Goal: Information Seeking & Learning: Learn about a topic

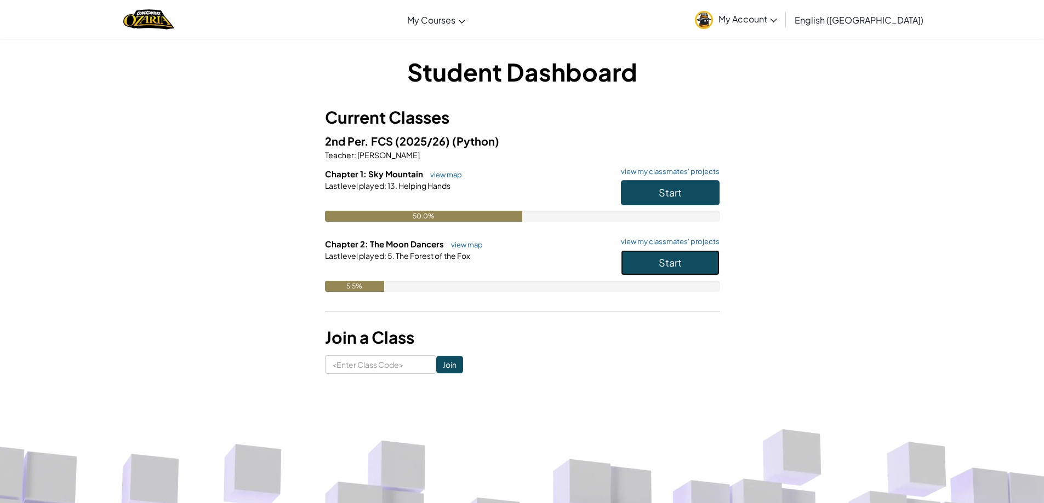
click at [714, 265] on button "Start" at bounding box center [670, 262] width 99 height 25
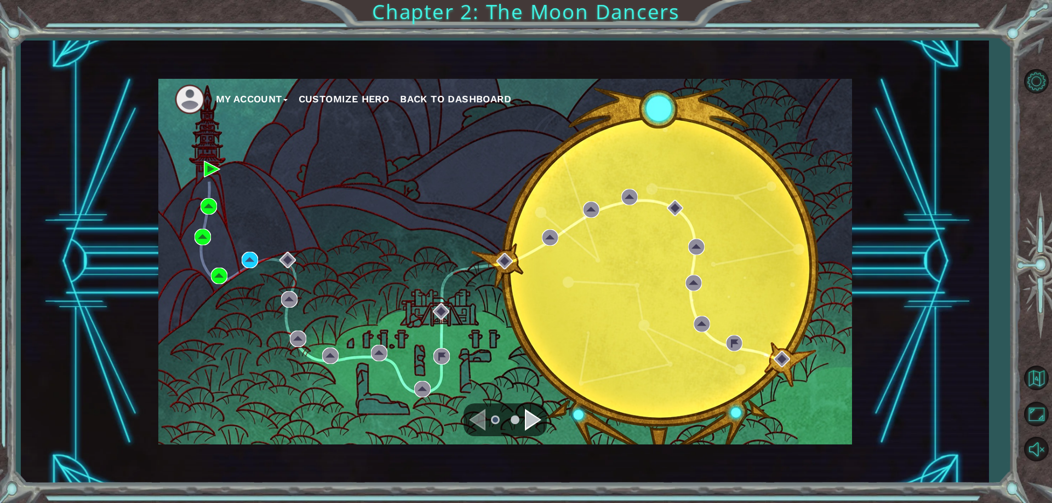
drag, startPoint x: 1051, startPoint y: 525, endPoint x: 1044, endPoint y: 521, distance: 8.6
click at [1044, 503] on html "My Account Customize Hero Back to Dashboard Chapter 2: The Moon Dancers" at bounding box center [526, 251] width 1052 height 503
click at [793, 368] on div "My Account Customize Hero Back to Dashboard" at bounding box center [504, 262] width 693 height 366
click at [790, 367] on div "My Account Customize Hero Back to Dashboard" at bounding box center [504, 262] width 693 height 366
click at [760, 342] on div "A Hero's Work Status: Locked" at bounding box center [781, 325] width 76 height 33
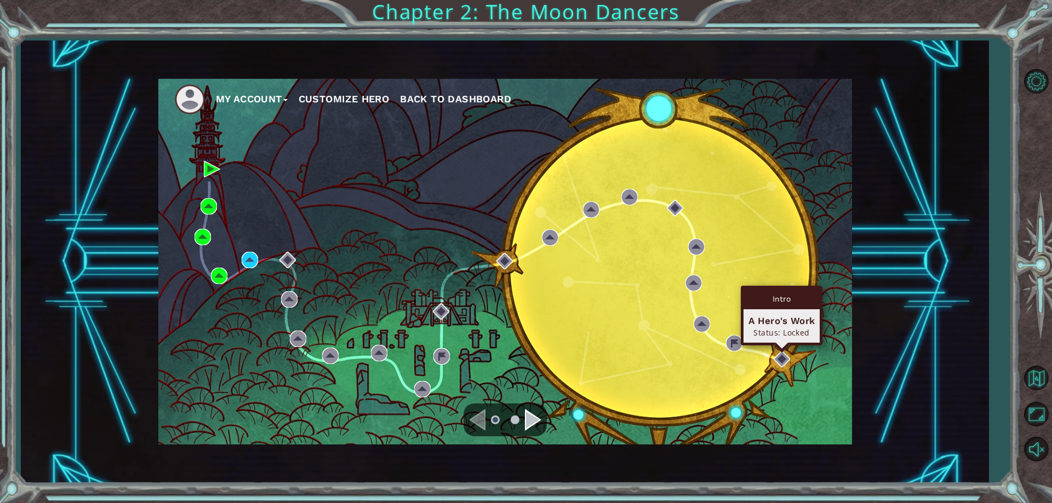
click at [760, 342] on div "A Hero's Work Status: Locked" at bounding box center [781, 325] width 76 height 33
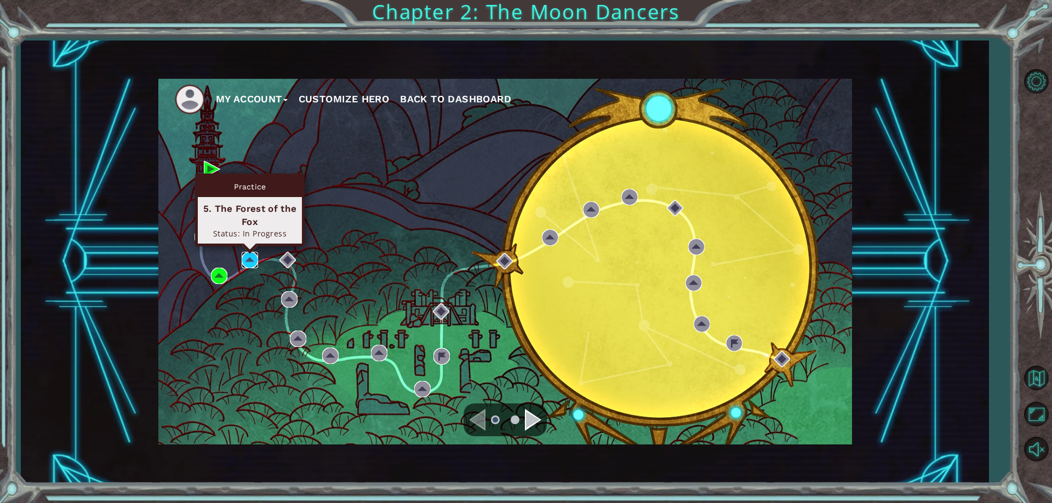
click at [244, 268] on img at bounding box center [250, 260] width 16 height 16
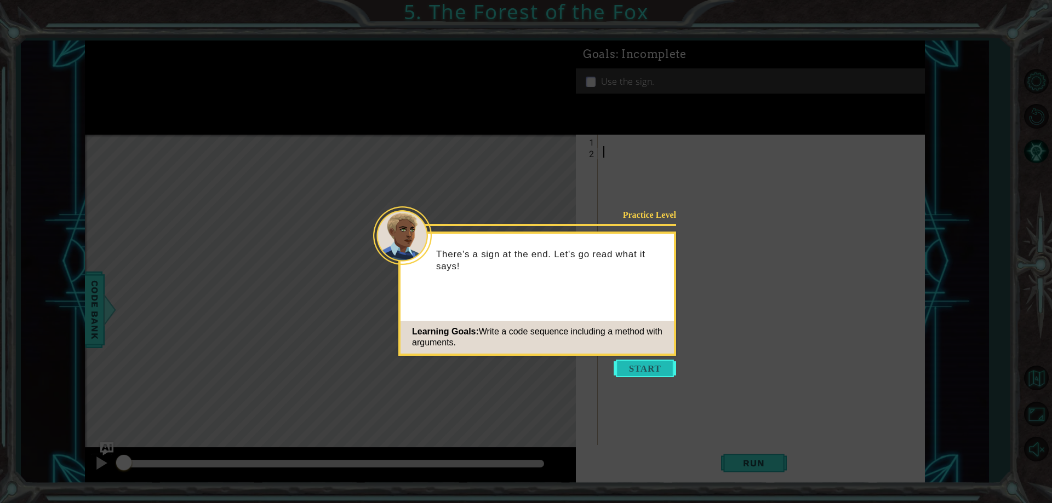
click at [640, 363] on button "Start" at bounding box center [645, 369] width 62 height 18
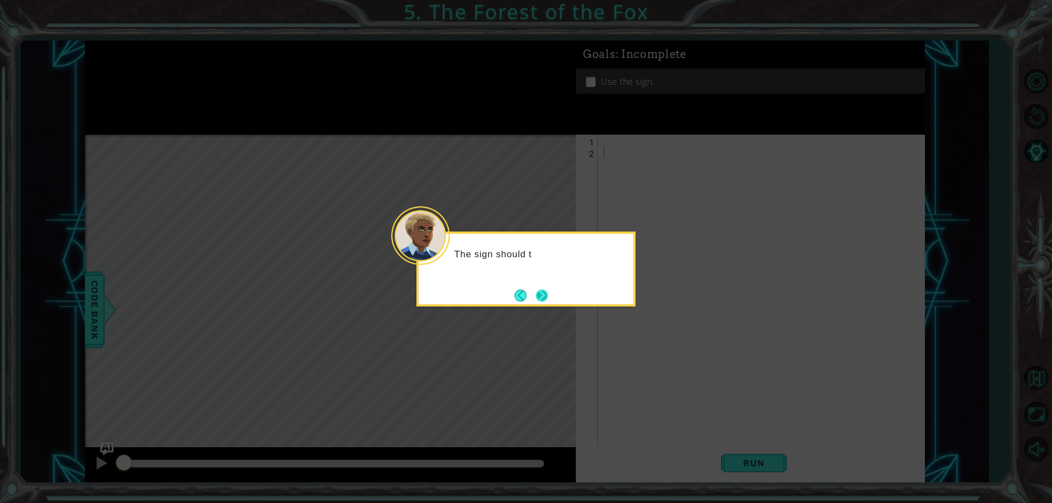
click at [543, 302] on button "Next" at bounding box center [542, 296] width 12 height 12
click at [541, 308] on icon at bounding box center [526, 251] width 1052 height 503
click at [538, 307] on icon at bounding box center [526, 251] width 1052 height 503
click at [538, 297] on button "Next" at bounding box center [542, 296] width 12 height 12
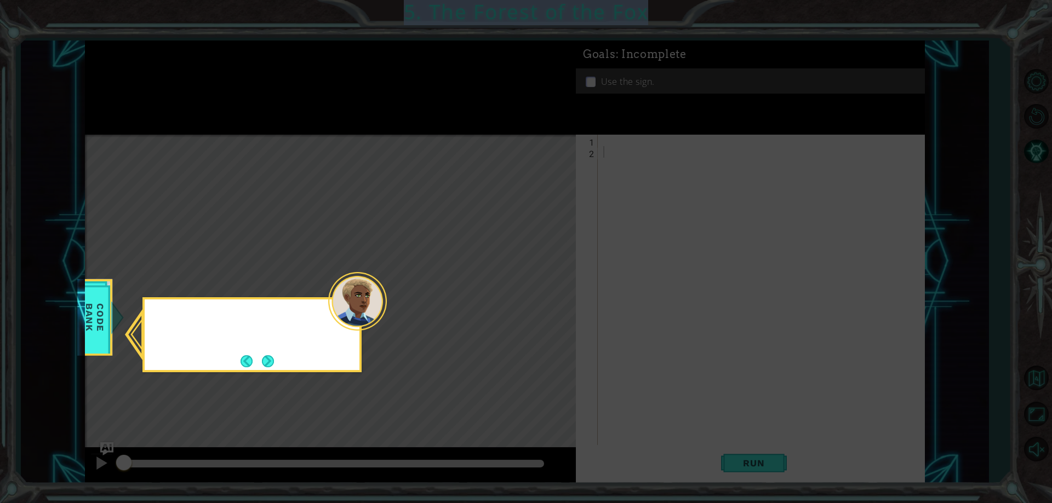
click at [538, 297] on icon at bounding box center [526, 251] width 1052 height 503
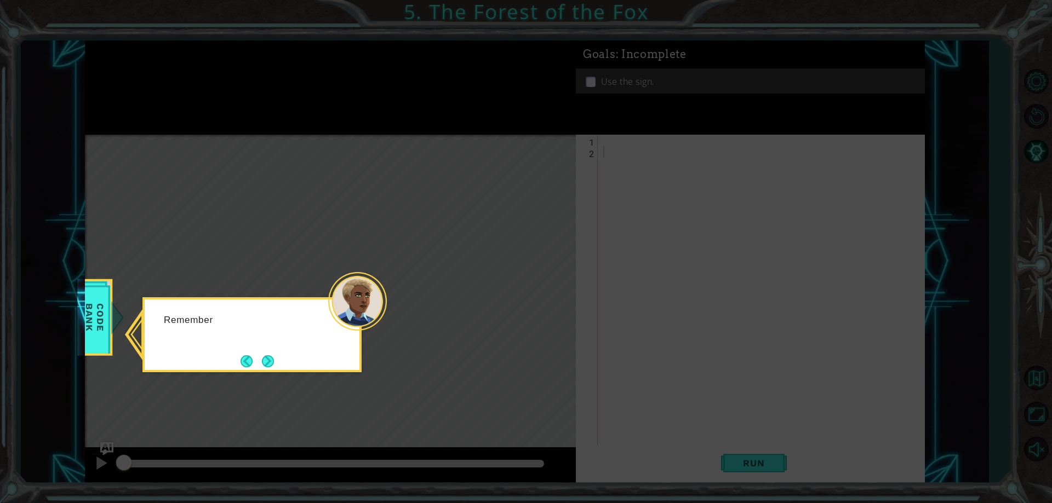
click at [538, 297] on icon at bounding box center [526, 251] width 1052 height 503
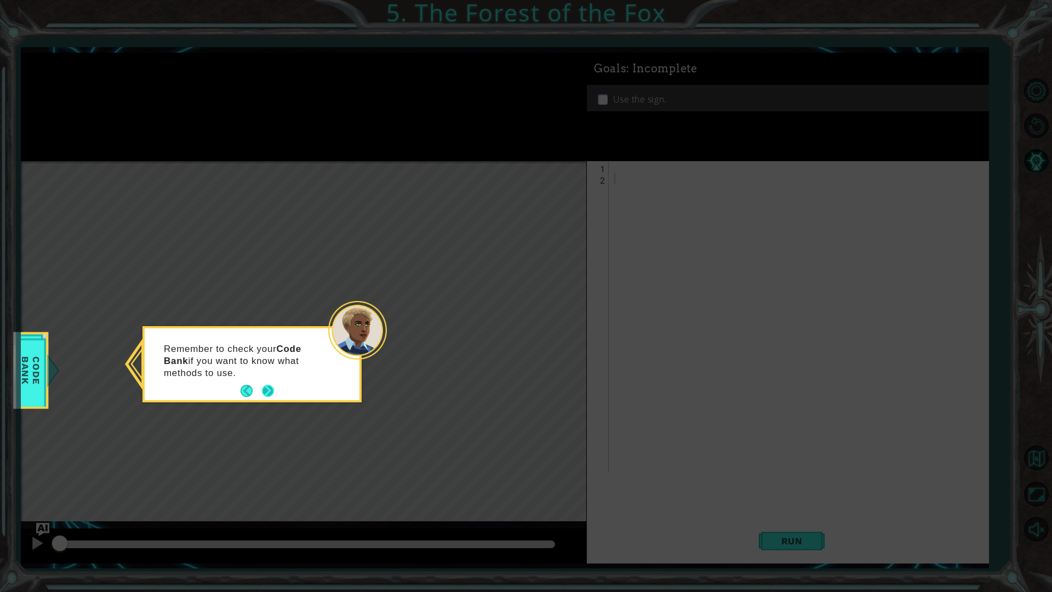
drag, startPoint x: 256, startPoint y: 392, endPoint x: 260, endPoint y: 387, distance: 7.0
click at [260, 387] on footer at bounding box center [256, 390] width 33 height 16
click at [262, 387] on button "Next" at bounding box center [268, 391] width 12 height 12
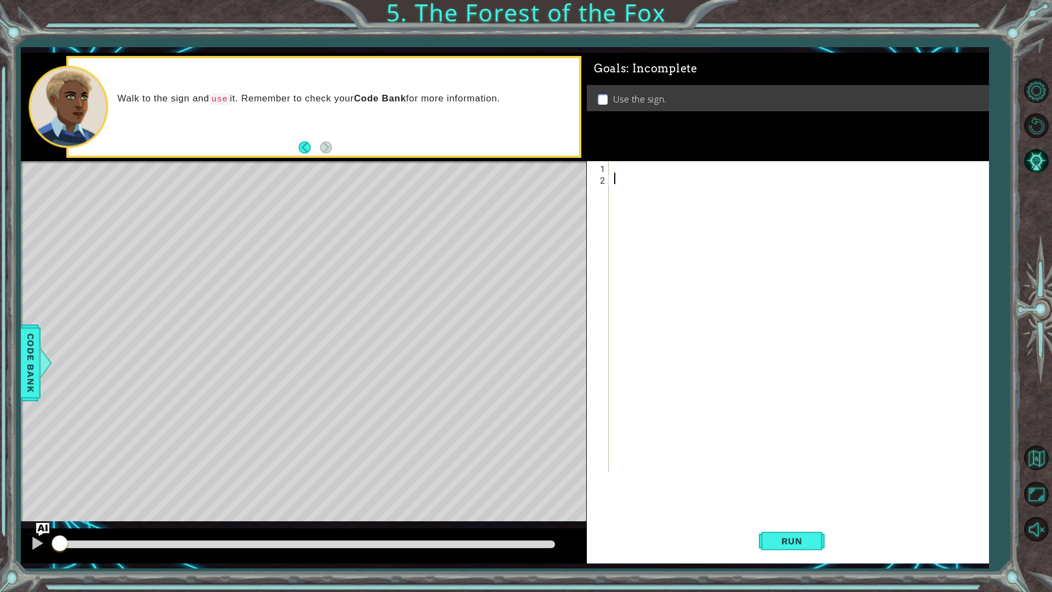
click at [624, 185] on div at bounding box center [801, 328] width 379 height 334
click at [614, 171] on div at bounding box center [801, 328] width 379 height 334
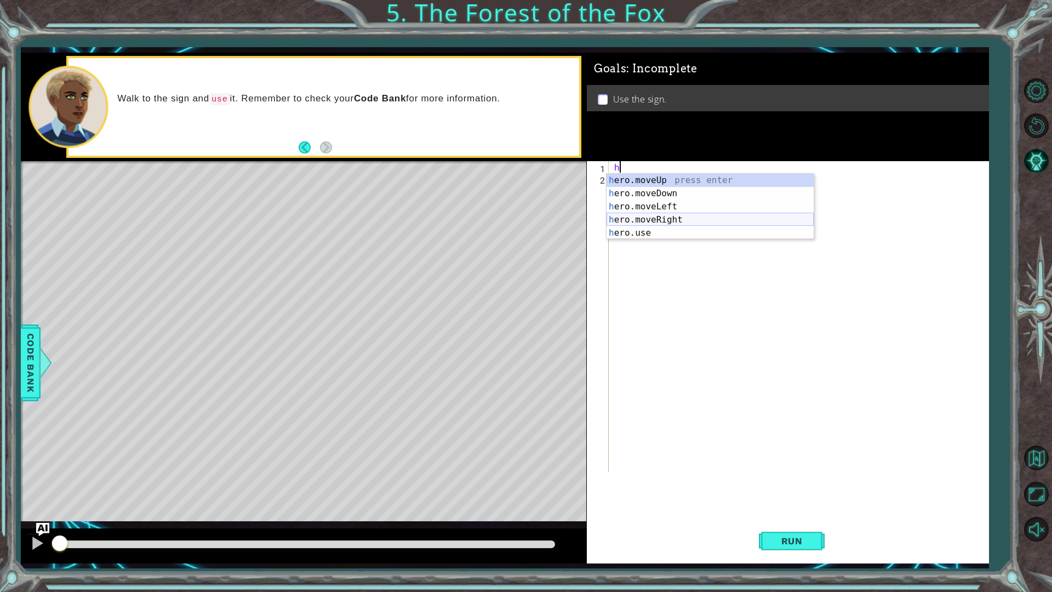
click at [663, 220] on div "h ero.moveUp press enter h ero.moveDown press enter h ero.moveLeft press enter …" at bounding box center [709, 220] width 207 height 92
type textarea "hero.moveRight(1)"
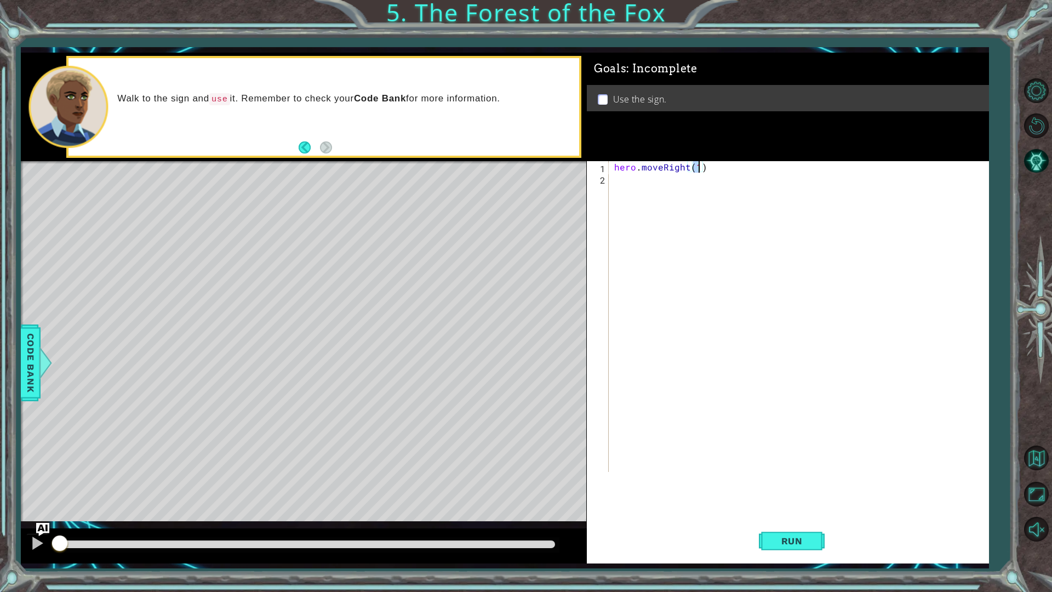
click at [661, 220] on div "hero . moveRight ( 1 )" at bounding box center [801, 328] width 379 height 334
drag, startPoint x: 838, startPoint y: 544, endPoint x: 721, endPoint y: 514, distance: 121.0
click at [793, 503] on div "Run" at bounding box center [791, 540] width 402 height 40
click at [782, 503] on button "Run" at bounding box center [792, 540] width 66 height 40
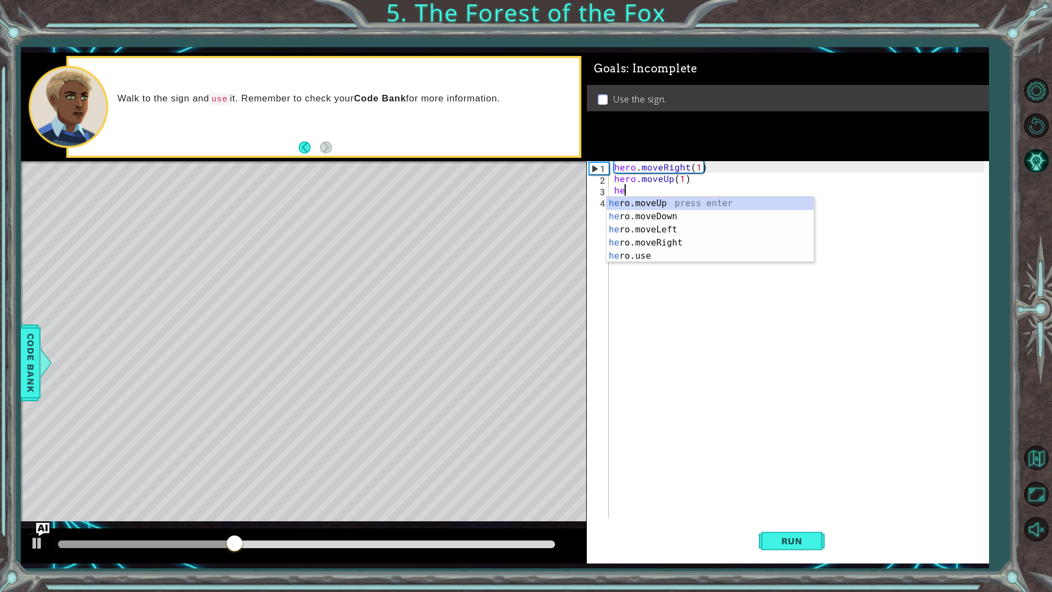
scroll to position [0, 5]
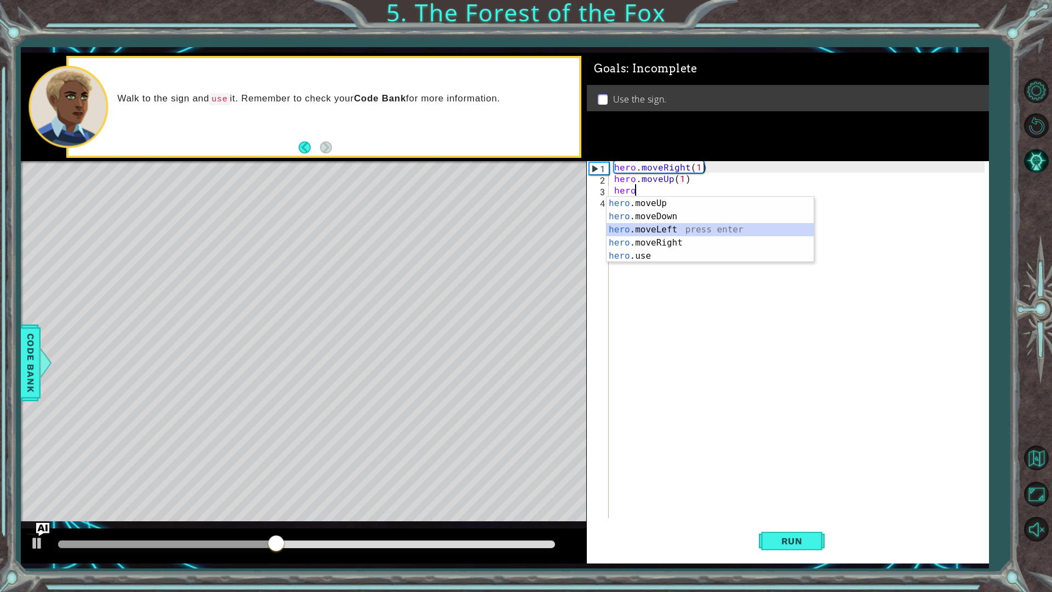
click at [672, 226] on div "hero .moveUp press enter hero .moveDown press enter hero .moveLeft press enter …" at bounding box center [709, 243] width 207 height 92
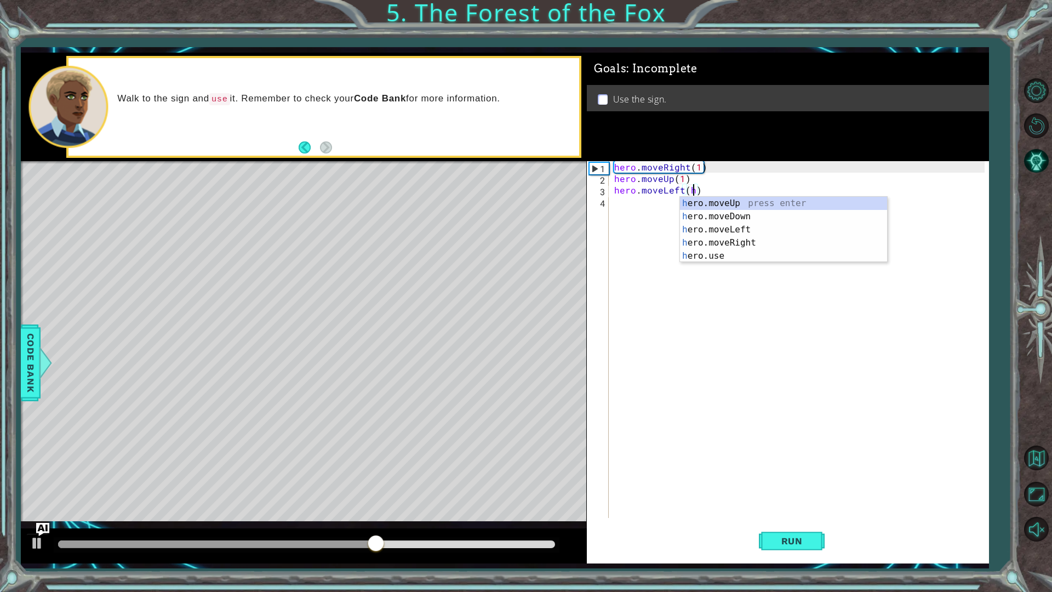
scroll to position [0, 4]
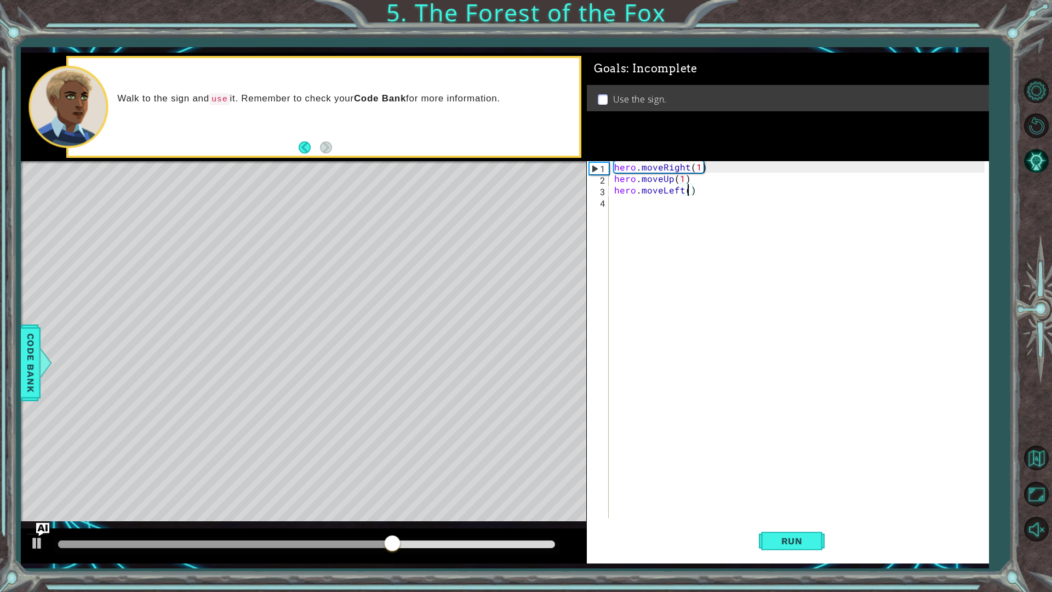
type textarea "hero.moveLeft(1)"
drag, startPoint x: 715, startPoint y: 229, endPoint x: 706, endPoint y: 220, distance: 13.2
click at [709, 223] on div "hero . moveRight ( 1 ) hero . moveUp ( 1 ) hero . moveLeft ( 1 )" at bounding box center [801, 351] width 379 height 380
type textarea "hero.moveUp(1)"
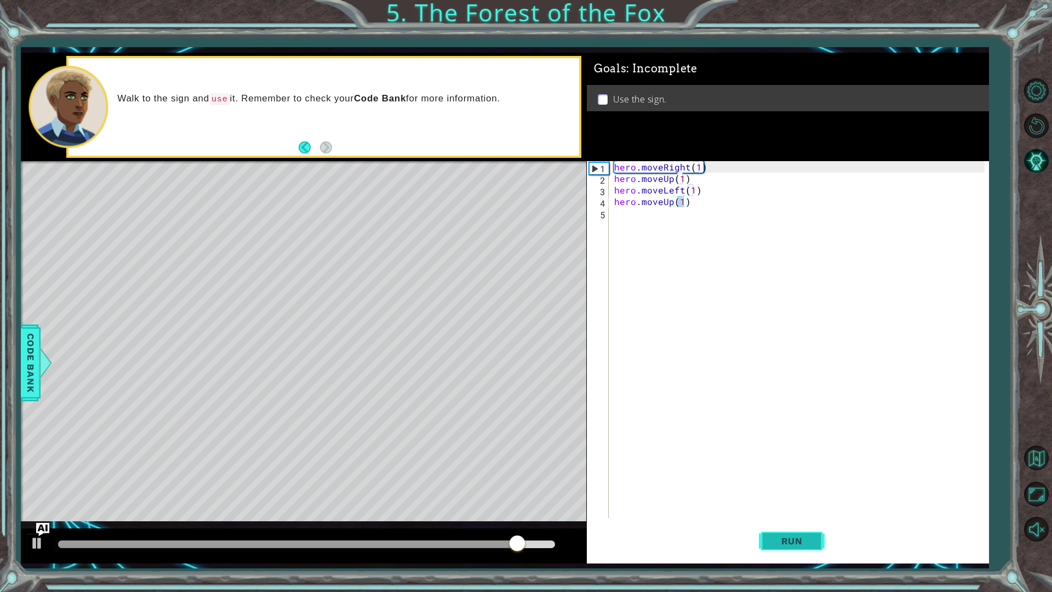
click at [794, 503] on span "Run" at bounding box center [791, 540] width 43 height 11
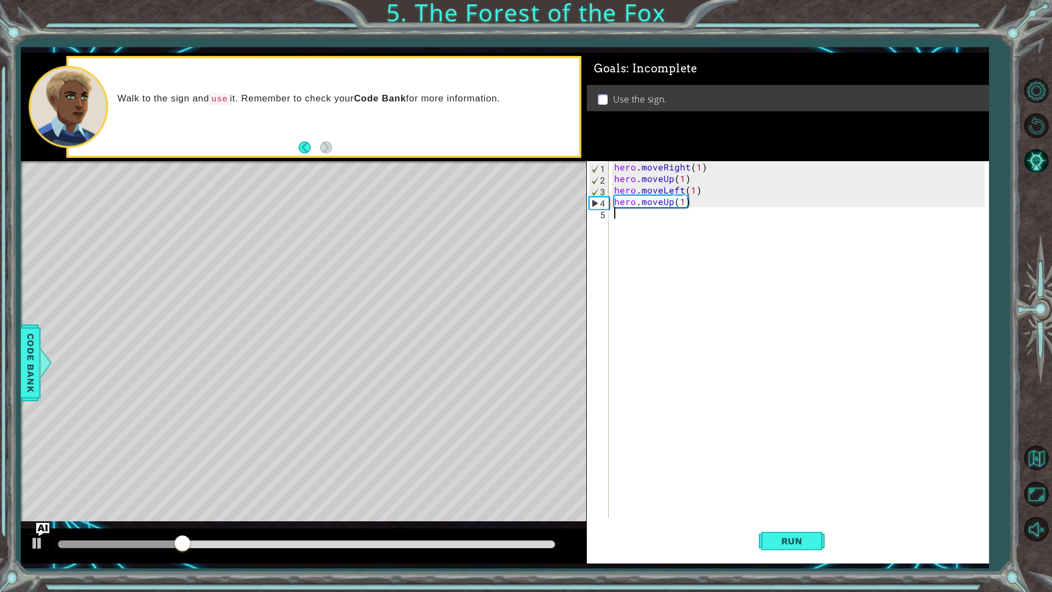
click at [639, 236] on div "hero . moveRight ( 1 ) hero . moveUp ( 1 ) hero . moveLeft ( 1 ) hero . moveUp …" at bounding box center [801, 351] width 379 height 380
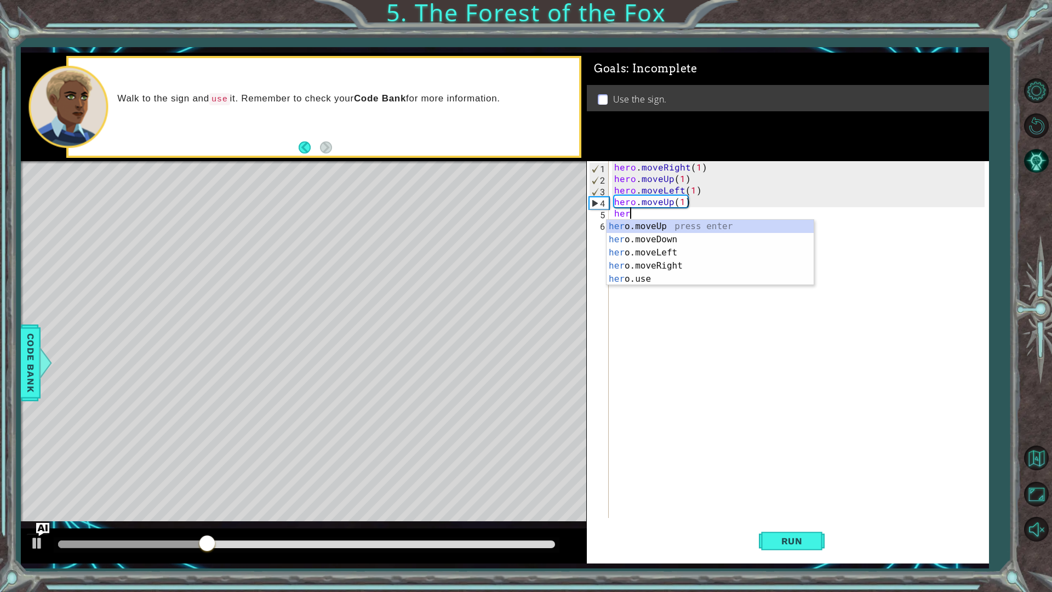
scroll to position [0, 1]
click at [651, 270] on div "her o.moveUp press enter her o.moveDown press enter her o.moveLeft press enter …" at bounding box center [709, 266] width 207 height 92
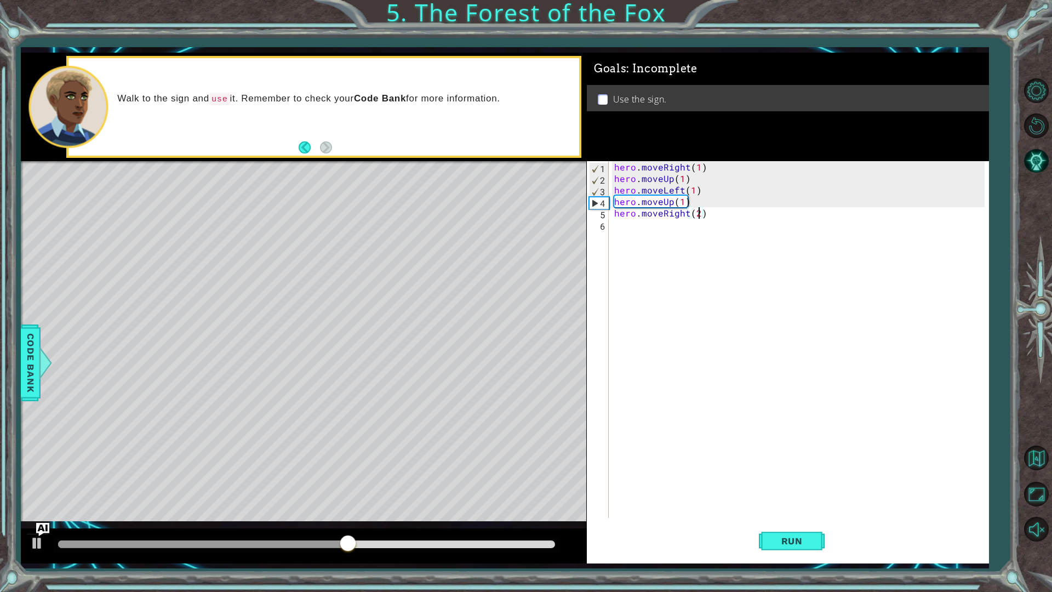
scroll to position [0, 5]
type textarea "hero.moveRight(3)"
click at [633, 227] on div "hero . moveRight ( 1 ) hero . moveUp ( 1 ) hero . moveLeft ( 1 ) hero . moveUp …" at bounding box center [801, 351] width 379 height 380
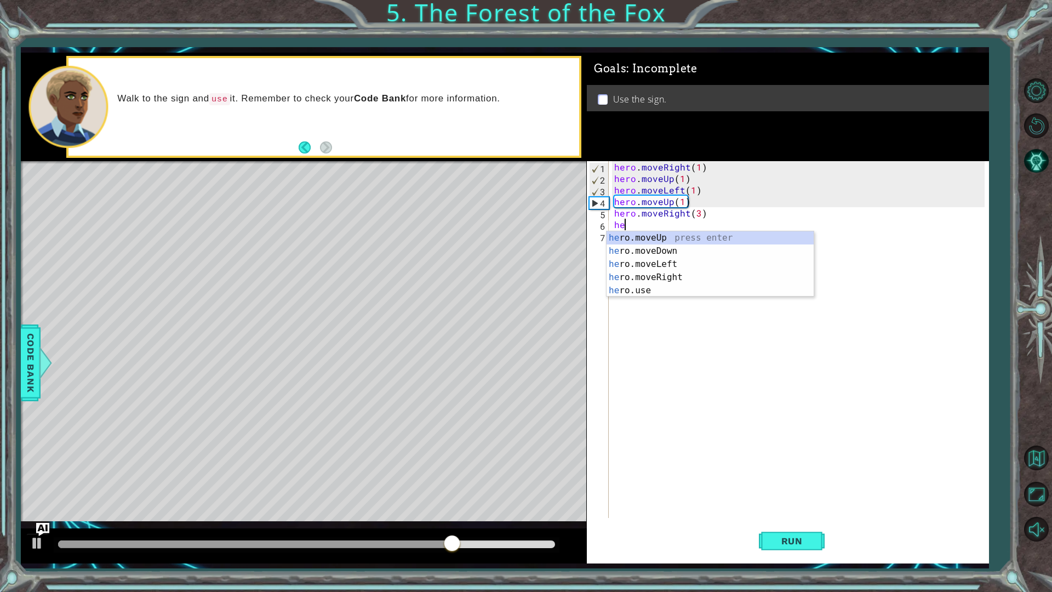
scroll to position [0, 1]
click at [790, 253] on div "hero .moveUp press enter hero .moveDown press enter hero .moveLeft press enter …" at bounding box center [709, 277] width 207 height 92
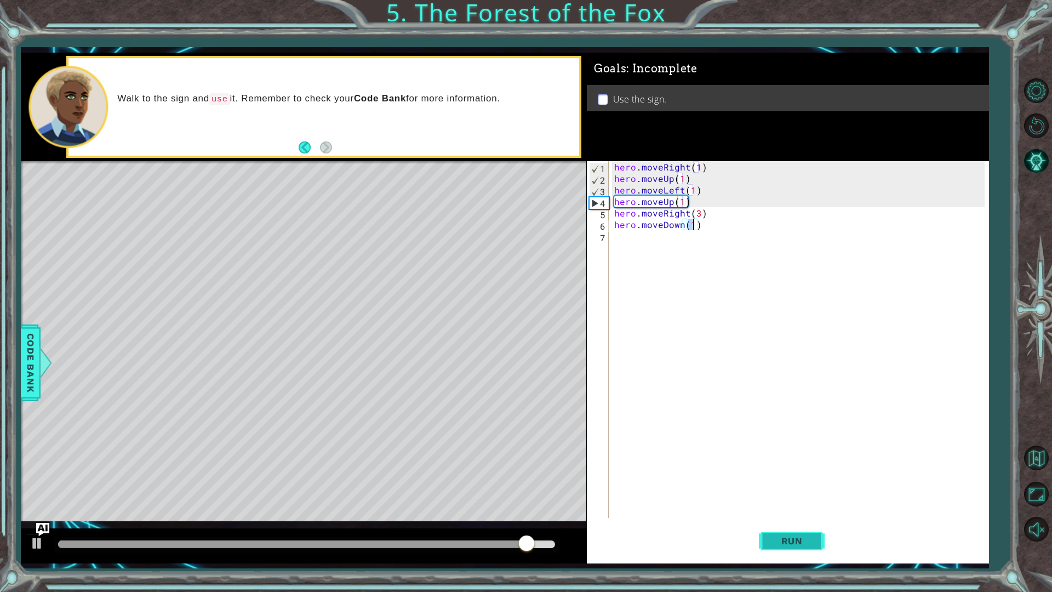
type textarea "hero.moveDown(1)"
click at [770, 503] on span "Run" at bounding box center [791, 540] width 43 height 11
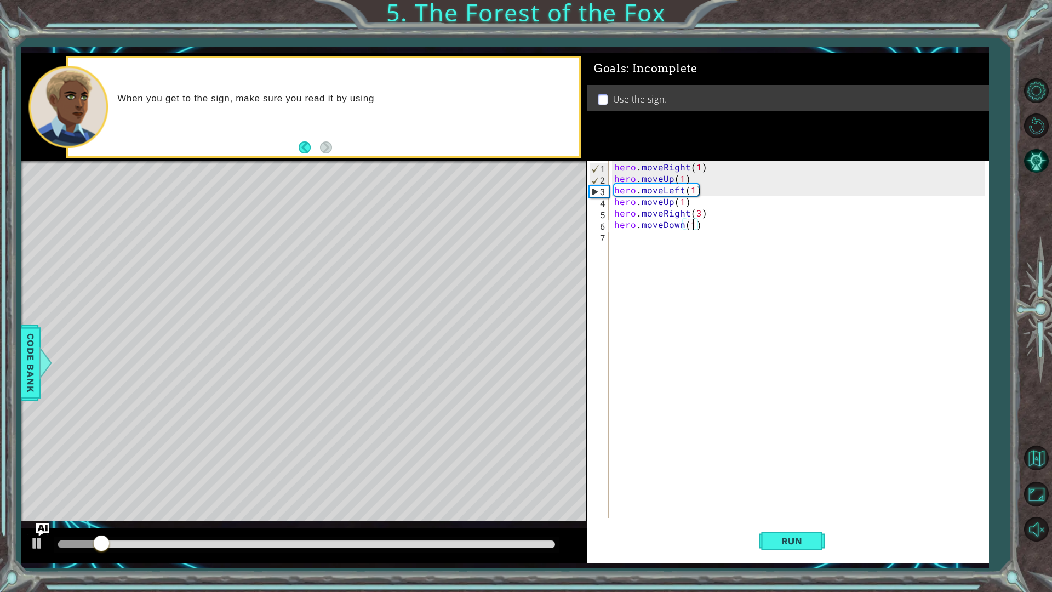
click at [646, 259] on div "hero . moveRight ( 1 ) hero . moveUp ( 1 ) hero . moveLeft ( 1 ) hero . moveUp …" at bounding box center [801, 351] width 379 height 380
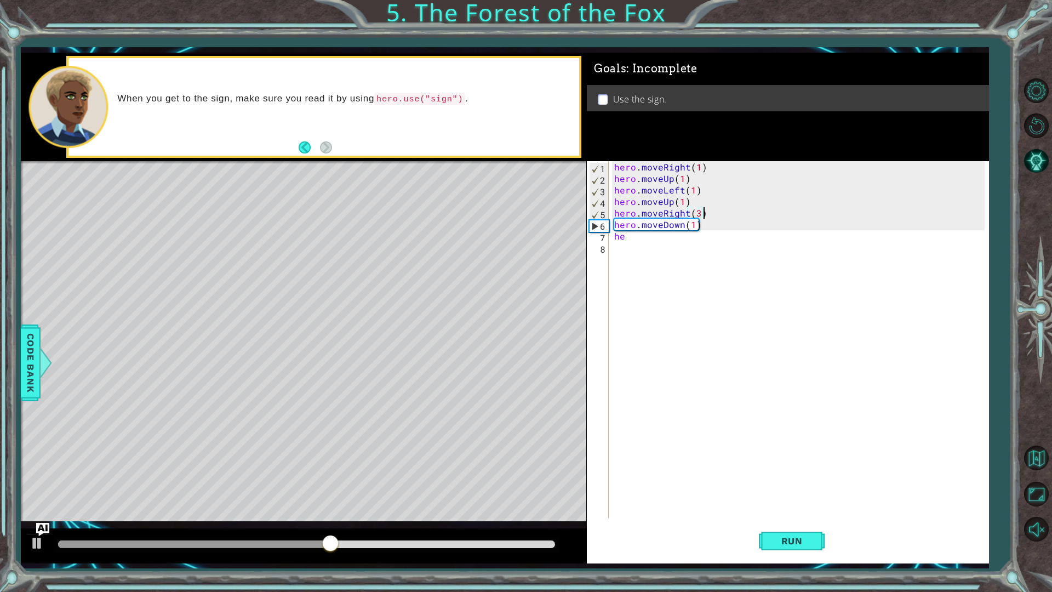
click at [701, 214] on div "hero . moveRight ( 1 ) hero . moveUp ( 1 ) hero . moveLeft ( 1 ) hero . moveUp …" at bounding box center [801, 351] width 379 height 380
click at [698, 215] on div "hero . moveRight ( 1 ) hero . moveUp ( 1 ) hero . moveLeft ( 1 ) hero . moveUp …" at bounding box center [801, 351] width 379 height 380
type textarea "hero.moveRight(2)"
click at [665, 243] on div "hero . moveRight ( 1 ) hero . moveUp ( 1 ) hero . moveLeft ( 1 ) hero . moveUp …" at bounding box center [801, 351] width 379 height 380
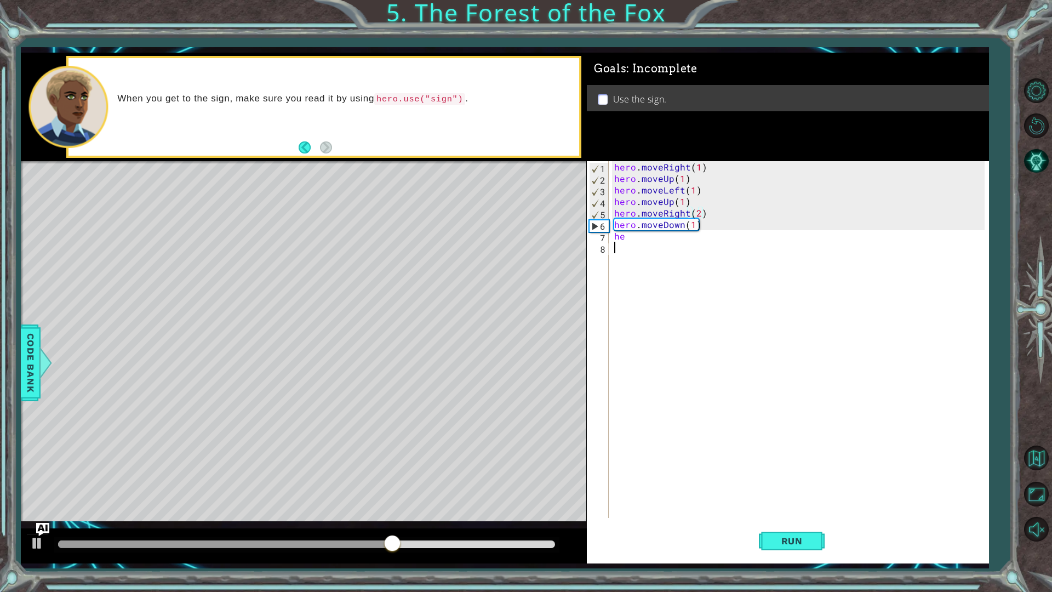
scroll to position [0, 0]
click at [637, 240] on div "hero . moveRight ( 1 ) hero . moveUp ( 1 ) hero . moveLeft ( 1 ) hero . moveUp …" at bounding box center [801, 351] width 379 height 380
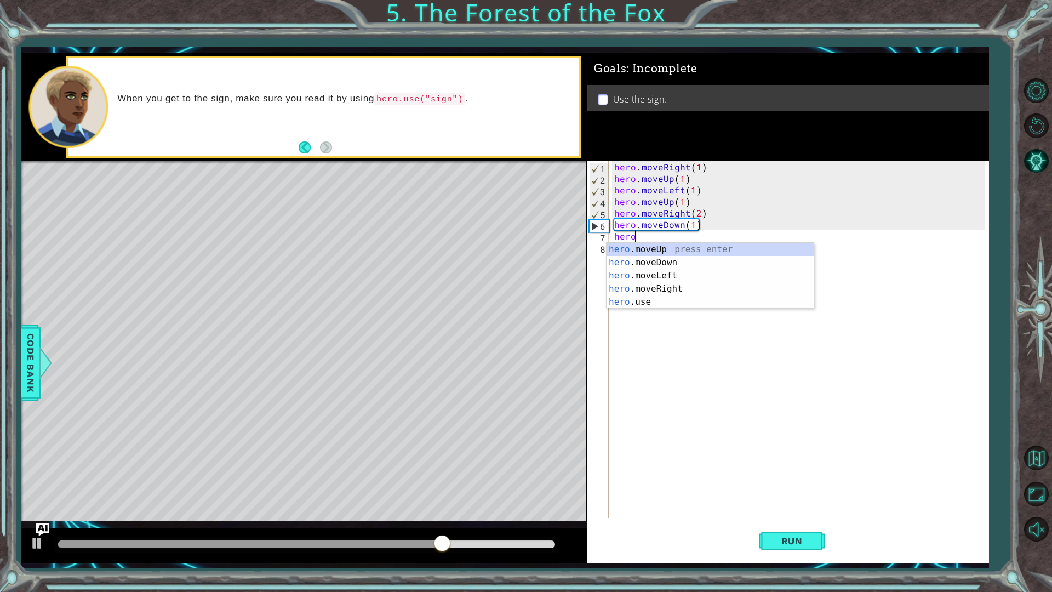
scroll to position [0, 1]
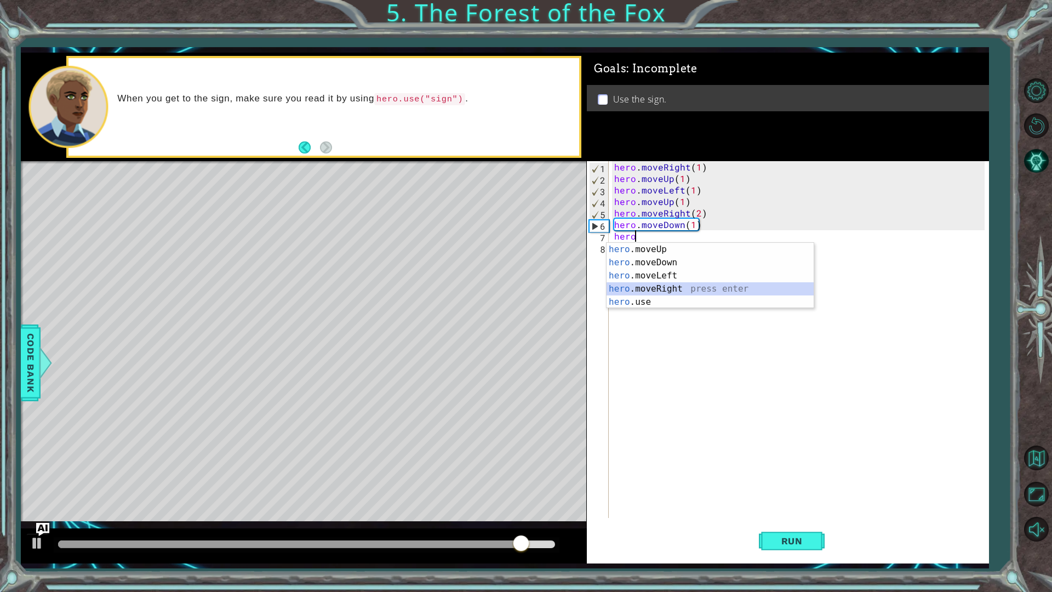
click at [640, 288] on div "hero .moveUp press enter hero .moveDown press enter hero .moveLeft press enter …" at bounding box center [709, 289] width 207 height 92
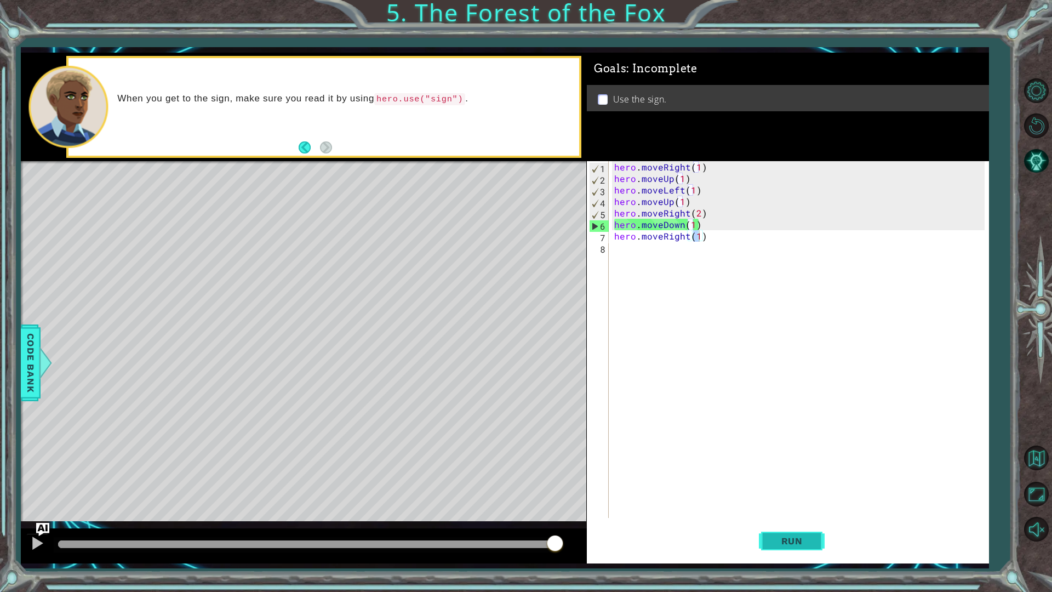
click at [807, 503] on button "Run" at bounding box center [792, 540] width 66 height 40
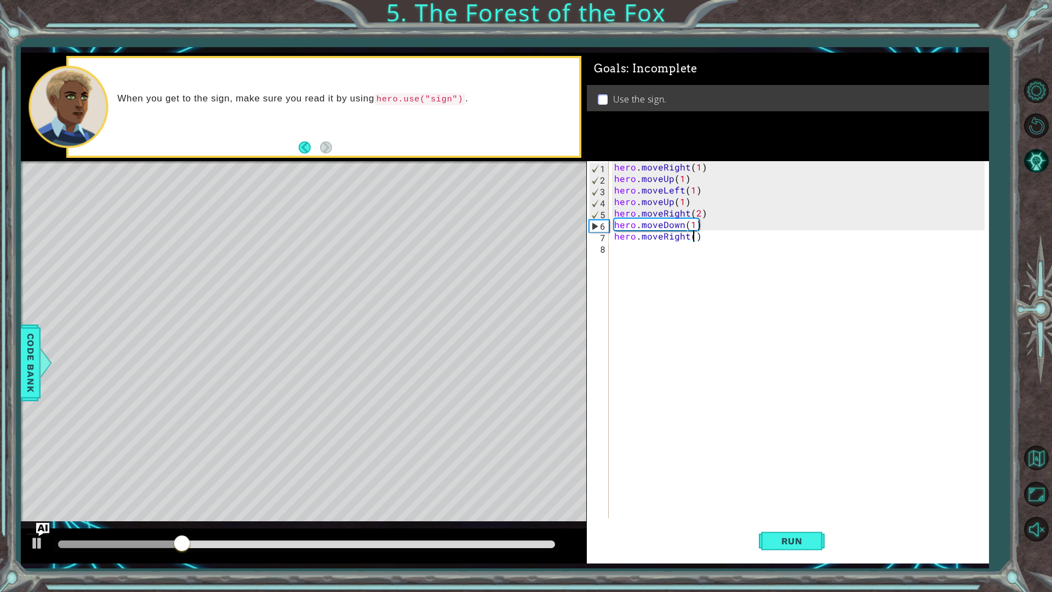
type textarea "hero.moveRight(2)"
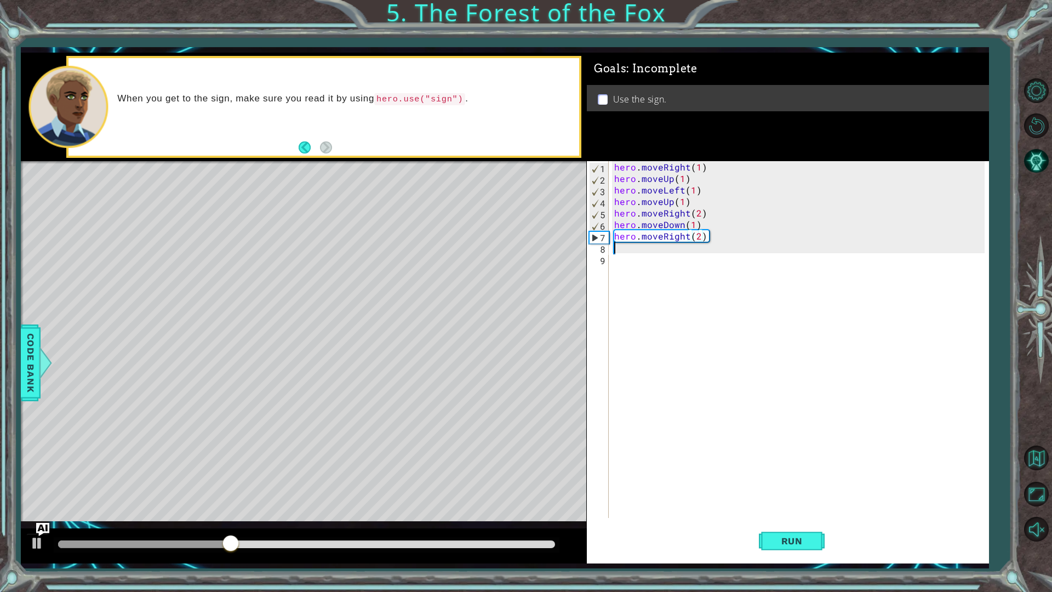
scroll to position [0, 0]
click at [803, 503] on button "Run" at bounding box center [792, 540] width 66 height 40
click at [653, 258] on div "hero . moveRight ( 1 ) hero . moveUp ( 1 ) hero . moveLeft ( 1 ) hero . moveUp …" at bounding box center [801, 351] width 379 height 380
click at [706, 237] on div "hero . moveRight ( 1 ) hero . moveUp ( 1 ) hero . moveLeft ( 1 ) hero . moveUp …" at bounding box center [801, 351] width 379 height 380
click at [698, 236] on div "hero . moveRight ( 1 ) hero . moveUp ( 1 ) hero . moveLeft ( 1 ) hero . moveUp …" at bounding box center [801, 351] width 379 height 380
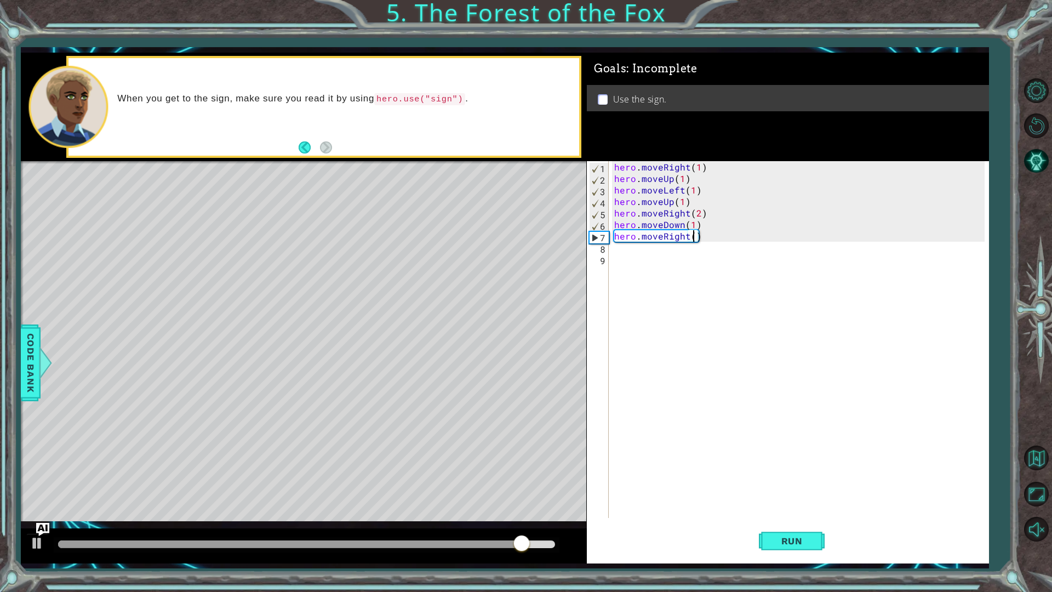
type textarea "hero.moveRight(1)"
click at [661, 260] on div "hero . moveRight ( 1 ) hero . moveUp ( 1 ) hero . moveLeft ( 1 ) hero . moveUp …" at bounding box center [801, 351] width 379 height 380
click at [649, 251] on div "hero . moveRight ( 1 ) hero . moveUp ( 1 ) hero . moveLeft ( 1 ) hero . moveUp …" at bounding box center [801, 351] width 379 height 380
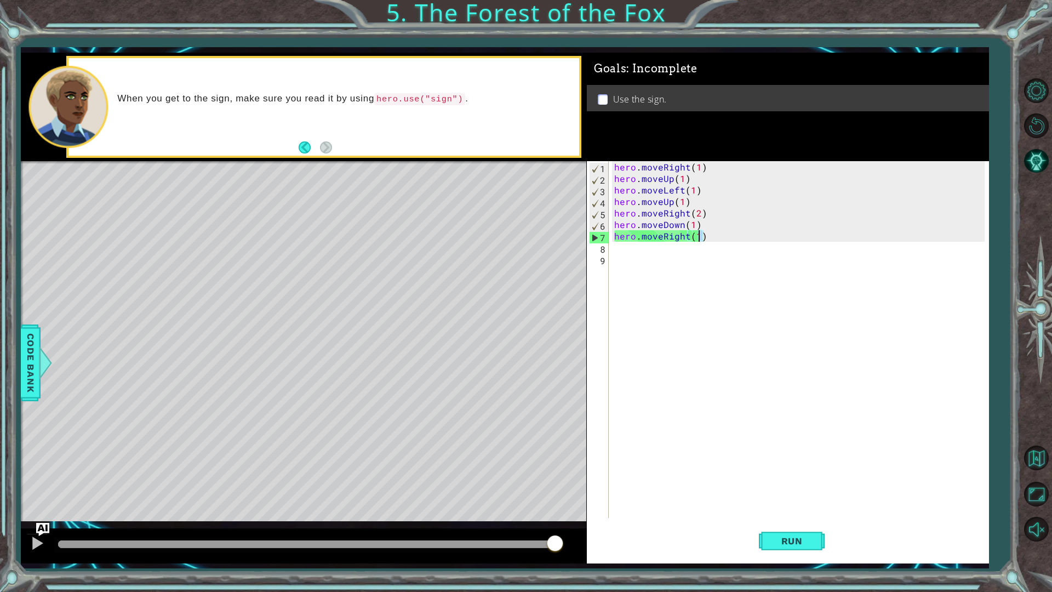
click at [700, 236] on div "hero . moveRight ( 1 ) hero . moveUp ( 1 ) hero . moveLeft ( 1 ) hero . moveUp …" at bounding box center [801, 351] width 379 height 380
click at [700, 236] on div "hero . moveRight ( 1 ) hero . moveUp ( 1 ) hero . moveLeft ( 1 ) hero . moveUp …" at bounding box center [798, 339] width 373 height 357
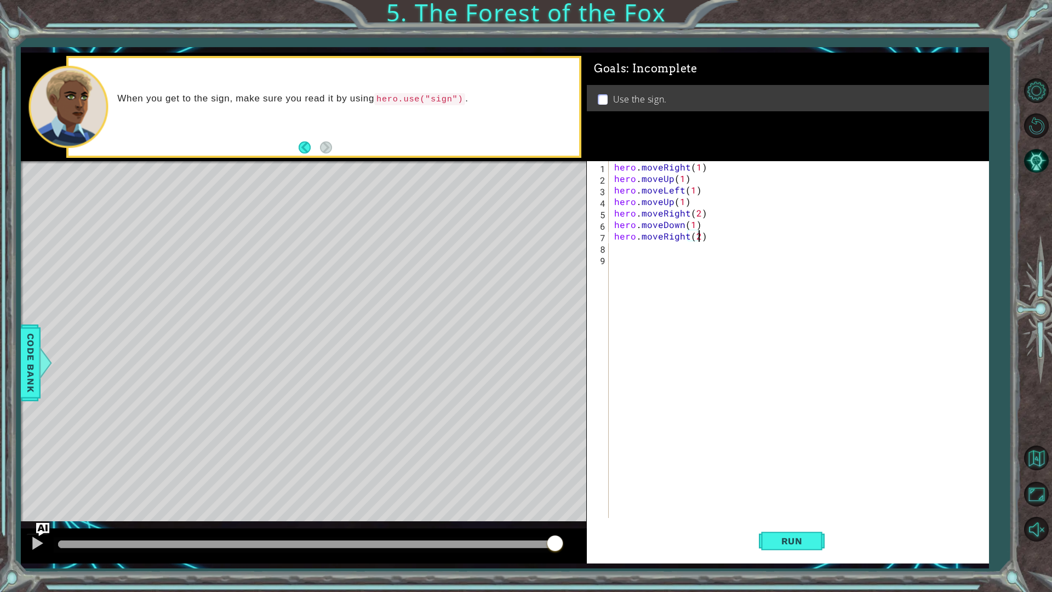
scroll to position [0, 5]
click at [796, 503] on button "Run" at bounding box center [792, 540] width 66 height 40
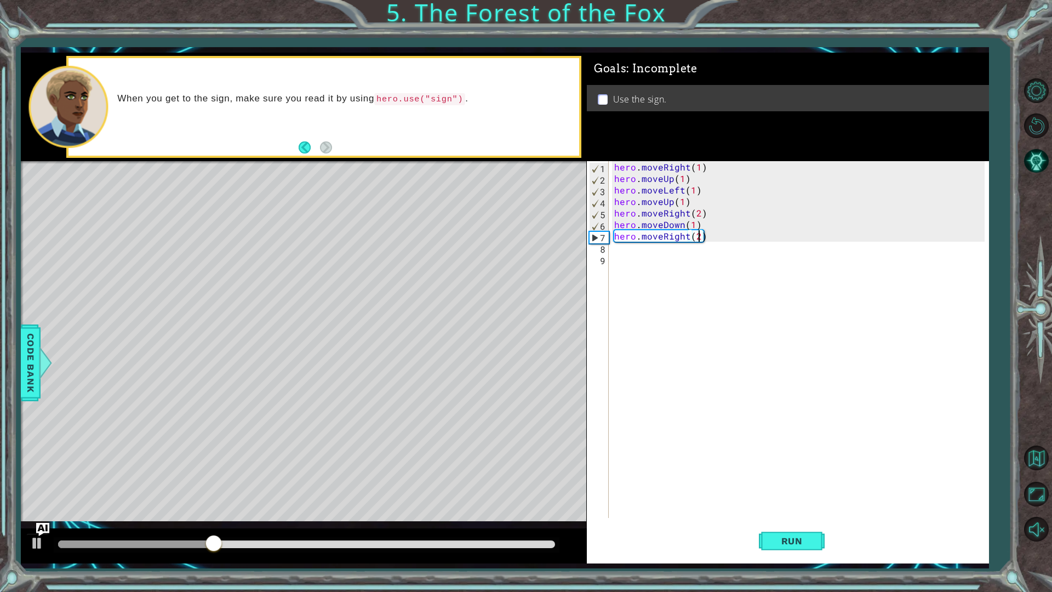
drag, startPoint x: 719, startPoint y: 236, endPoint x: 715, endPoint y: 251, distance: 15.4
click at [715, 249] on div "hero . moveRight ( 1 ) hero . moveUp ( 1 ) hero . moveLeft ( 1 ) hero . moveUp …" at bounding box center [801, 351] width 379 height 380
type textarea "hero.moveRight(2)"
click at [714, 255] on div "hero . moveRight ( 1 ) hero . moveUp ( 1 ) hero . moveLeft ( 1 ) hero . moveUp …" at bounding box center [801, 351] width 379 height 380
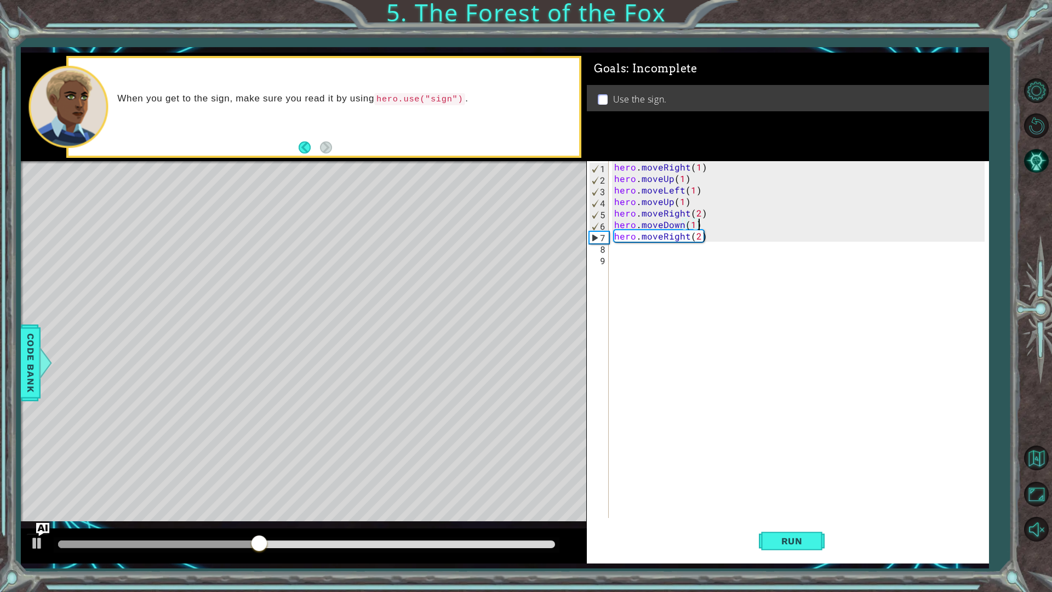
drag, startPoint x: 713, startPoint y: 227, endPoint x: 712, endPoint y: 236, distance: 8.8
click at [713, 229] on div "hero . moveRight ( 1 ) hero . moveUp ( 1 ) hero . moveLeft ( 1 ) hero . moveUp …" at bounding box center [801, 351] width 379 height 380
click at [711, 238] on div "hero . moveRight ( 1 ) hero . moveUp ( 1 ) hero . moveLeft ( 1 ) hero . moveUp …" at bounding box center [801, 351] width 379 height 380
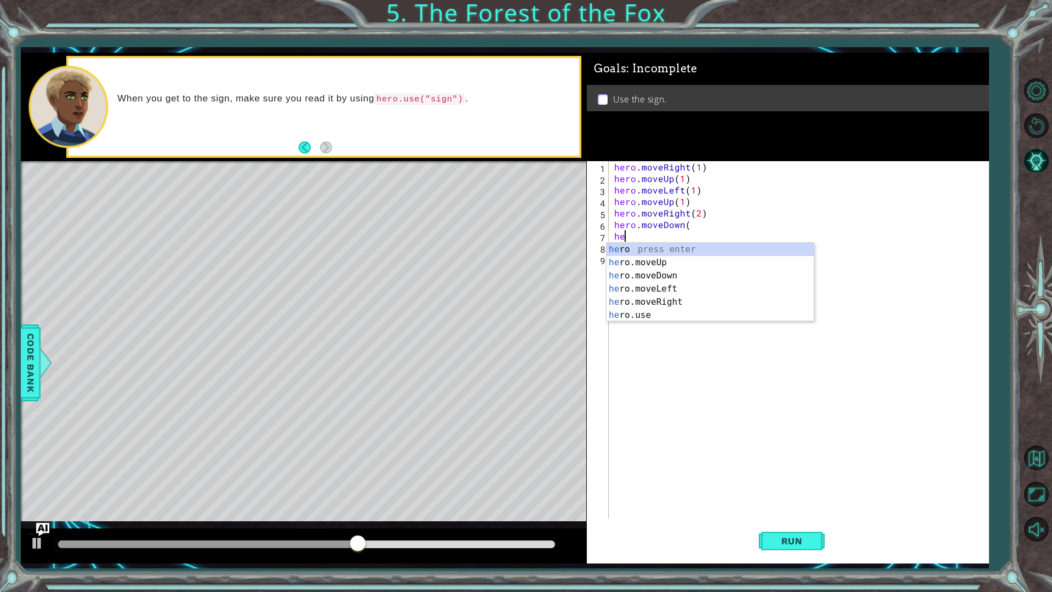
type textarea "h"
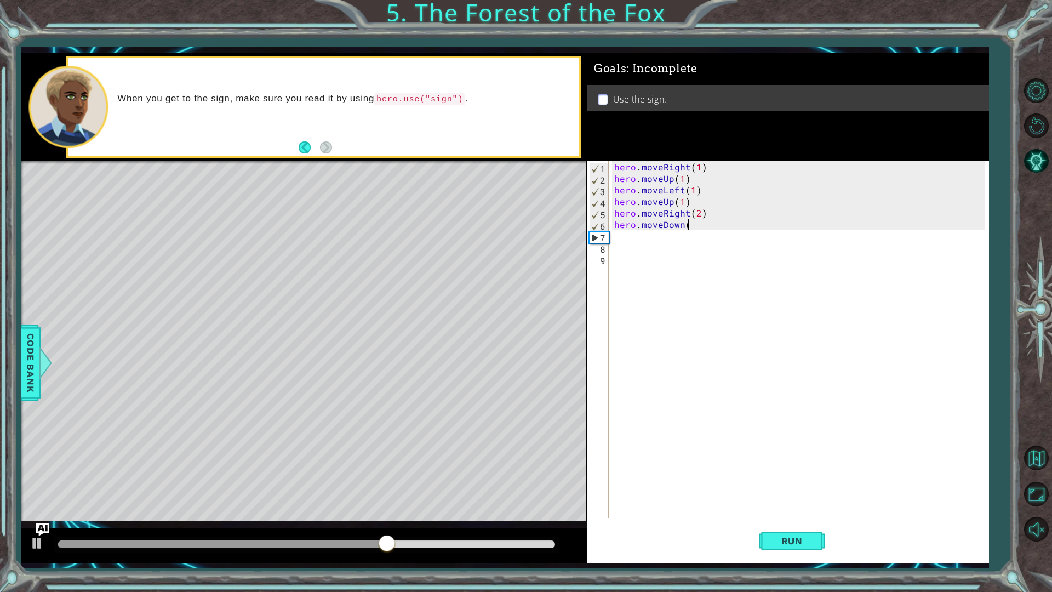
click at [688, 226] on div "hero . moveRight ( 1 ) hero . moveUp ( 1 ) hero . moveLeft ( 1 ) hero . moveUp …" at bounding box center [801, 351] width 379 height 380
type textarea "hero.moveDown(1)"
click at [639, 235] on div "hero . moveRight ( 1 ) hero . moveUp ( 1 ) hero . moveLeft ( 1 ) hero . moveUp …" at bounding box center [801, 351] width 379 height 380
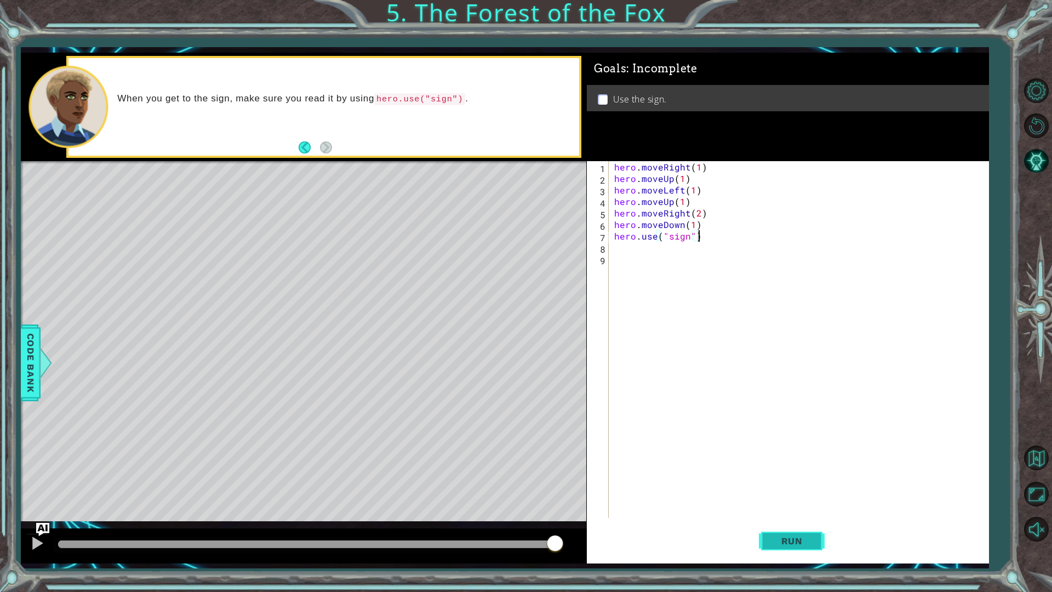
type textarea "hero.use("sign")"
click at [781, 503] on button "Run" at bounding box center [792, 540] width 66 height 40
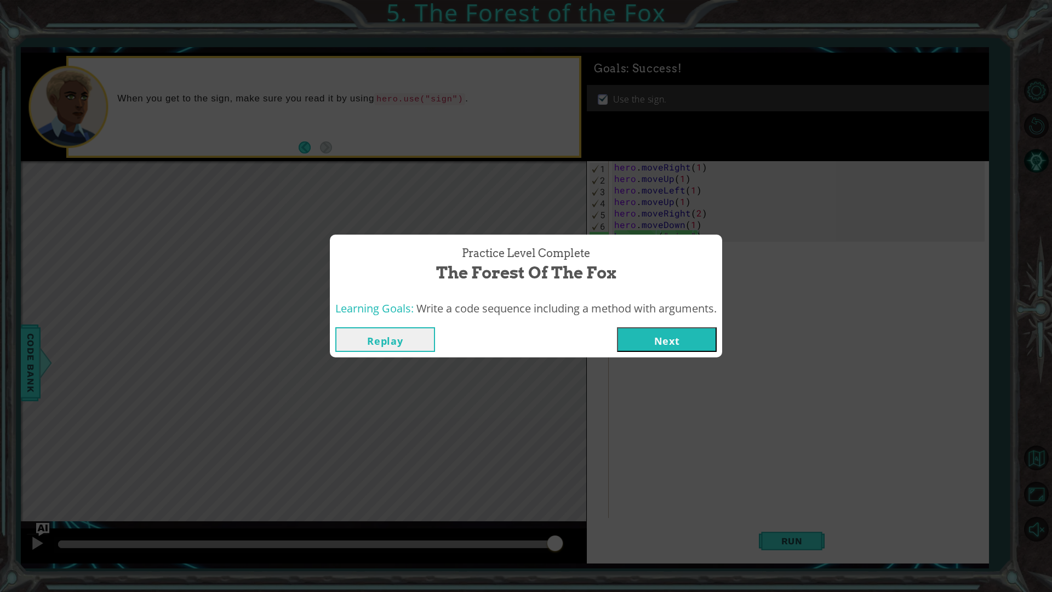
click at [670, 344] on button "Next" at bounding box center [667, 339] width 100 height 25
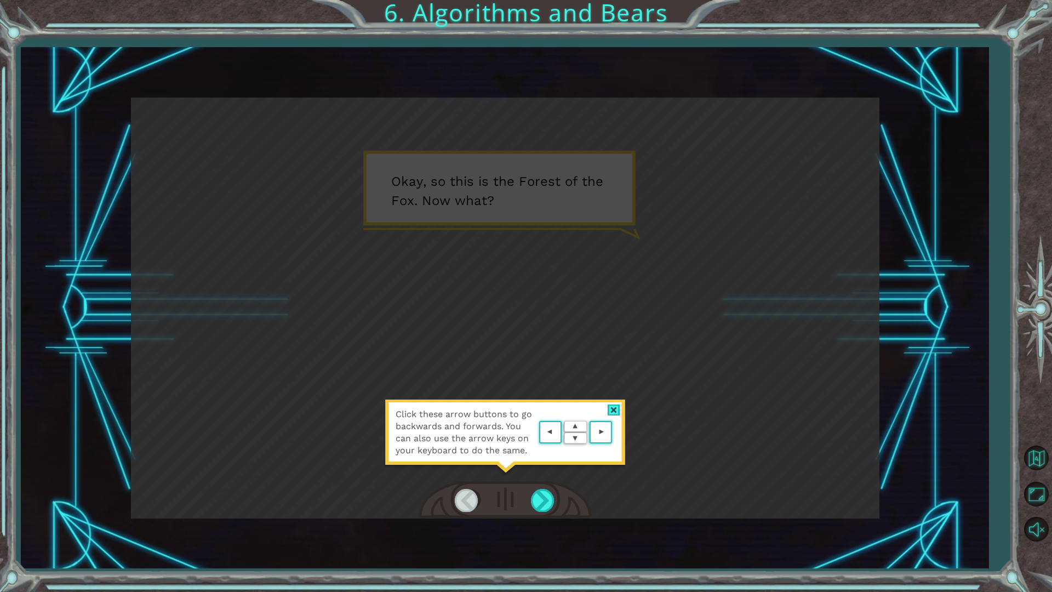
click at [615, 432] on area at bounding box center [615, 432] width 0 height 0
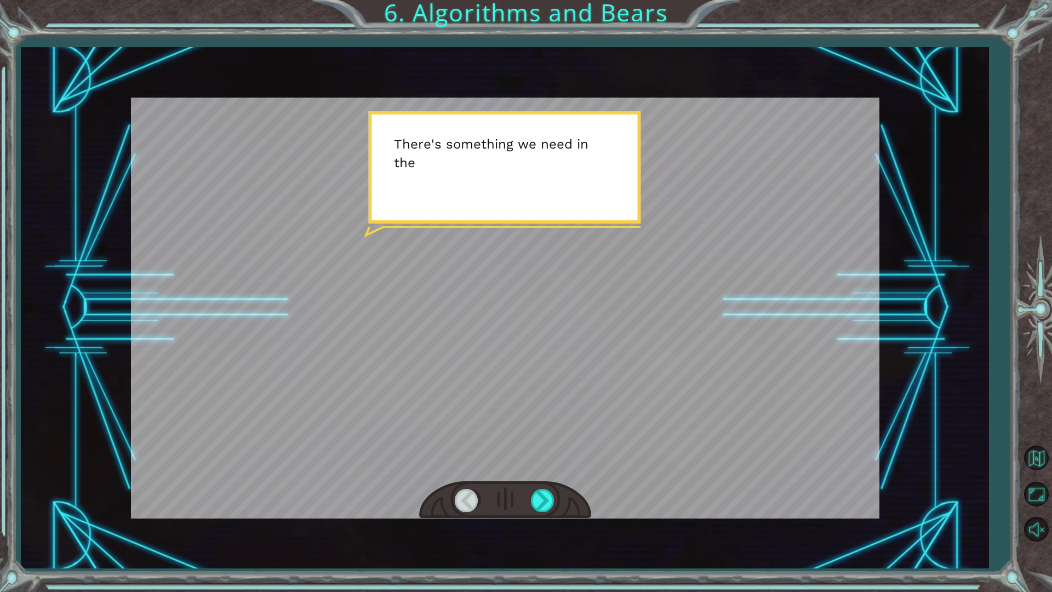
click at [602, 419] on div at bounding box center [505, 308] width 748 height 421
drag, startPoint x: 601, startPoint y: 433, endPoint x: 578, endPoint y: 463, distance: 37.9
click at [590, 452] on div at bounding box center [505, 308] width 748 height 421
click at [525, 503] on div at bounding box center [505, 500] width 172 height 38
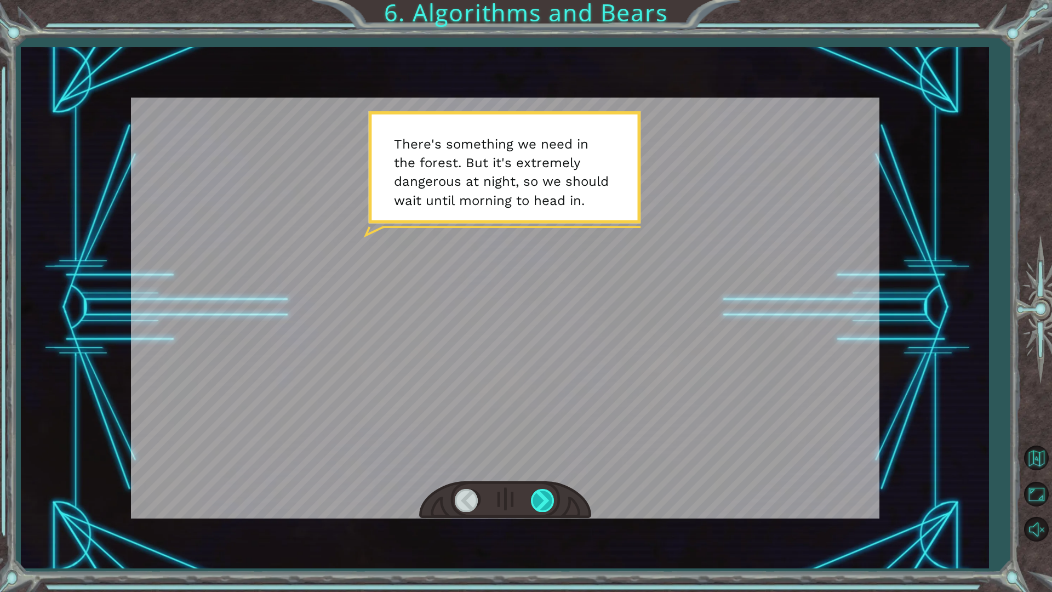
click at [542, 495] on div at bounding box center [543, 500] width 25 height 22
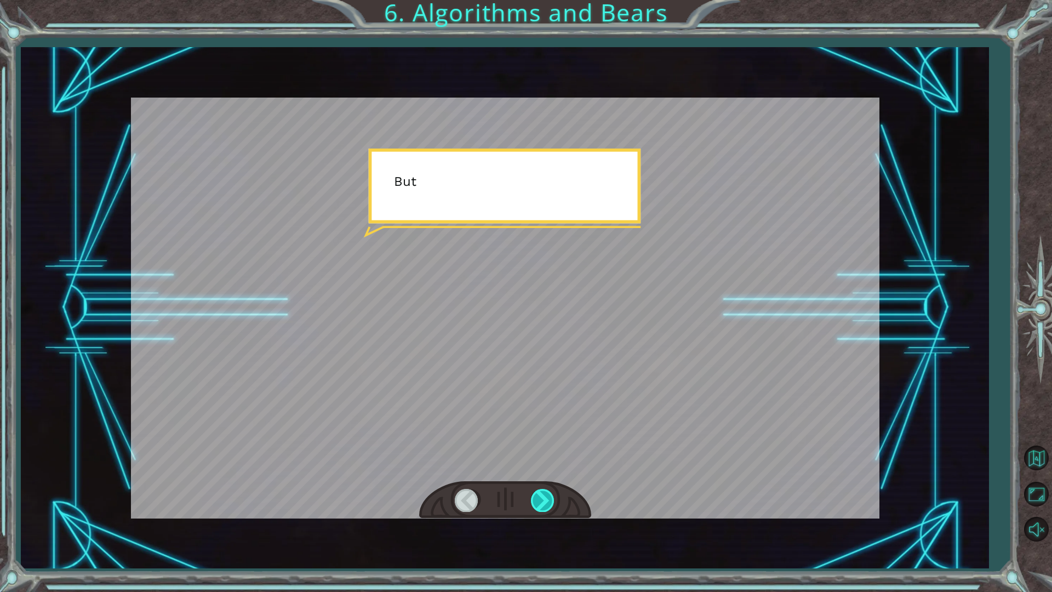
click at [541, 495] on div at bounding box center [543, 500] width 25 height 22
click at [541, 494] on div at bounding box center [543, 500] width 25 height 22
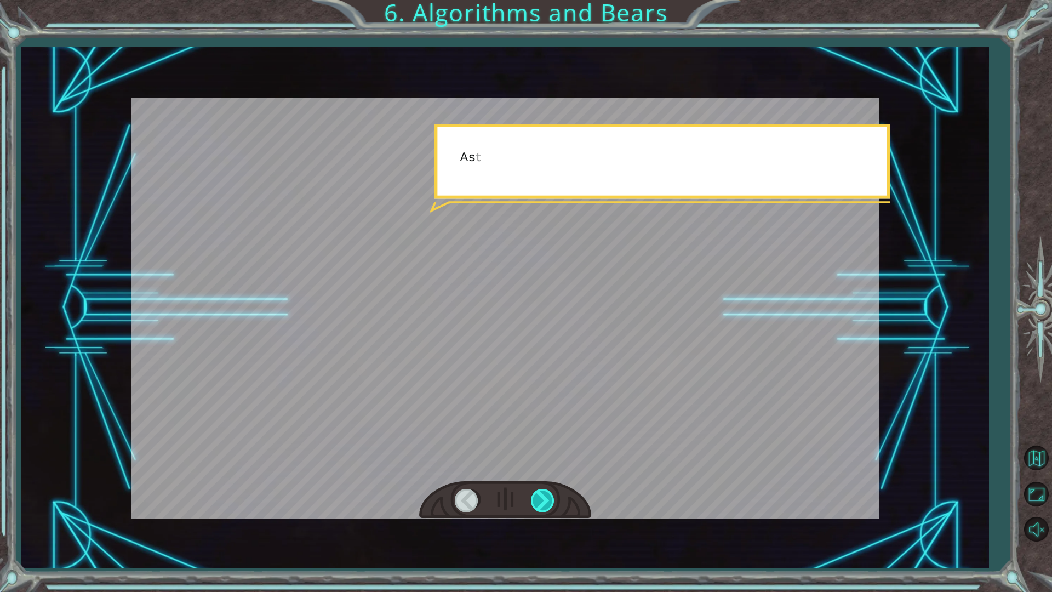
click at [541, 494] on div at bounding box center [543, 500] width 25 height 22
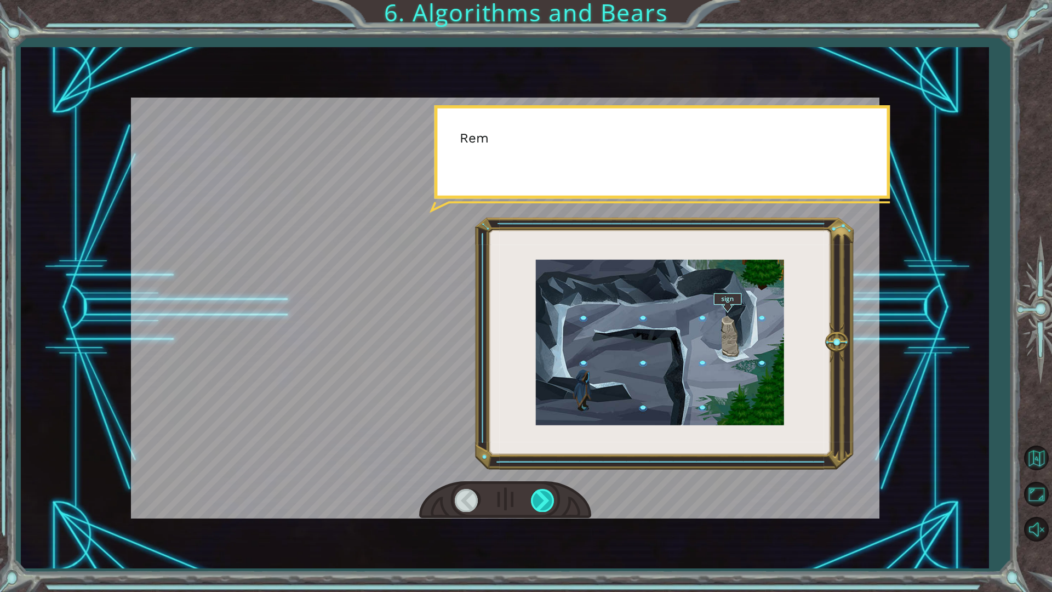
click at [541, 494] on div at bounding box center [543, 500] width 25 height 22
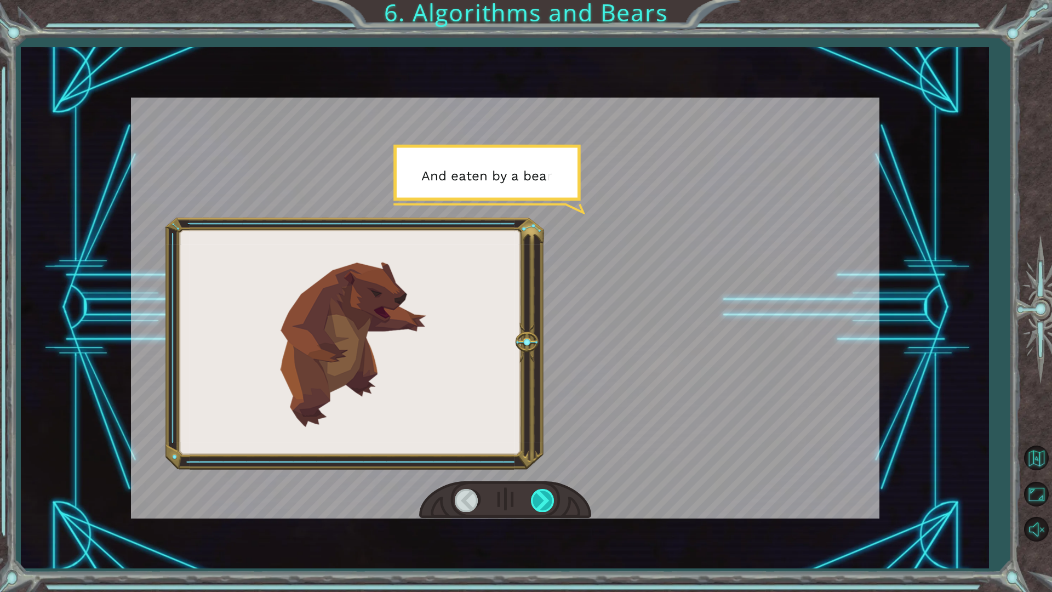
click at [541, 494] on div at bounding box center [543, 500] width 25 height 22
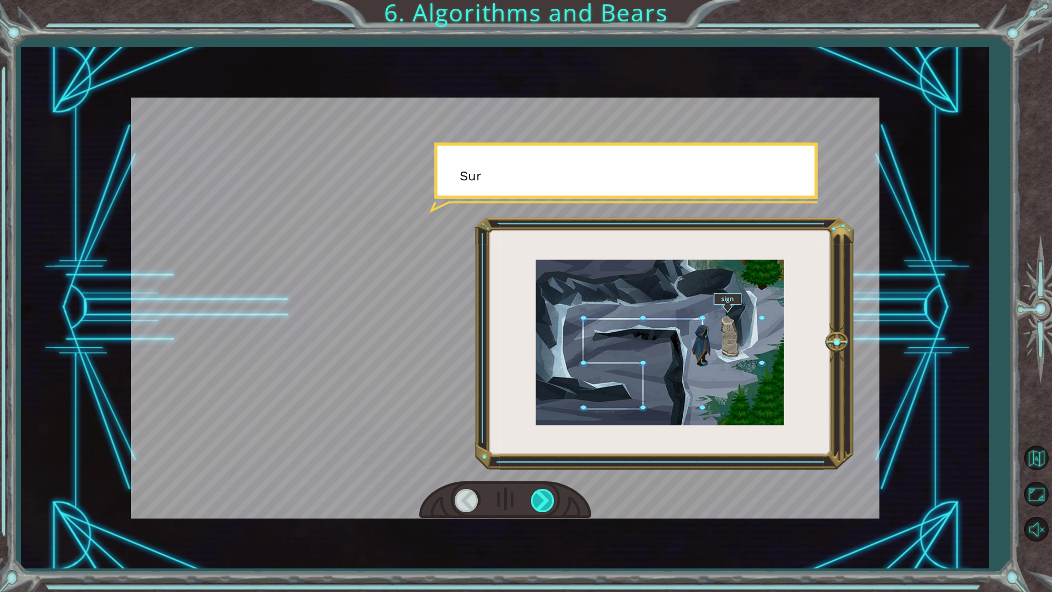
click at [541, 494] on div at bounding box center [543, 500] width 25 height 22
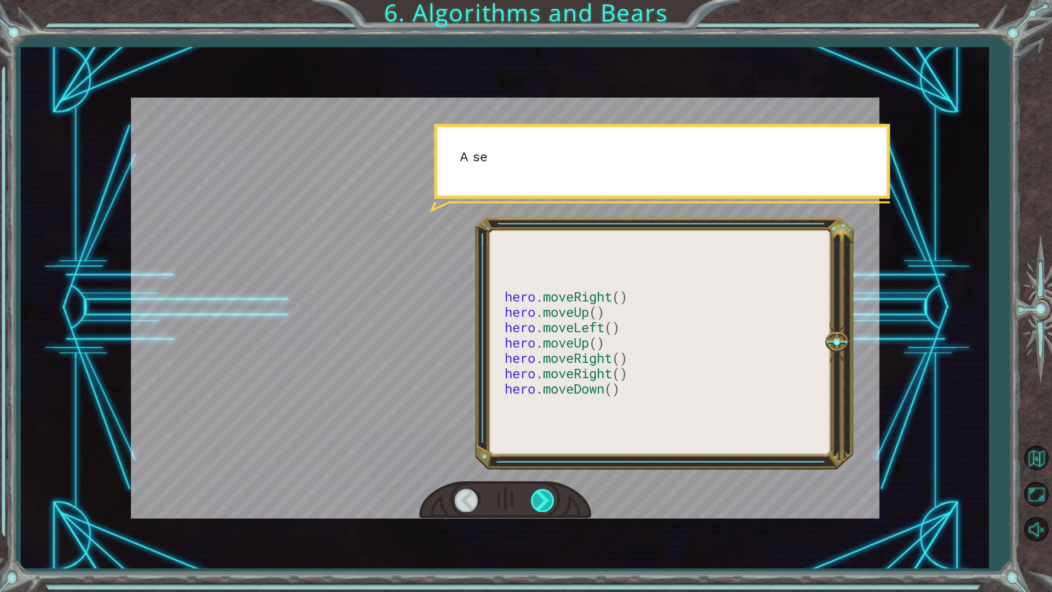
click at [541, 494] on div at bounding box center [543, 500] width 25 height 22
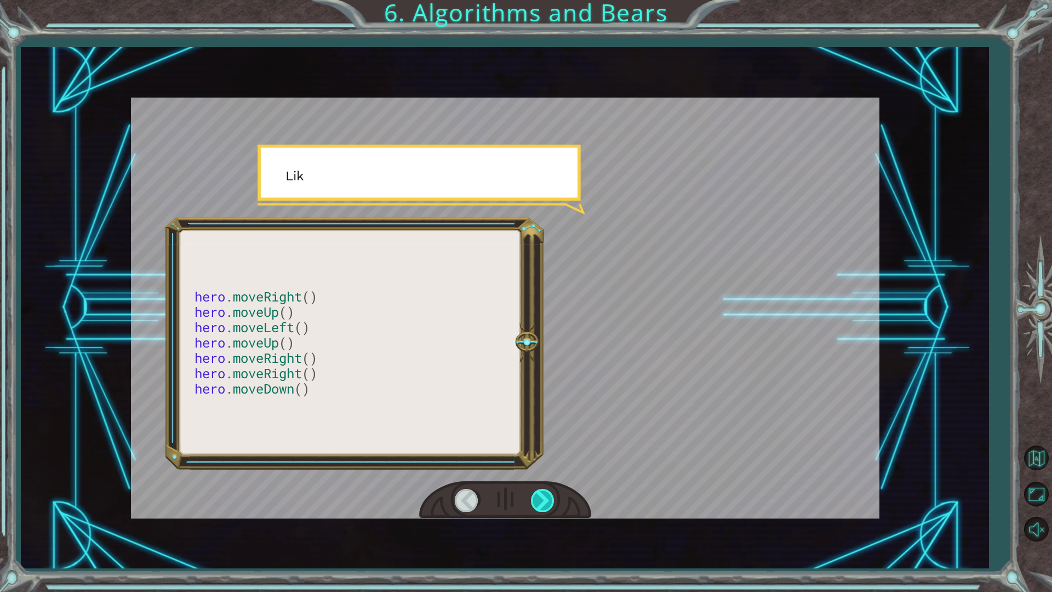
click at [541, 494] on div at bounding box center [543, 500] width 25 height 22
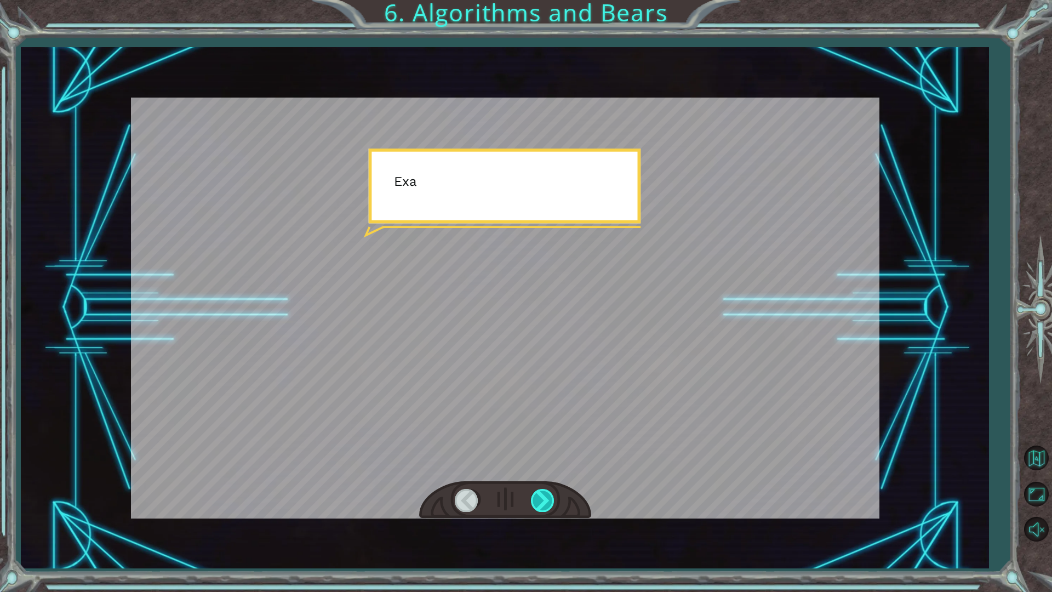
click at [541, 494] on div at bounding box center [543, 500] width 25 height 22
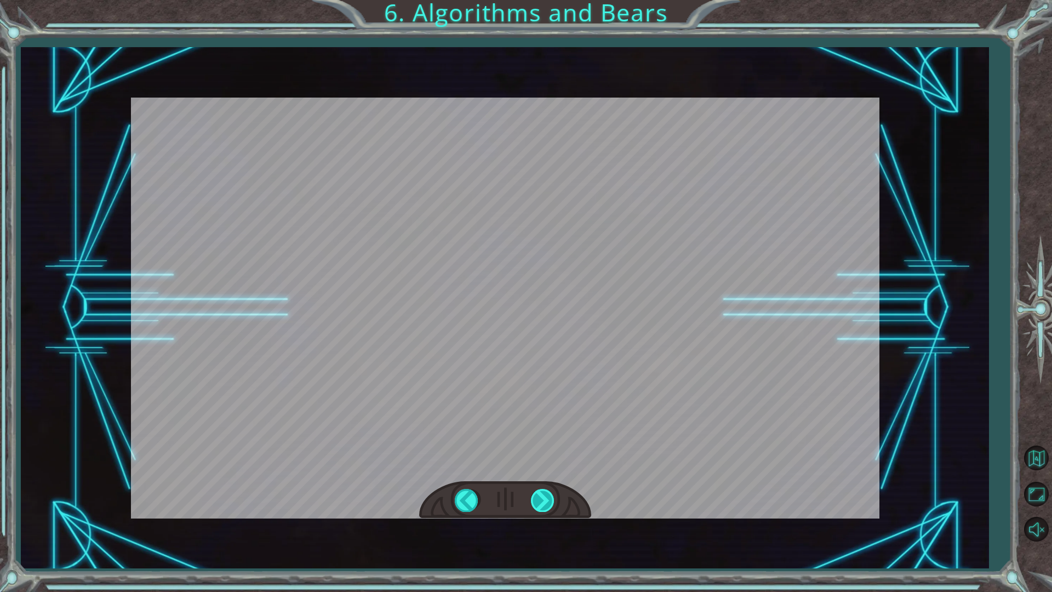
click at [541, 494] on div at bounding box center [543, 500] width 25 height 22
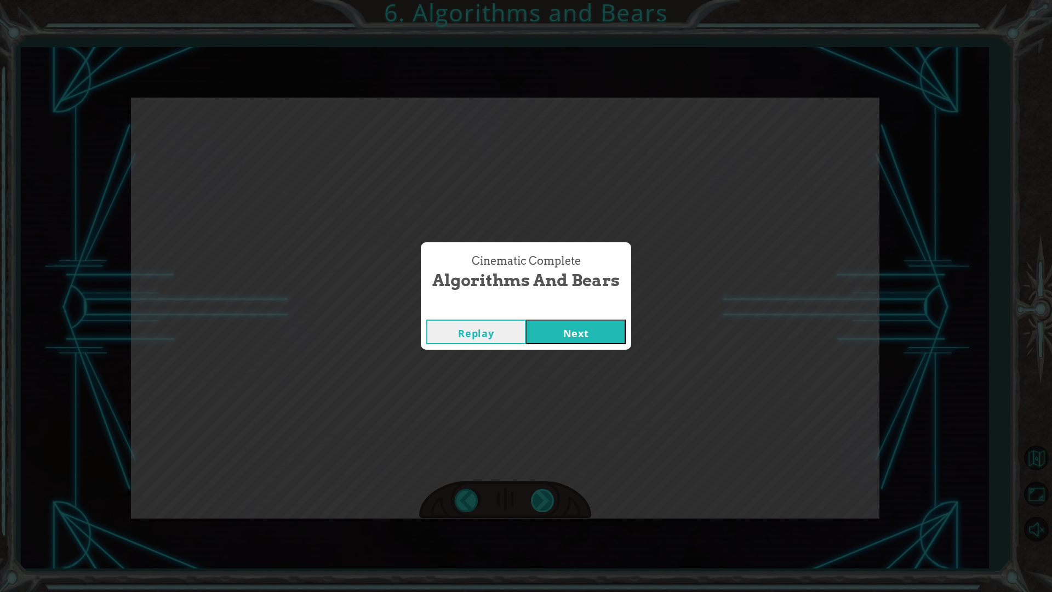
click at [541, 494] on div "Cinematic Complete Algorithms and Bears Replay Next" at bounding box center [526, 296] width 1052 height 592
click at [606, 349] on div "Replay Next" at bounding box center [526, 332] width 210 height 36
click at [607, 349] on div "Replay Next" at bounding box center [526, 332] width 210 height 36
click at [618, 335] on button "Next" at bounding box center [576, 331] width 100 height 25
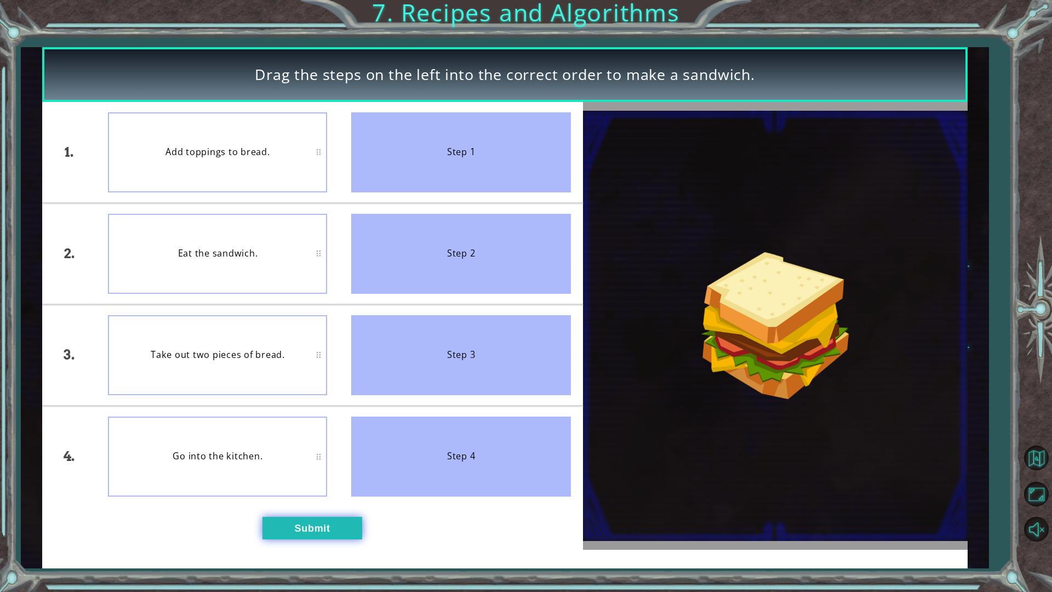
click at [348, 503] on button "Submit" at bounding box center [312, 528] width 100 height 22
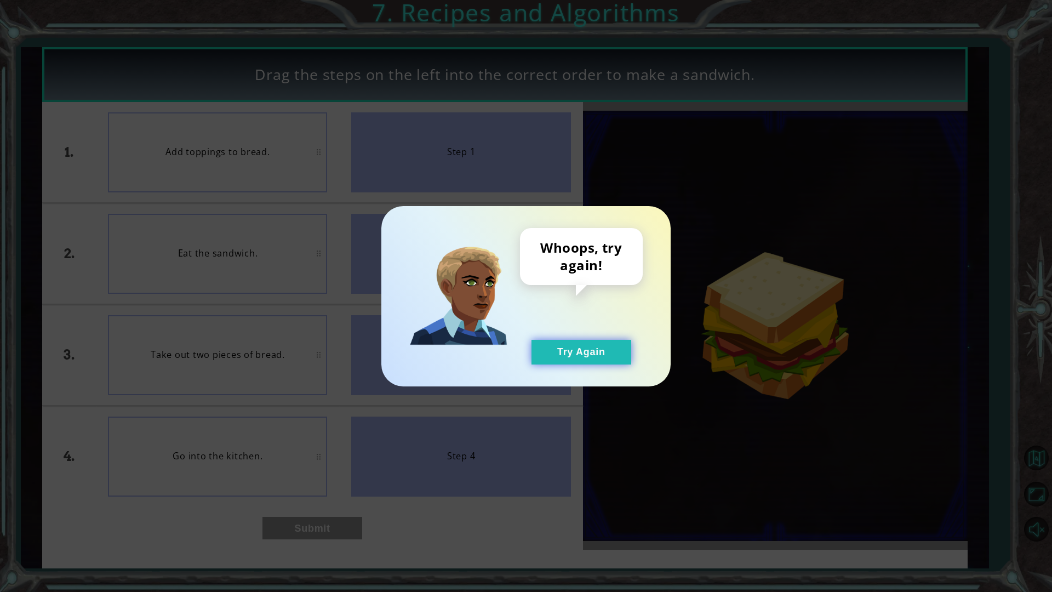
click at [540, 358] on button "Try Again" at bounding box center [581, 352] width 100 height 25
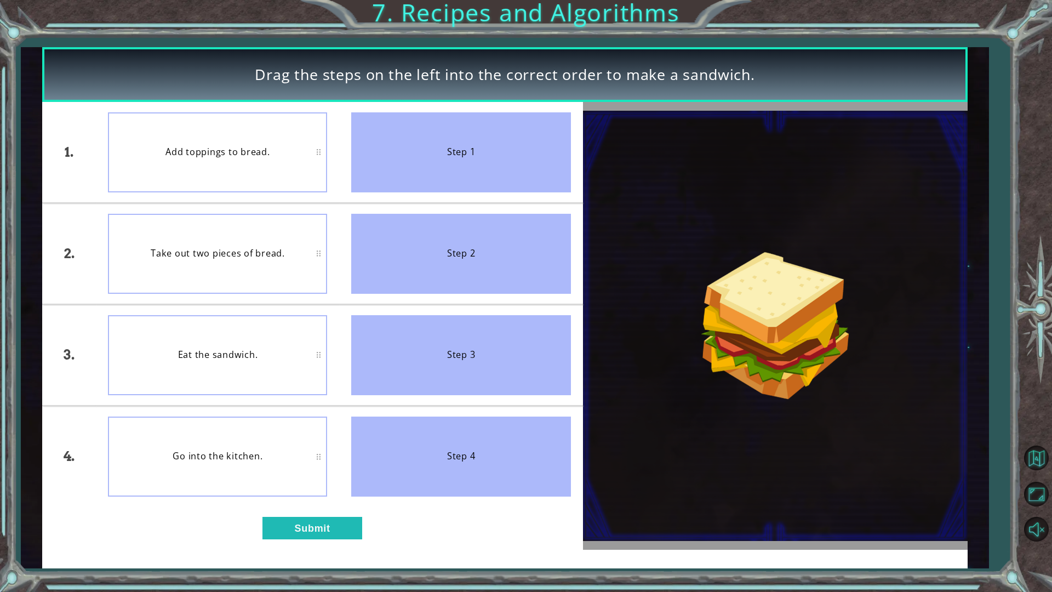
click at [278, 341] on div "Eat the sandwich." at bounding box center [217, 355] width 219 height 80
click at [259, 287] on div "Take out two pieces of bread." at bounding box center [217, 254] width 219 height 80
drag, startPoint x: 475, startPoint y: 169, endPoint x: 326, endPoint y: 246, distance: 168.6
click at [327, 246] on div "1. 2. 3. 4. Add toppings to bread. Take out two pieces of bread. Eat the sandwi…" at bounding box center [312, 304] width 541 height 404
click at [315, 237] on div "Take out two pieces of bread." at bounding box center [217, 254] width 219 height 80
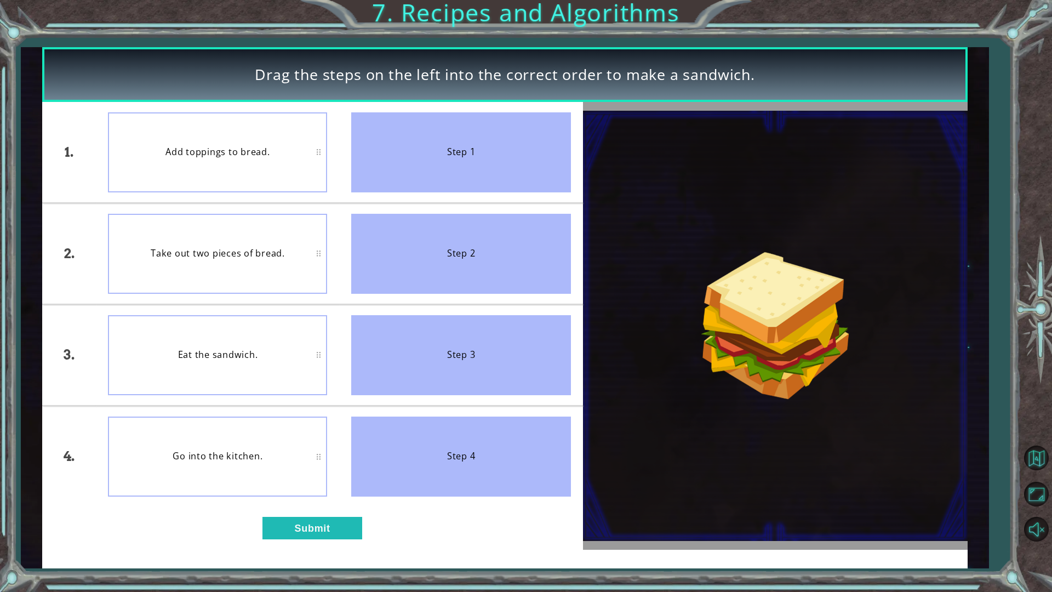
click at [314, 237] on div "Take out two pieces of bread." at bounding box center [217, 254] width 219 height 80
drag, startPoint x: 317, startPoint y: 222, endPoint x: 383, endPoint y: 170, distance: 84.2
drag, startPoint x: 383, startPoint y: 170, endPoint x: 295, endPoint y: 239, distance: 112.0
click at [295, 239] on div "Take out two pieces of bread." at bounding box center [217, 254] width 219 height 80
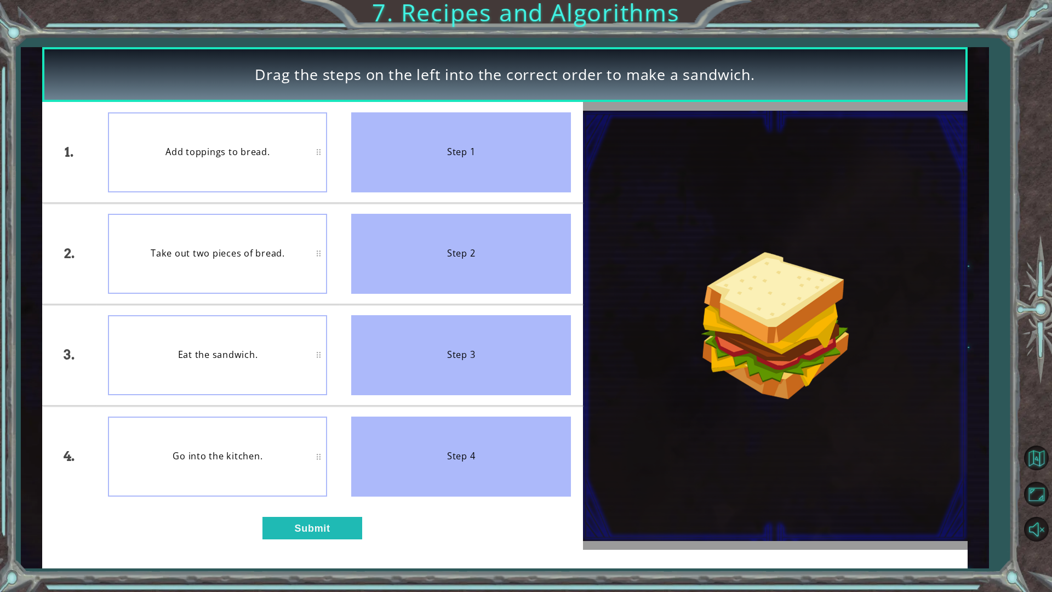
drag, startPoint x: 295, startPoint y: 239, endPoint x: 365, endPoint y: 255, distance: 72.0
click at [421, 211] on div "1. 2. 3. 4. Add toppings to bread. Take out two pieces of bread. Eat the sandwi…" at bounding box center [312, 304] width 541 height 404
click at [492, 162] on div "Step 1" at bounding box center [460, 152] width 219 height 80
drag, startPoint x: 295, startPoint y: 531, endPoint x: 299, endPoint y: 525, distance: 7.0
click at [296, 503] on button "Submit" at bounding box center [312, 528] width 100 height 22
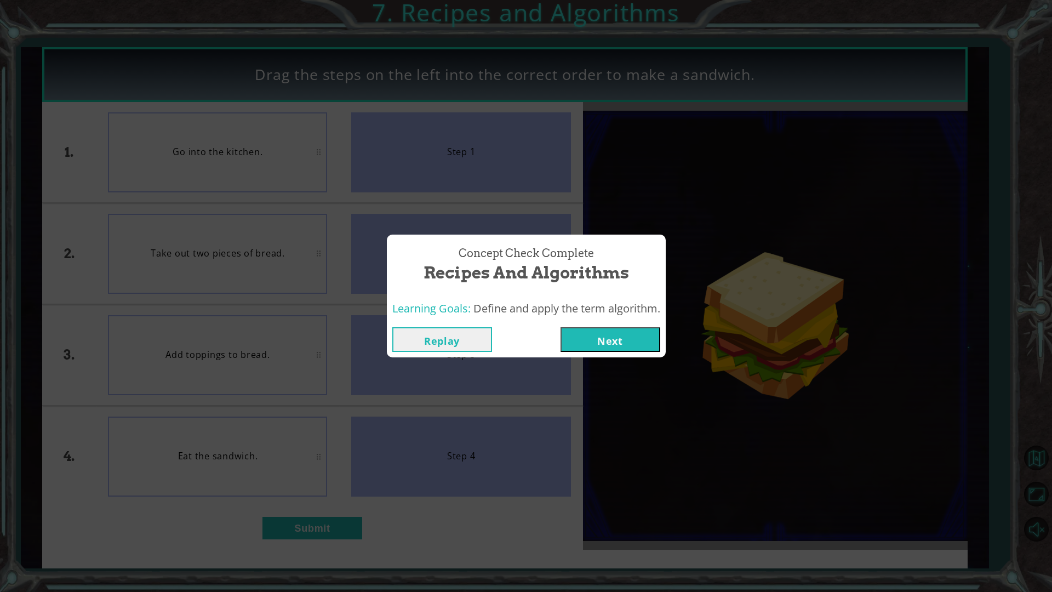
click at [565, 337] on button "Next" at bounding box center [610, 339] width 100 height 25
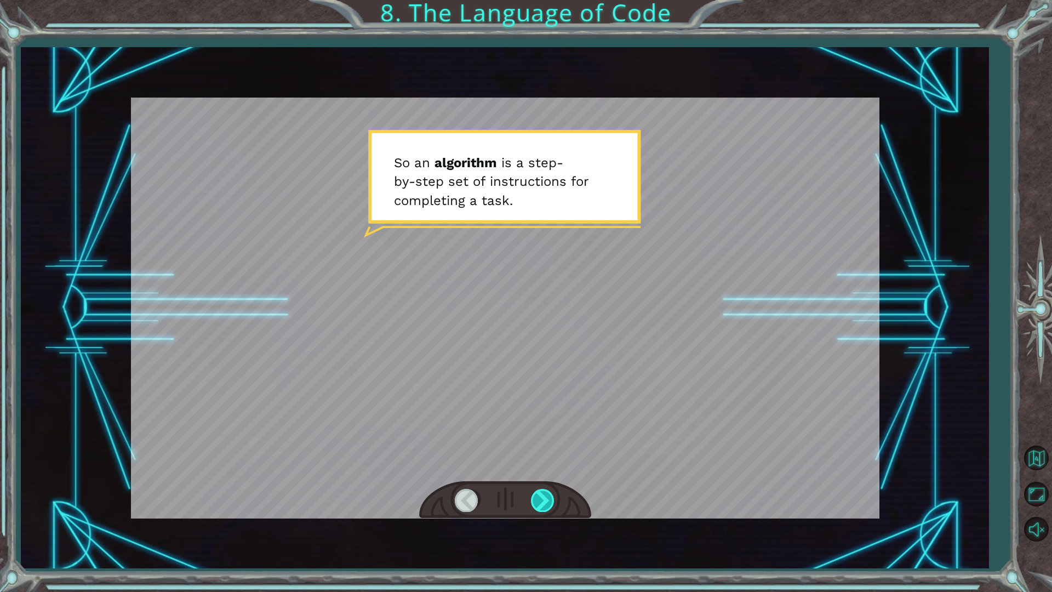
click at [547, 499] on div at bounding box center [543, 500] width 25 height 22
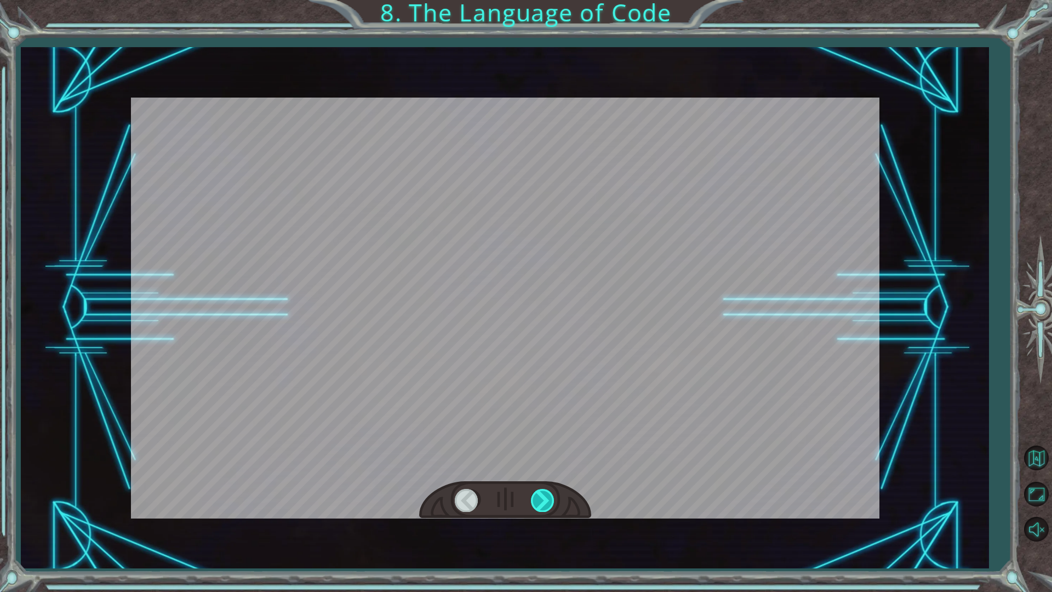
click at [547, 499] on div at bounding box center [543, 500] width 25 height 22
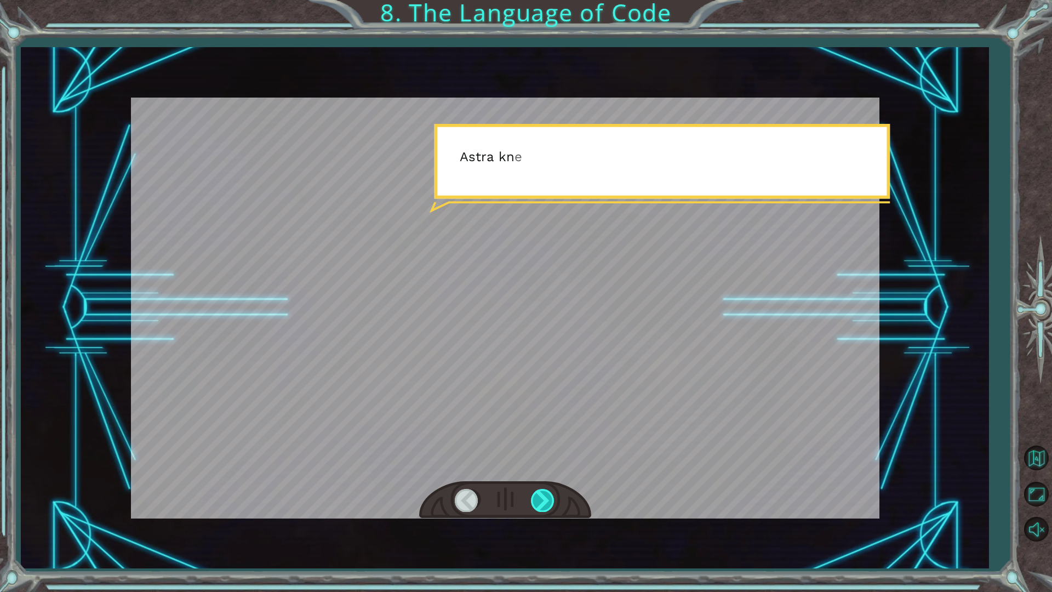
click at [547, 499] on div at bounding box center [543, 500] width 25 height 22
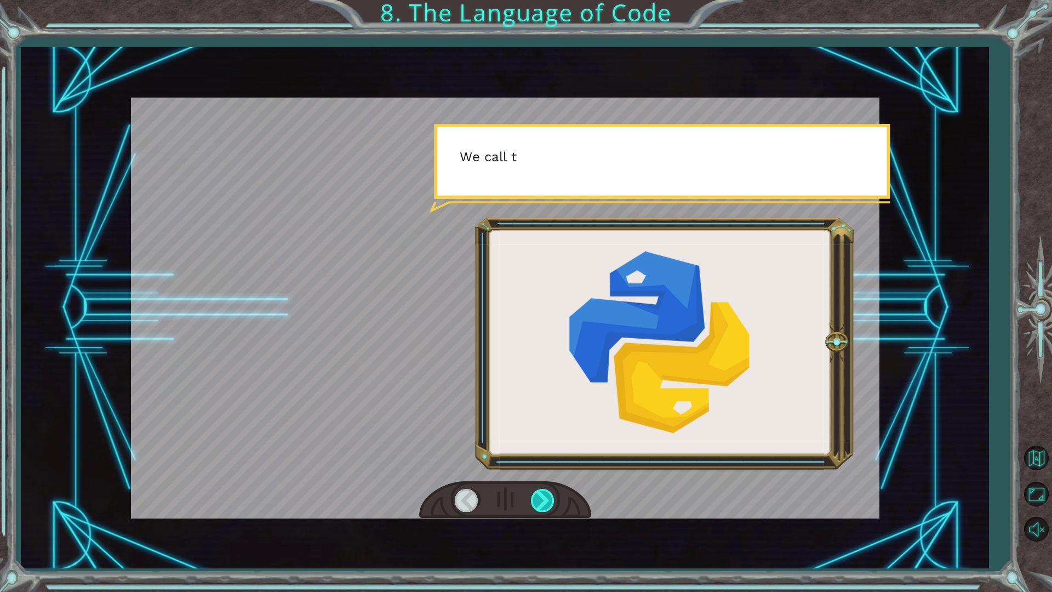
click at [547, 499] on div at bounding box center [543, 500] width 25 height 22
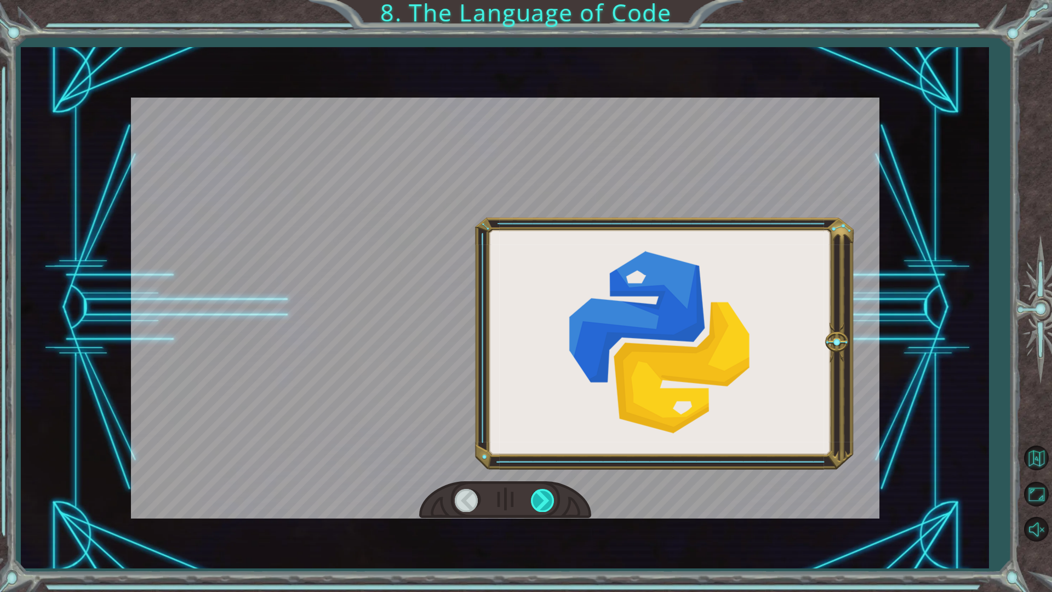
click at [547, 499] on div at bounding box center [543, 500] width 25 height 22
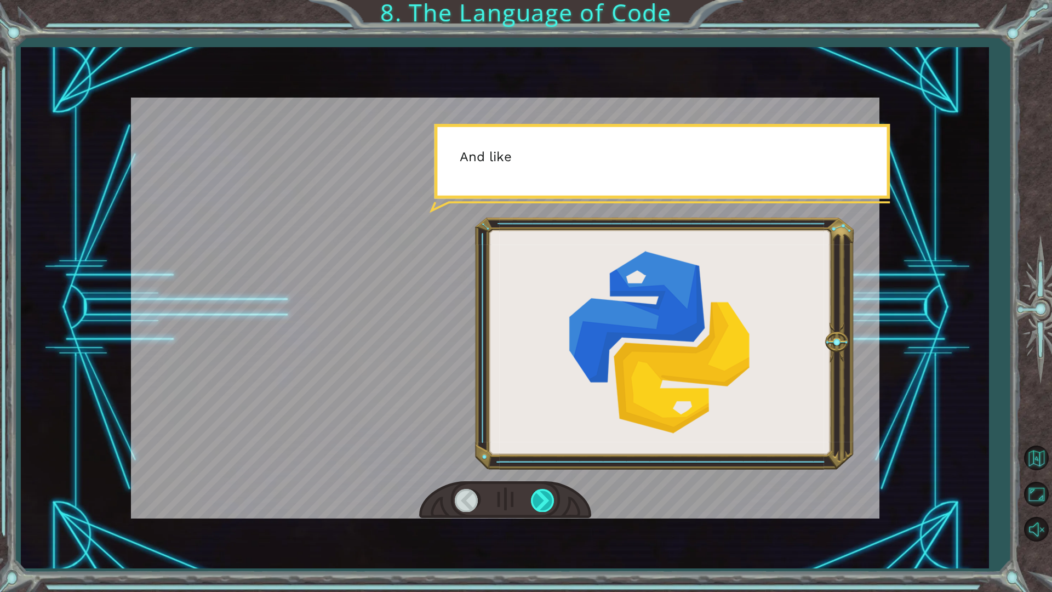
click at [547, 499] on div at bounding box center [543, 500] width 25 height 22
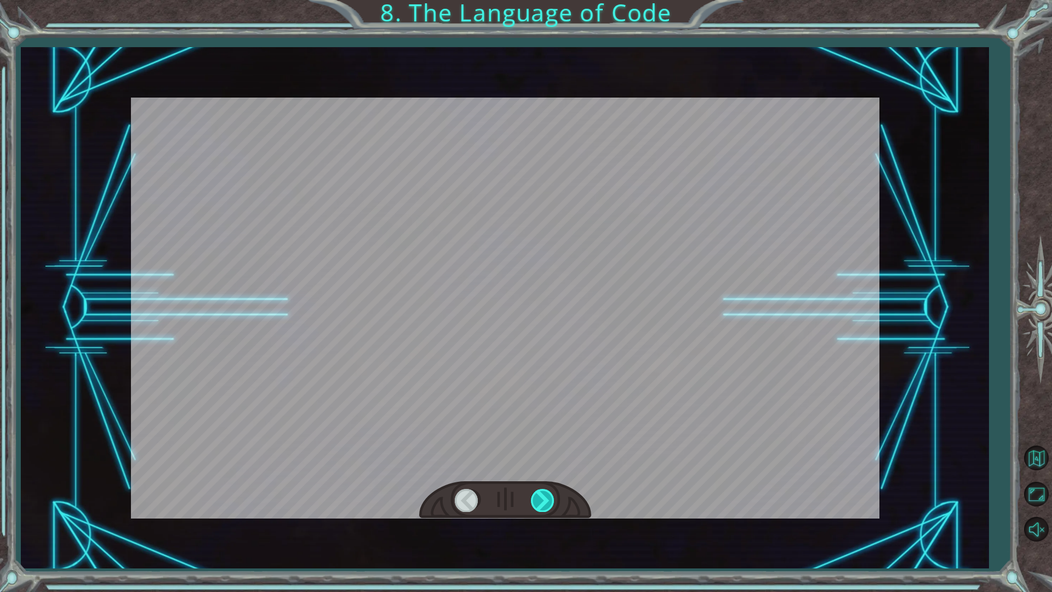
click at [547, 499] on div at bounding box center [543, 500] width 25 height 22
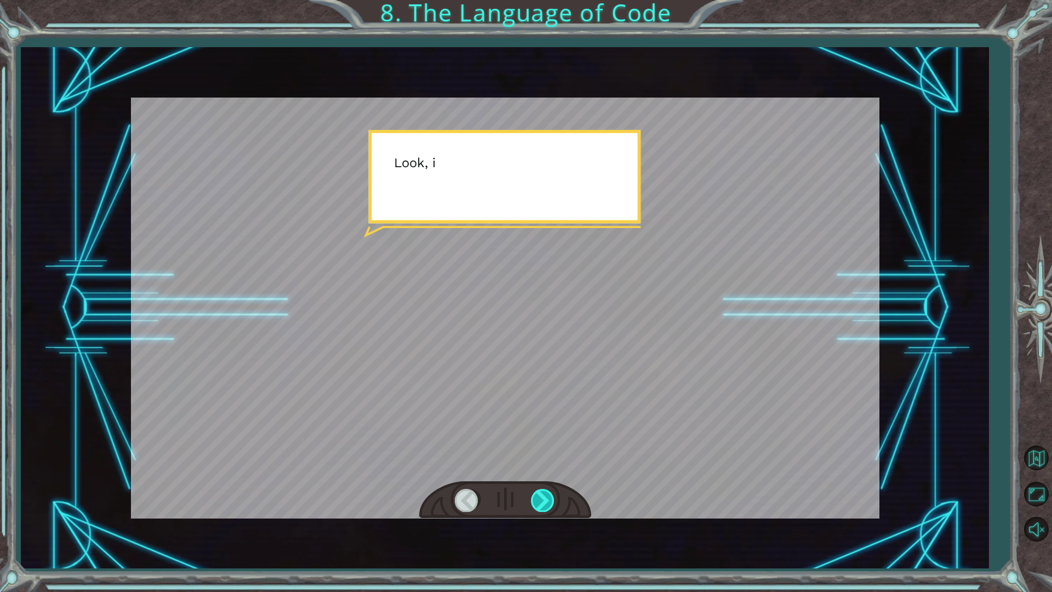
click at [547, 499] on div at bounding box center [543, 500] width 25 height 22
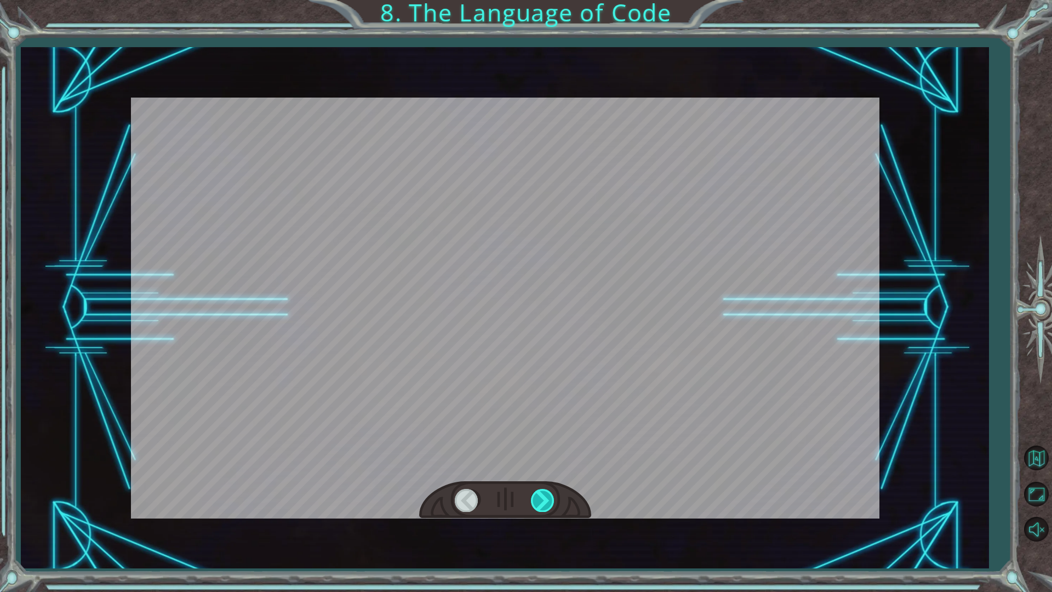
click at [547, 499] on div at bounding box center [543, 500] width 25 height 22
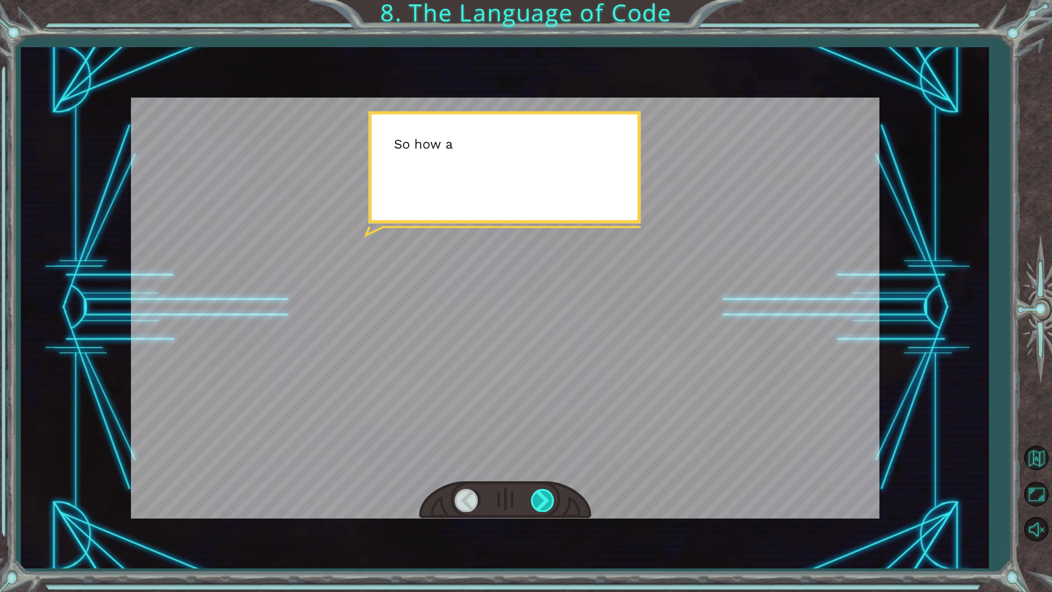
click at [547, 499] on div at bounding box center [543, 500] width 25 height 22
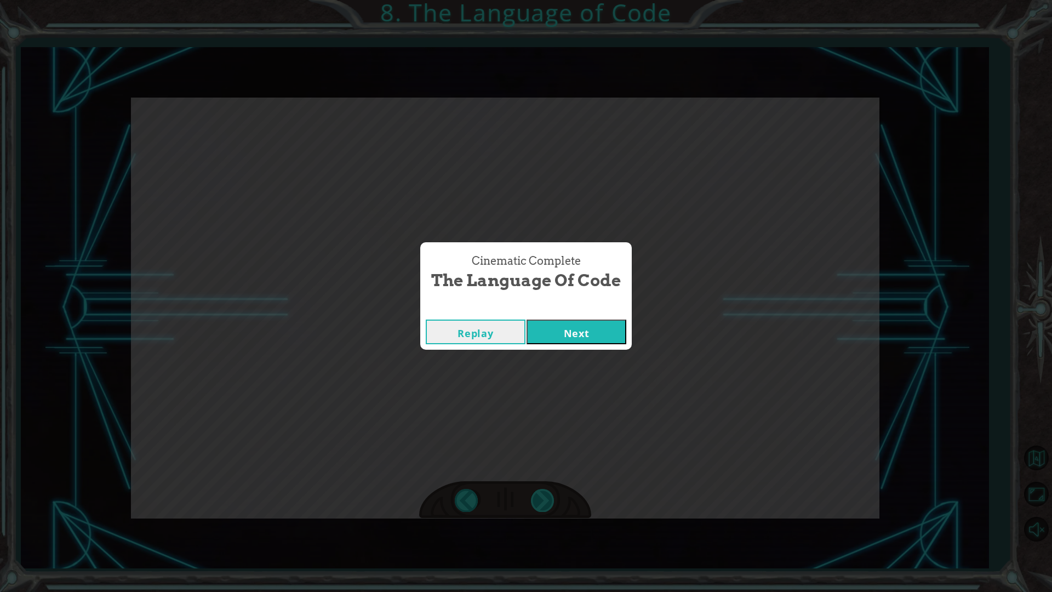
click at [547, 499] on div "Cinematic Complete The Language of Code Replay Next" at bounding box center [526, 296] width 1052 height 592
click at [597, 331] on button "Next" at bounding box center [576, 331] width 100 height 25
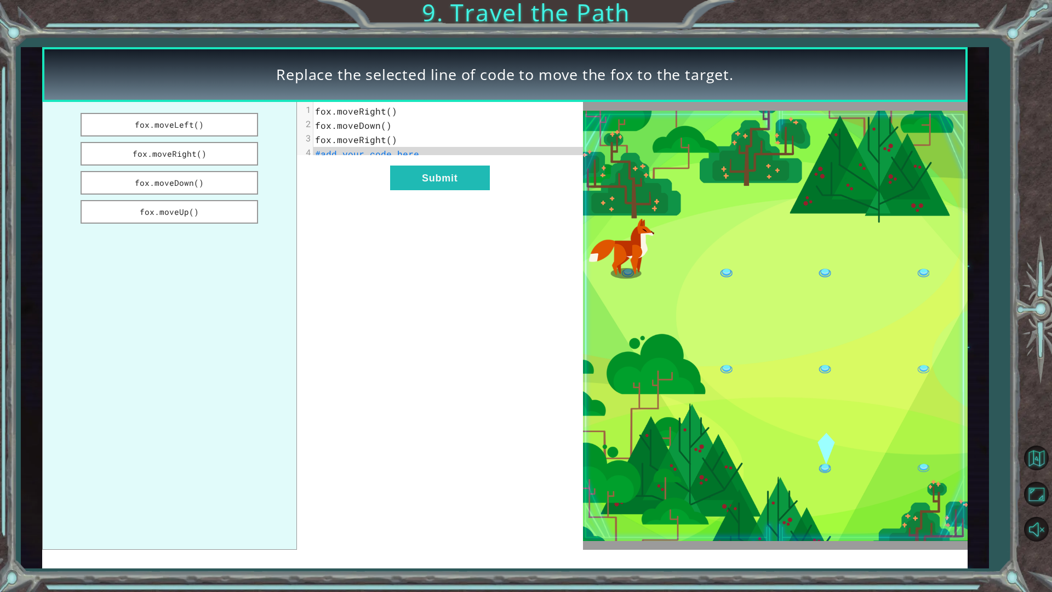
click at [431, 149] on pre "#add your code here" at bounding box center [452, 154] width 278 height 14
click at [400, 157] on span "#add your code here" at bounding box center [367, 154] width 104 height 12
click at [330, 154] on span "#add your code here" at bounding box center [367, 154] width 104 height 12
click at [428, 190] on button "Submit" at bounding box center [440, 177] width 100 height 25
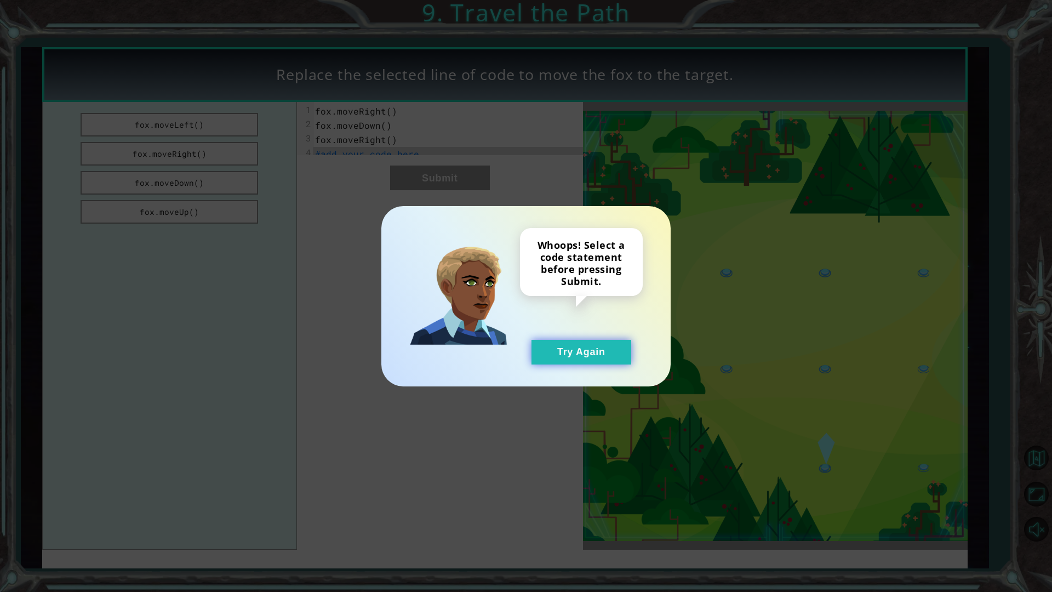
click at [537, 342] on button "Try Again" at bounding box center [581, 352] width 100 height 25
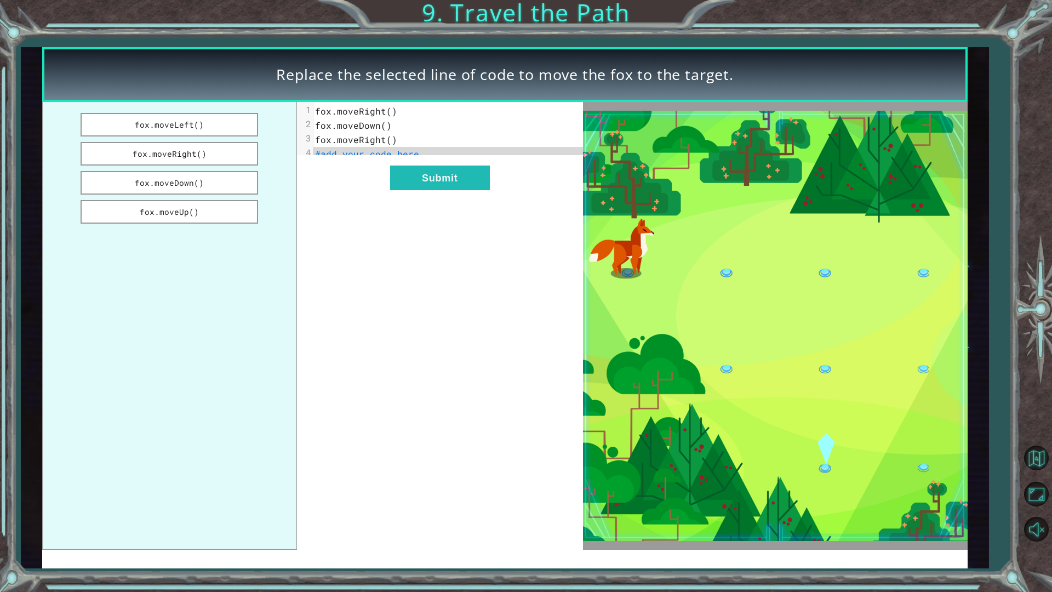
drag, startPoint x: 188, startPoint y: 153, endPoint x: 408, endPoint y: 160, distance: 219.8
click at [421, 160] on div "fox.moveLeft() fox.moveRight() fox.moveDown() fox.moveUp() xxxxxxxxxx 4 1 fox.m…" at bounding box center [312, 325] width 541 height 447
click at [214, 159] on button "fox.moveRight()" at bounding box center [169, 154] width 177 height 24
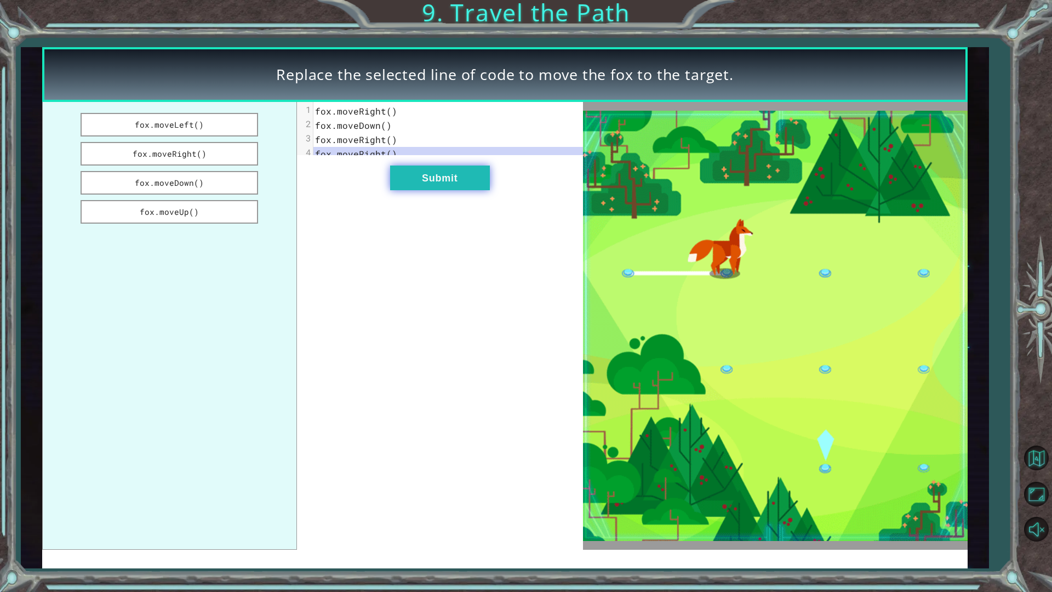
click at [414, 185] on button "Submit" at bounding box center [440, 177] width 100 height 25
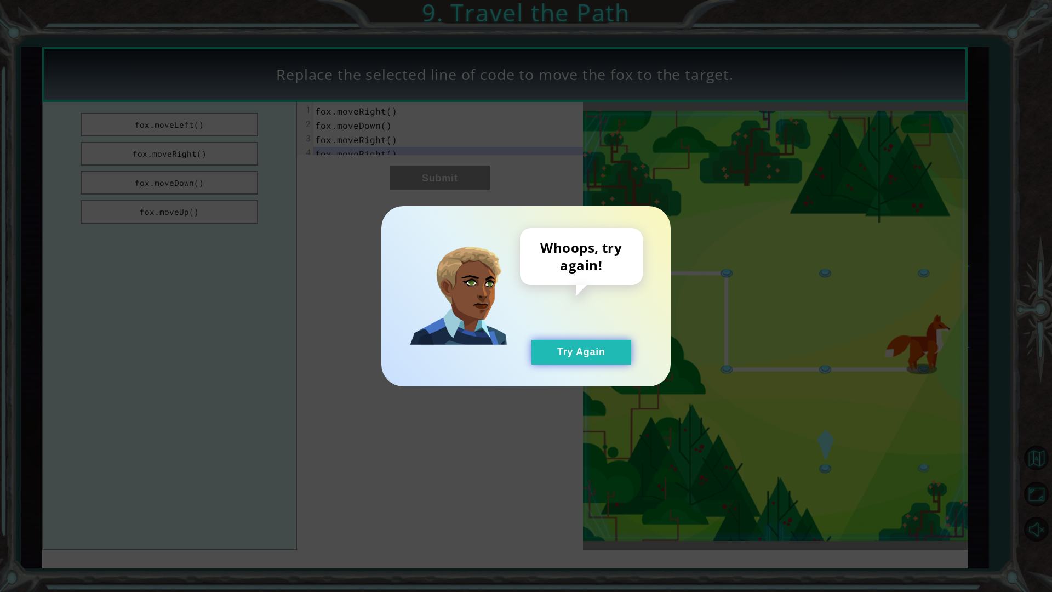
drag, startPoint x: 567, startPoint y: 366, endPoint x: 544, endPoint y: 356, distance: 25.8
click at [567, 366] on div "Whoops, try again! Try Again" at bounding box center [525, 296] width 289 height 180
click at [568, 354] on button "Try Again" at bounding box center [581, 352] width 100 height 25
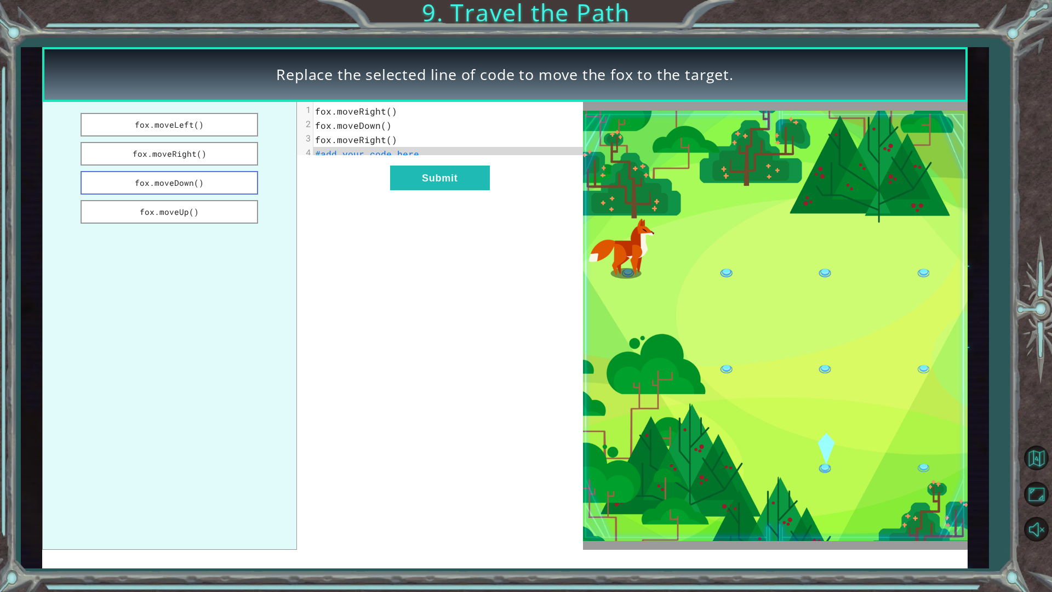
drag, startPoint x: 215, startPoint y: 176, endPoint x: 221, endPoint y: 184, distance: 10.5
click at [221, 184] on button "fox.moveDown()" at bounding box center [169, 183] width 177 height 24
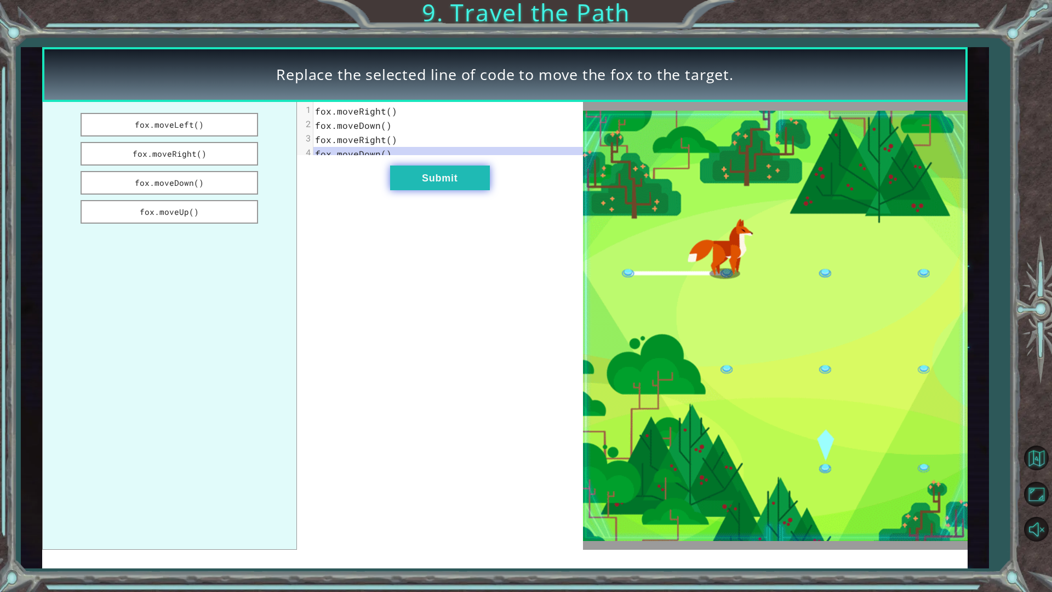
click at [426, 190] on button "Submit" at bounding box center [440, 177] width 100 height 25
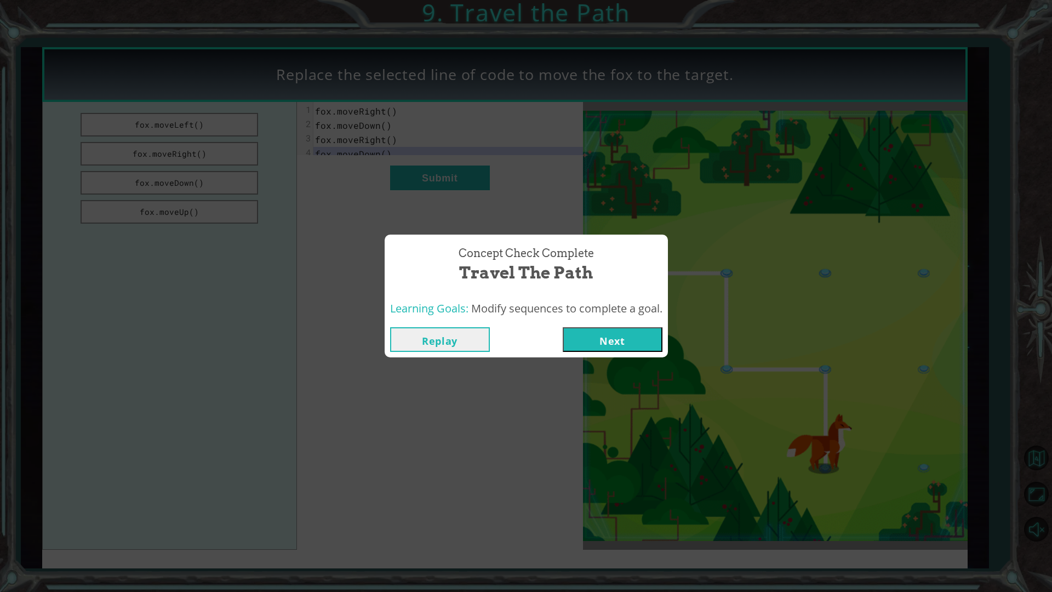
drag, startPoint x: 588, startPoint y: 341, endPoint x: 583, endPoint y: 340, distance: 5.7
click at [586, 341] on button "Next" at bounding box center [613, 339] width 100 height 25
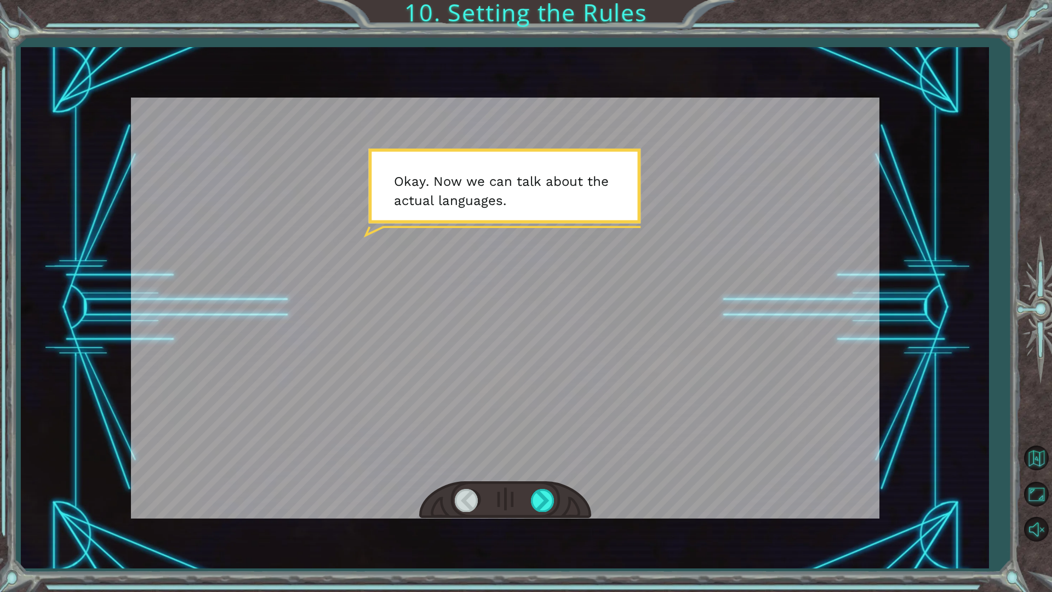
click at [548, 485] on div at bounding box center [505, 500] width 172 height 38
click at [546, 492] on div at bounding box center [543, 500] width 25 height 22
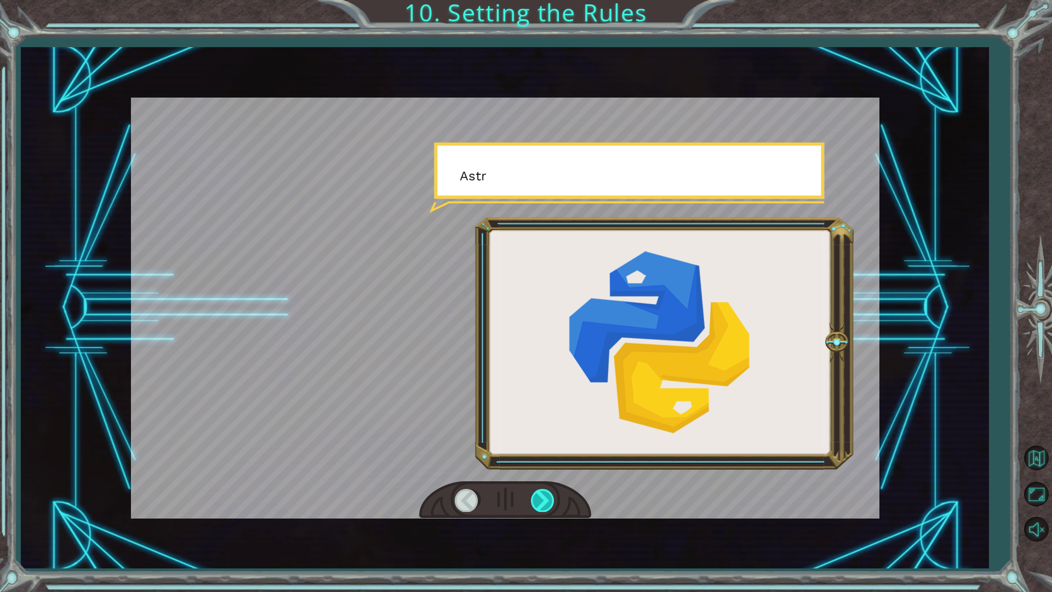
click at [546, 493] on div at bounding box center [543, 500] width 25 height 22
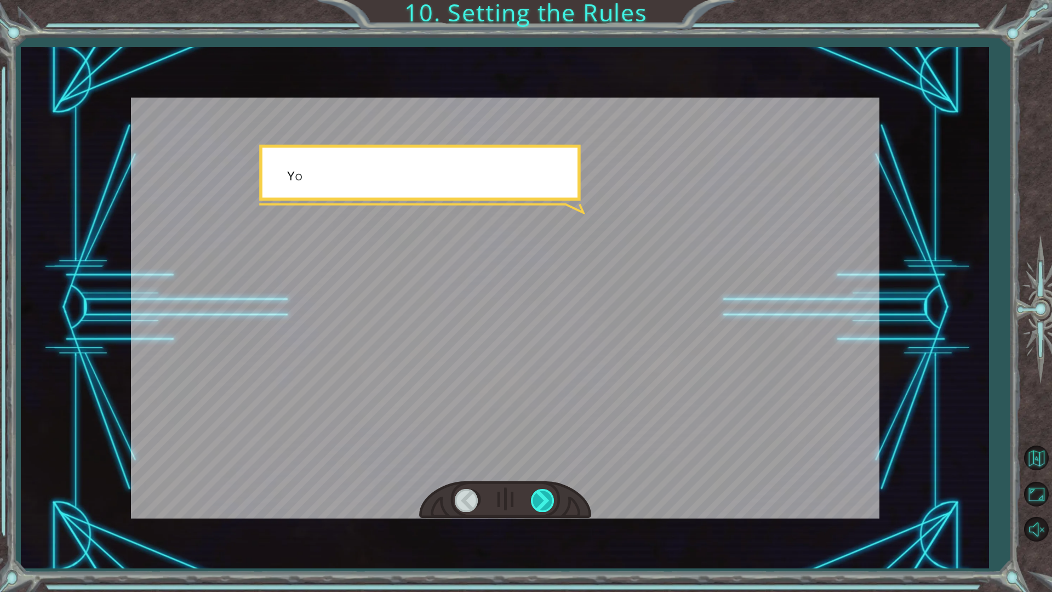
click at [547, 491] on div at bounding box center [543, 500] width 25 height 22
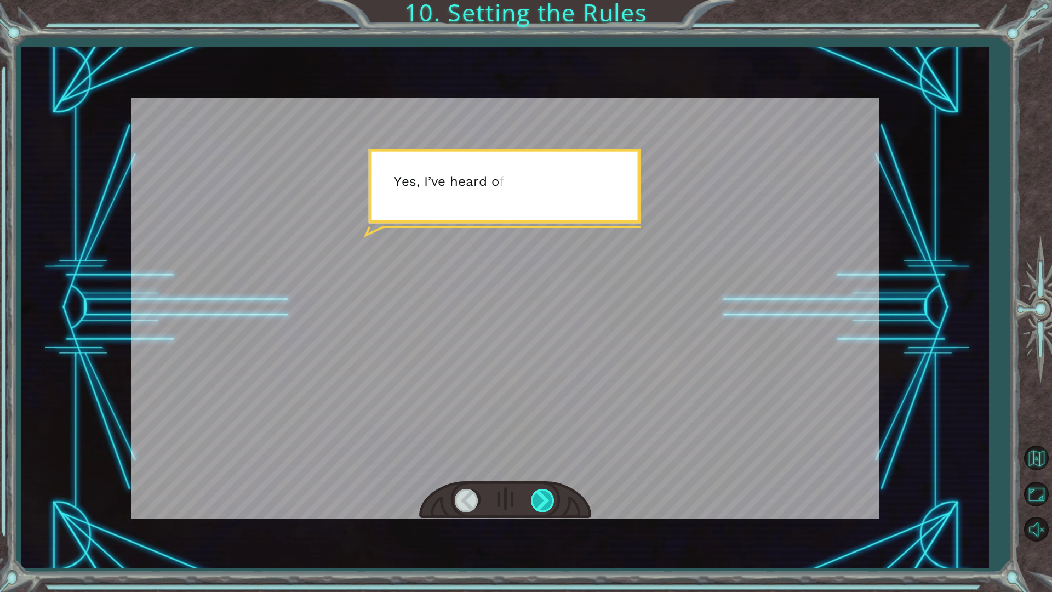
click at [549, 491] on div at bounding box center [543, 500] width 25 height 22
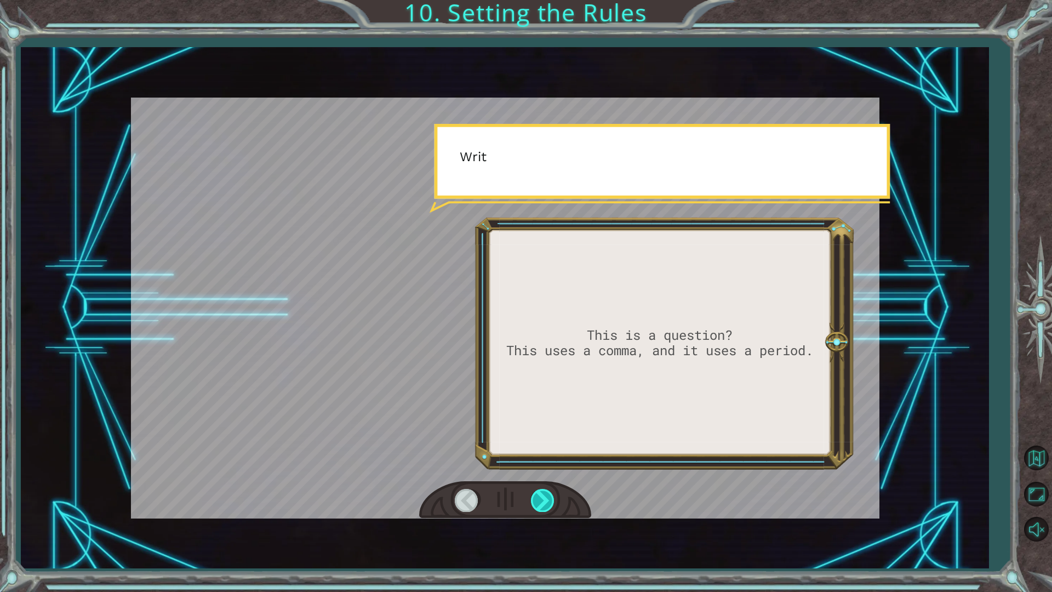
click at [549, 491] on div at bounding box center [543, 500] width 25 height 22
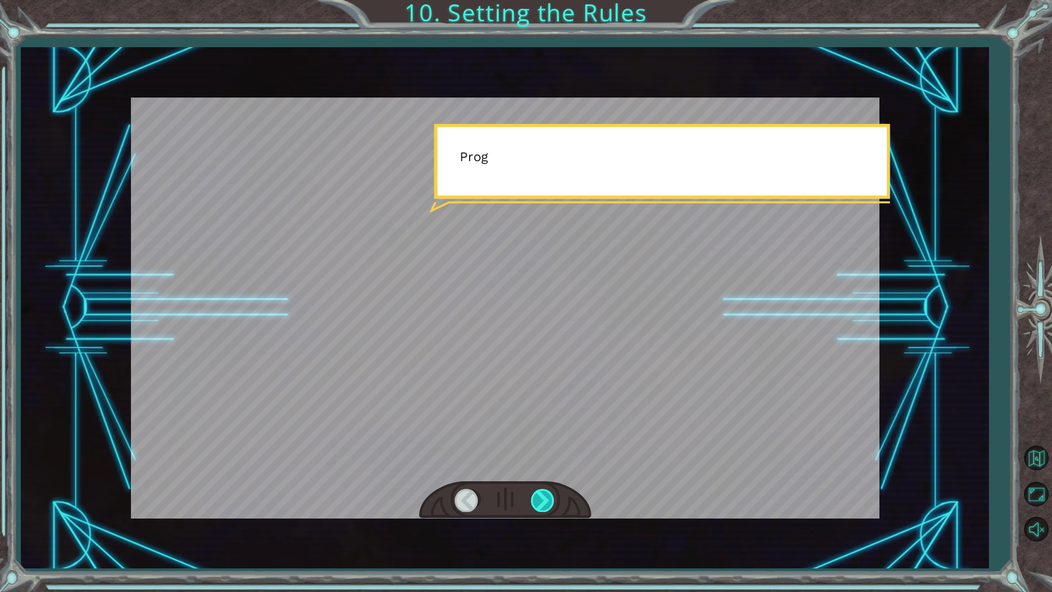
click at [547, 491] on div at bounding box center [543, 500] width 25 height 22
click at [521, 491] on div at bounding box center [505, 500] width 172 height 38
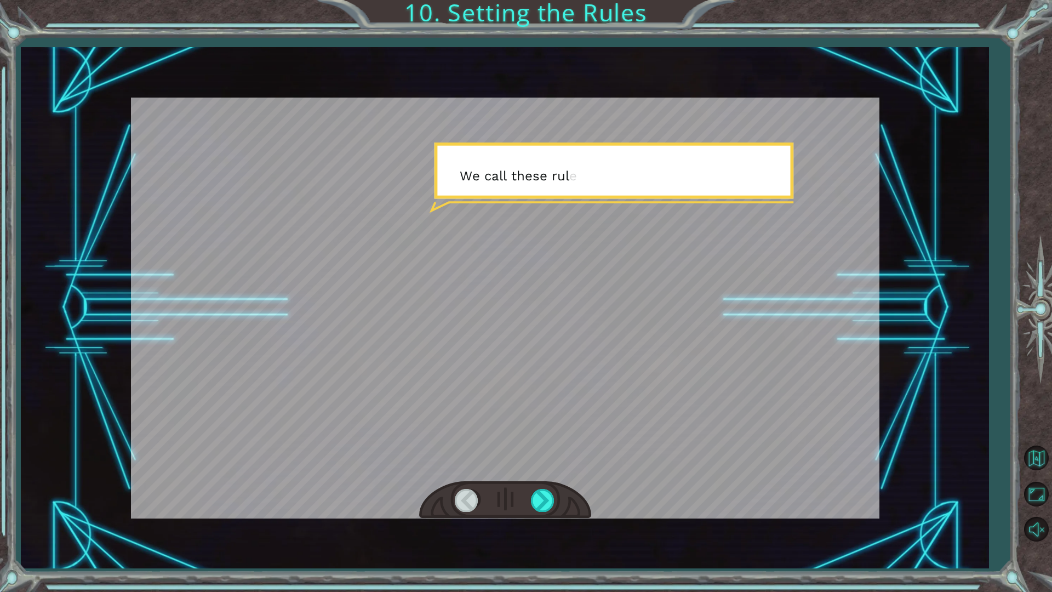
click at [525, 492] on div at bounding box center [505, 500] width 172 height 38
click at [549, 495] on div at bounding box center [505, 500] width 172 height 38
click at [549, 495] on div at bounding box center [543, 500] width 25 height 22
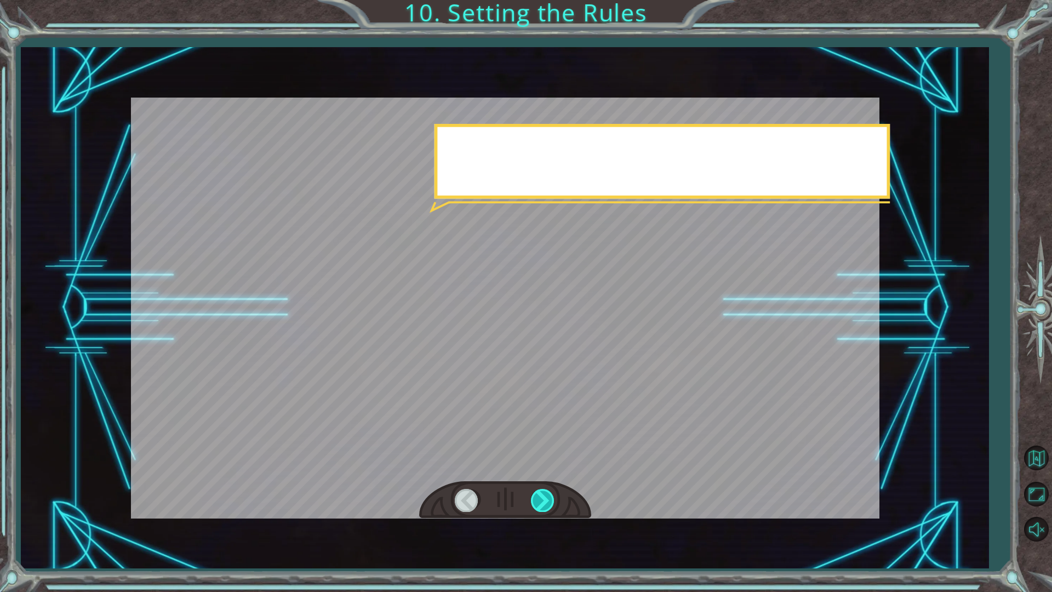
click at [549, 495] on div at bounding box center [543, 500] width 25 height 22
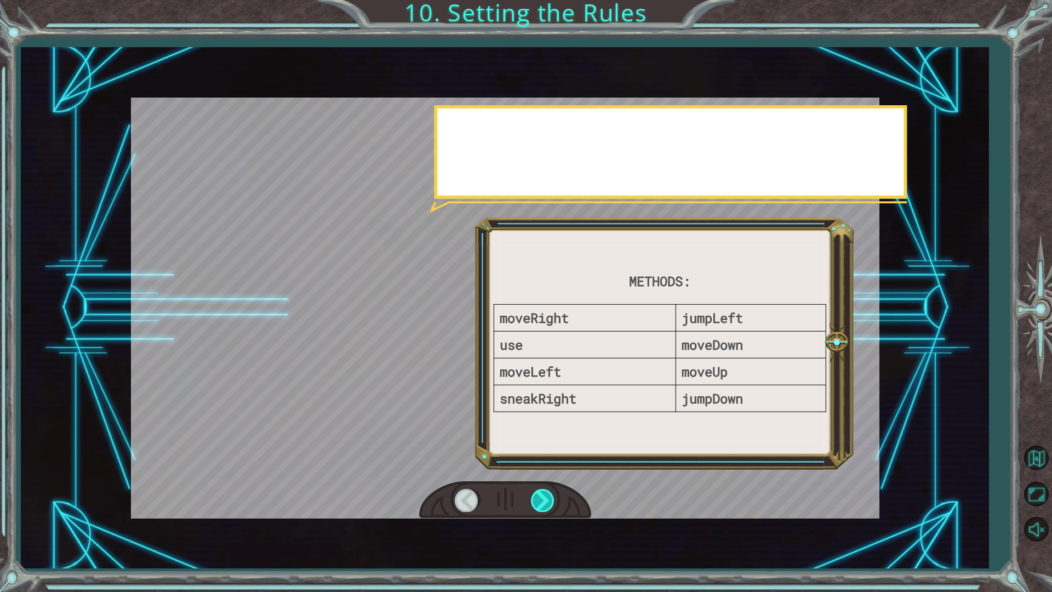
click at [549, 495] on div at bounding box center [543, 500] width 25 height 22
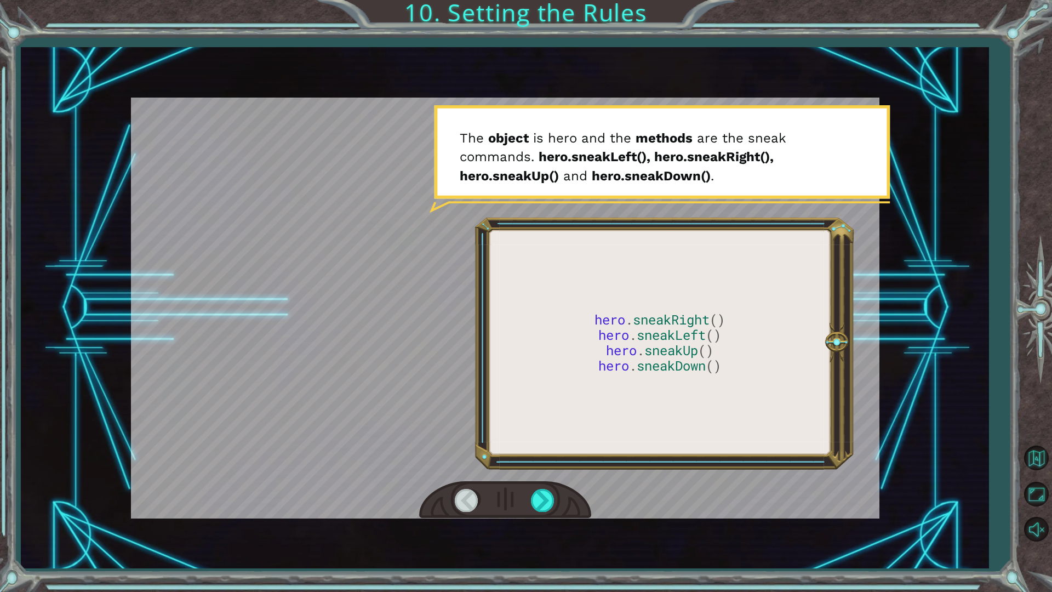
click at [502, 243] on div at bounding box center [505, 308] width 748 height 421
drag, startPoint x: 452, startPoint y: 358, endPoint x: 435, endPoint y: 421, distance: 64.6
click at [434, 420] on div at bounding box center [505, 308] width 748 height 421
drag, startPoint x: 535, startPoint y: 468, endPoint x: 542, endPoint y: 489, distance: 22.5
click at [542, 489] on div at bounding box center [505, 308] width 748 height 421
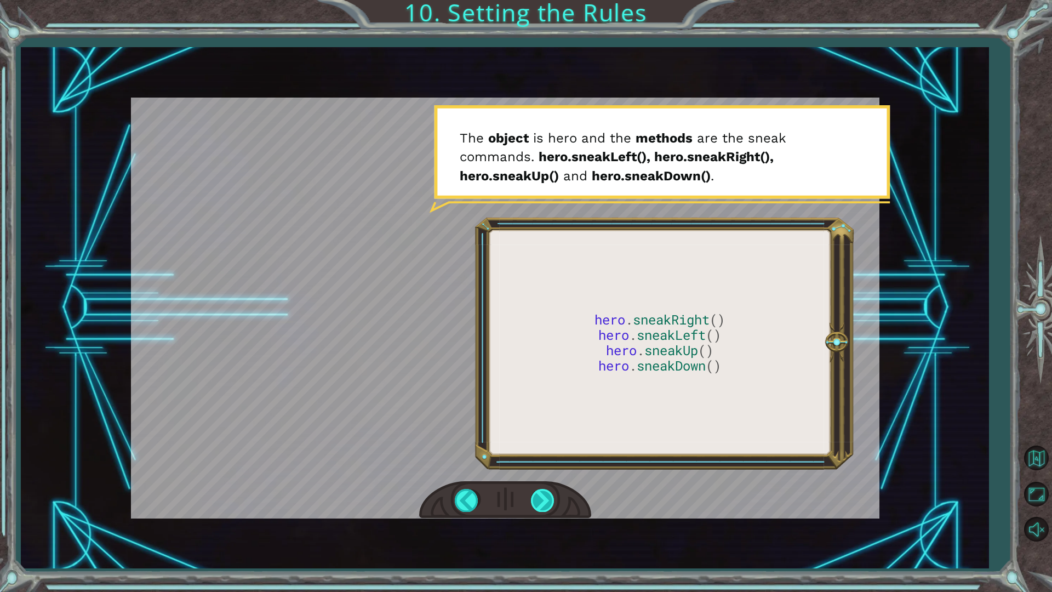
click at [543, 497] on div at bounding box center [543, 500] width 25 height 22
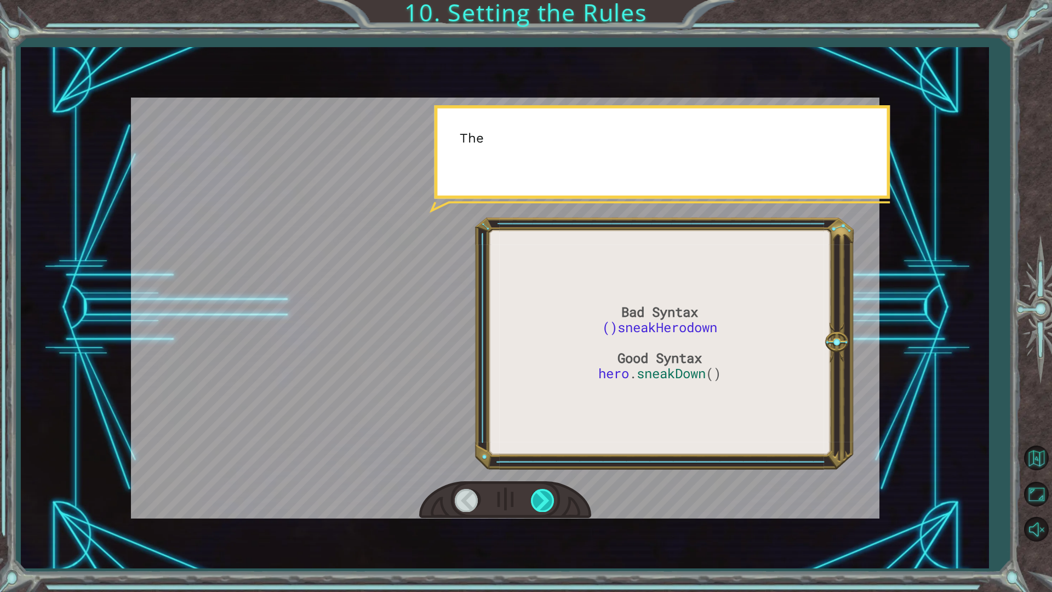
click at [543, 497] on div at bounding box center [543, 500] width 25 height 22
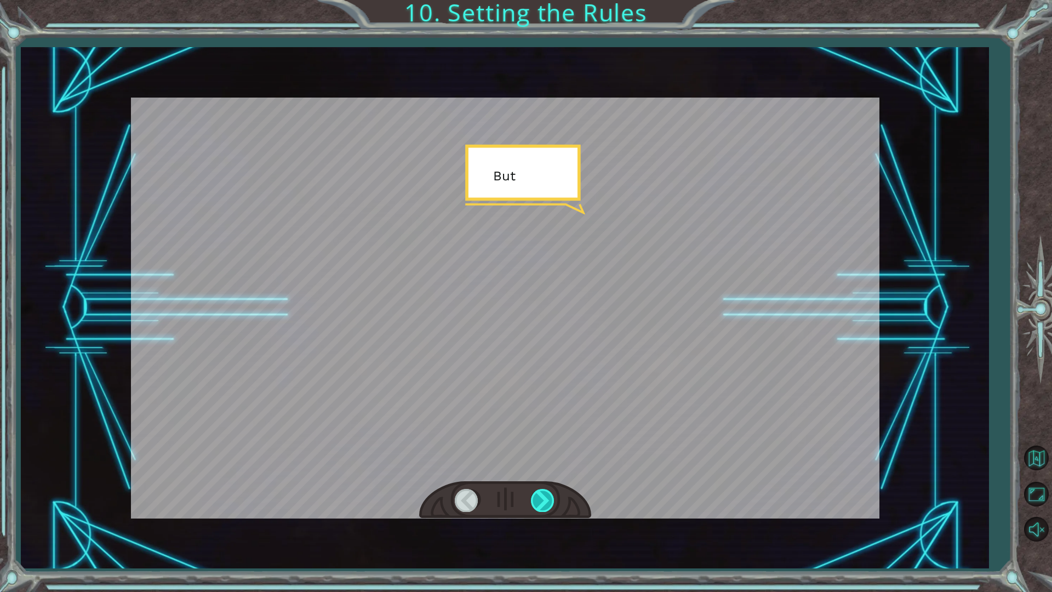
click at [543, 497] on div at bounding box center [543, 500] width 25 height 22
click at [540, 495] on div at bounding box center [543, 500] width 25 height 22
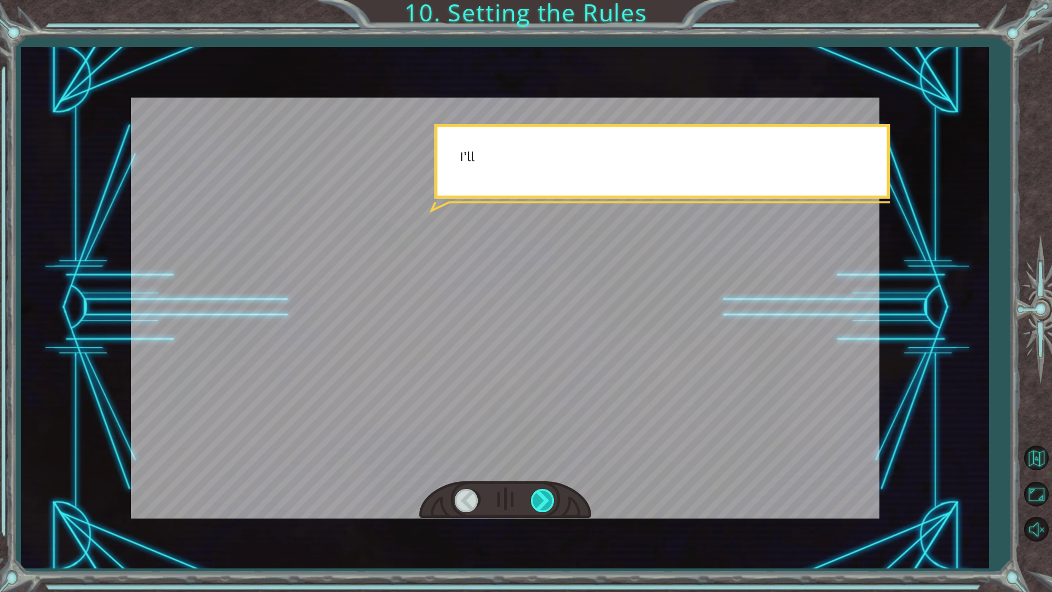
click at [540, 495] on div at bounding box center [543, 500] width 25 height 22
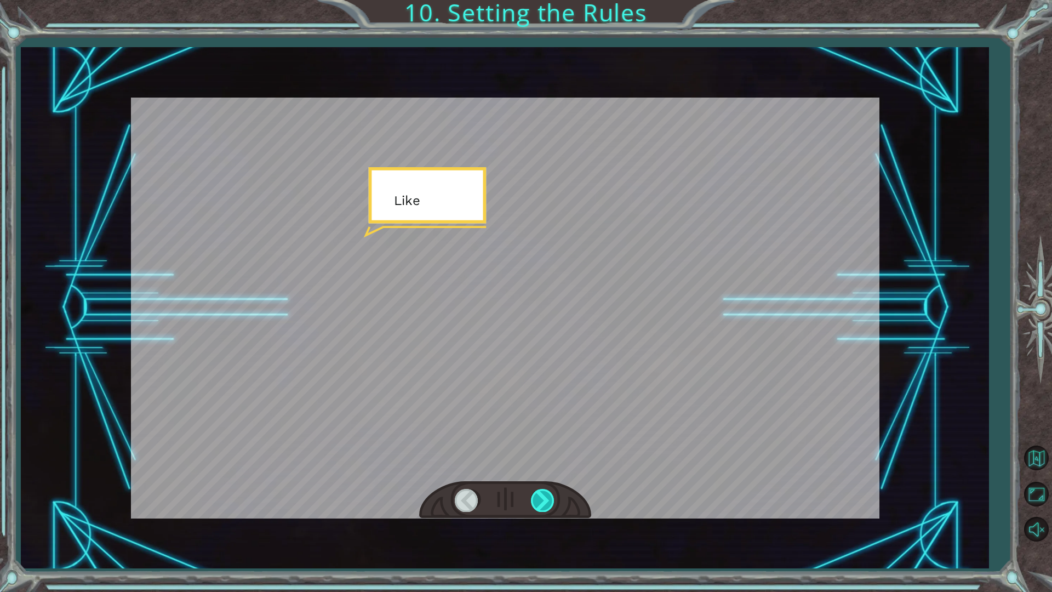
click at [540, 495] on div at bounding box center [543, 500] width 25 height 22
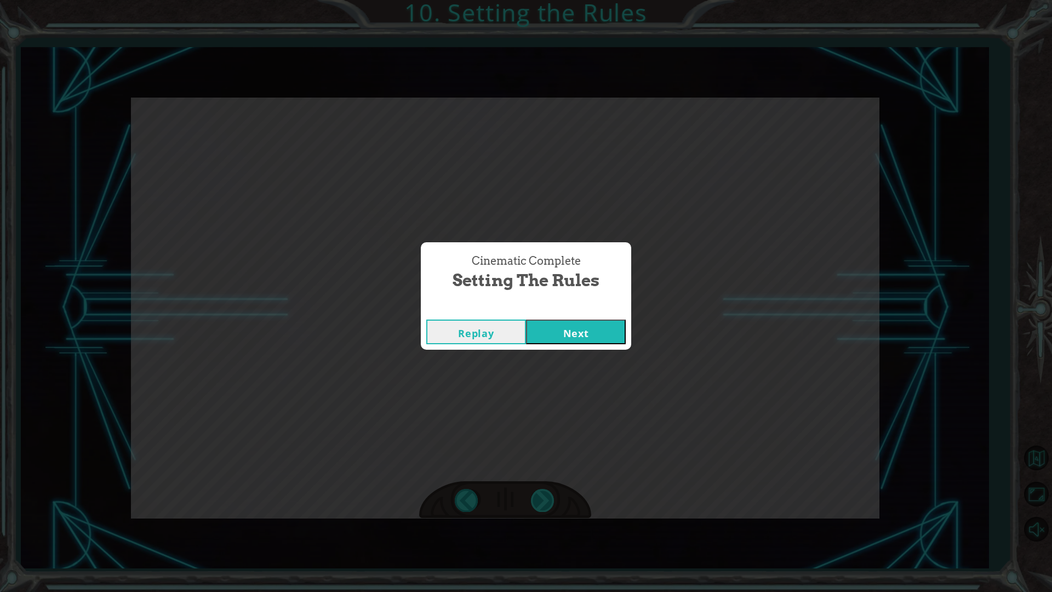
click at [540, 0] on div "Bad Syntax ()sneakHerodown Good Syntax hero . sneakDown () O k a y . N o w w e …" at bounding box center [526, 0] width 1052 height 0
click at [542, 499] on div "Cinematic Complete Setting the Rules Replay Next" at bounding box center [526, 296] width 1052 height 592
click at [566, 340] on button "Next" at bounding box center [576, 331] width 100 height 25
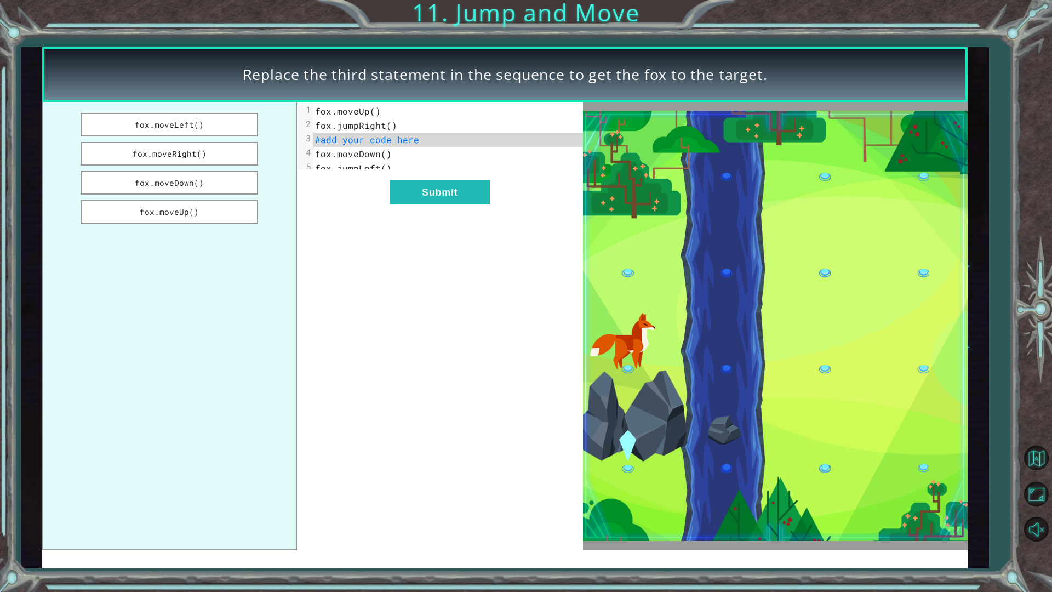
drag, startPoint x: 191, startPoint y: 145, endPoint x: 298, endPoint y: 143, distance: 106.8
click at [367, 143] on div "fox.moveLeft() fox.moveRight() fox.moveDown() fox.moveUp() xxxxxxxxxx 5 1 fox.m…" at bounding box center [312, 325] width 541 height 447
drag, startPoint x: 210, startPoint y: 151, endPoint x: 375, endPoint y: 150, distance: 164.9
click at [378, 156] on div "fox.moveLeft() fox.moveRight() fox.moveDown() fox.moveUp() xxxxxxxxxx 5 1 fox.m…" at bounding box center [312, 325] width 541 height 447
click at [240, 145] on button "fox.moveRight()" at bounding box center [169, 154] width 177 height 24
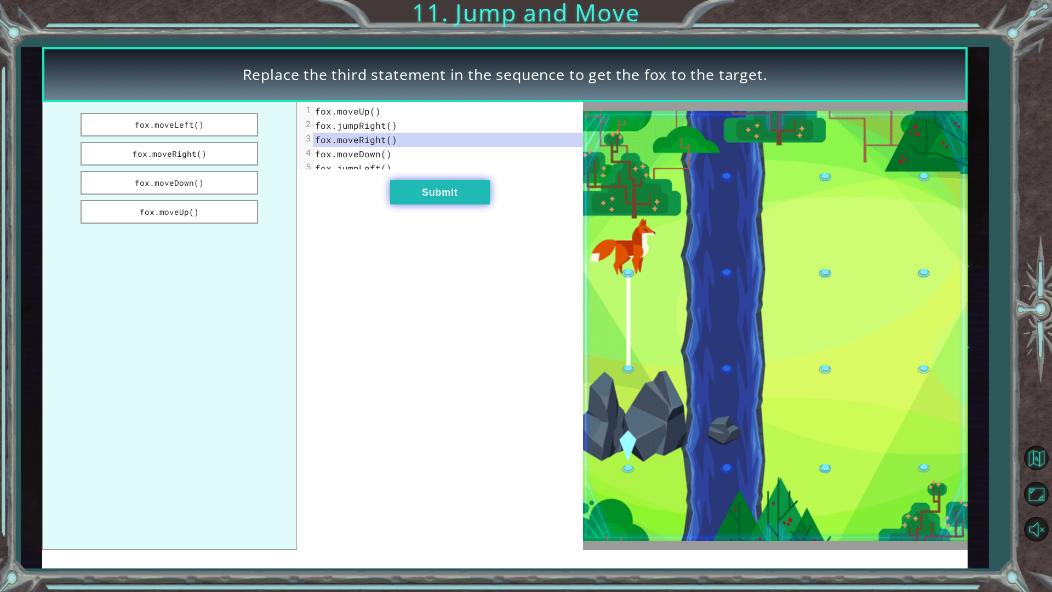
click at [469, 192] on button "Submit" at bounding box center [440, 192] width 100 height 25
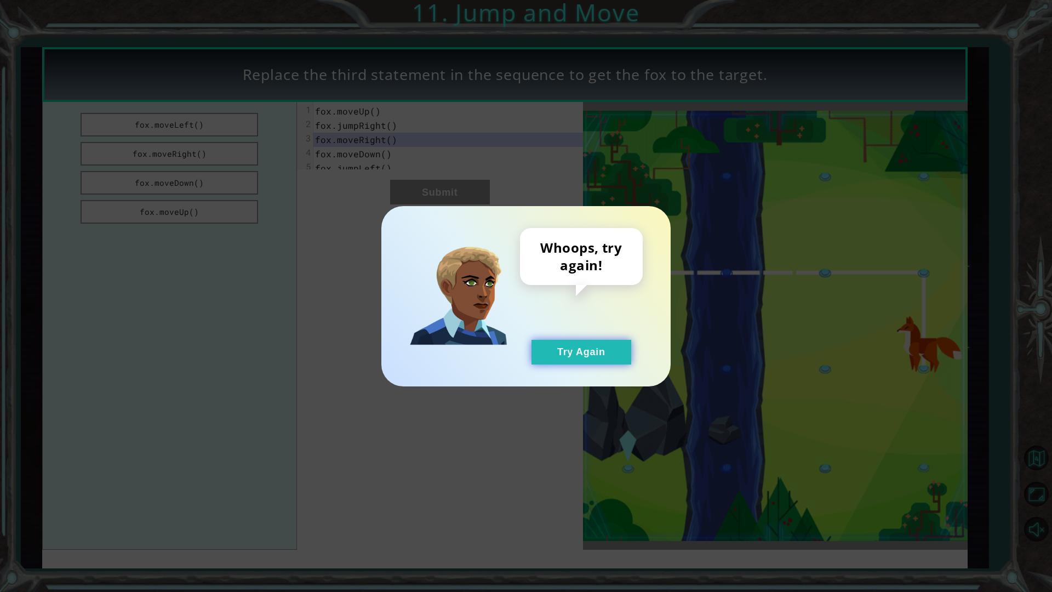
drag, startPoint x: 548, startPoint y: 320, endPoint x: 564, endPoint y: 343, distance: 27.5
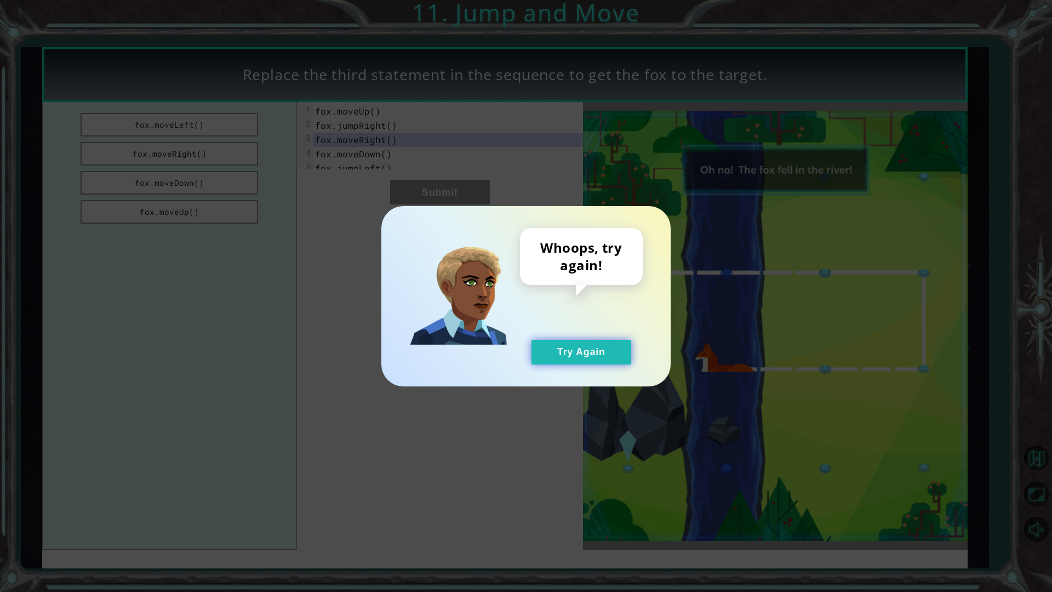
click at [548, 323] on div "Whoops, try again! Try Again" at bounding box center [581, 296] width 123 height 136
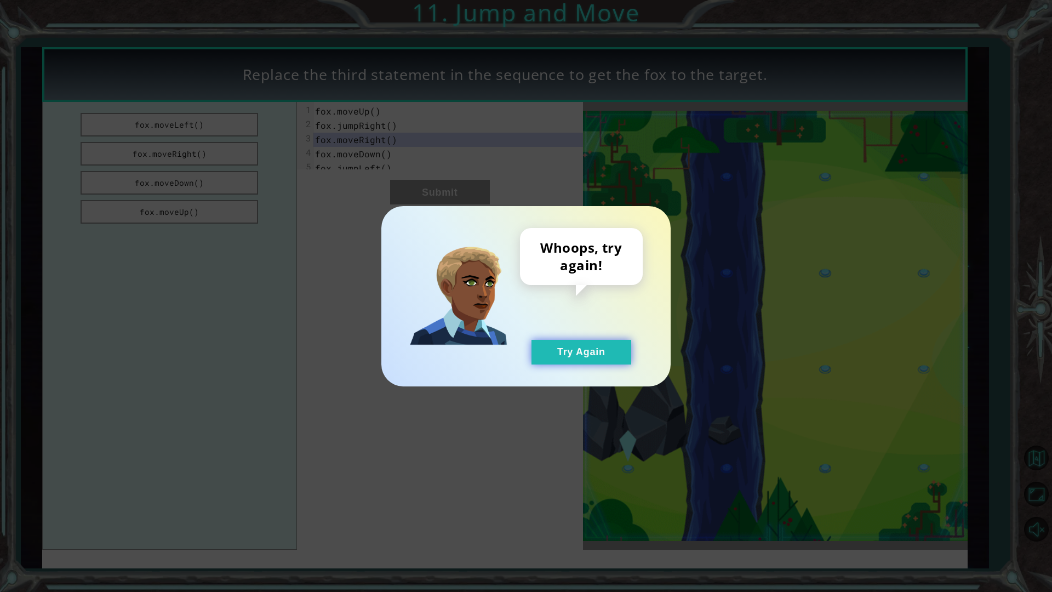
click at [578, 360] on button "Try Again" at bounding box center [581, 352] width 100 height 25
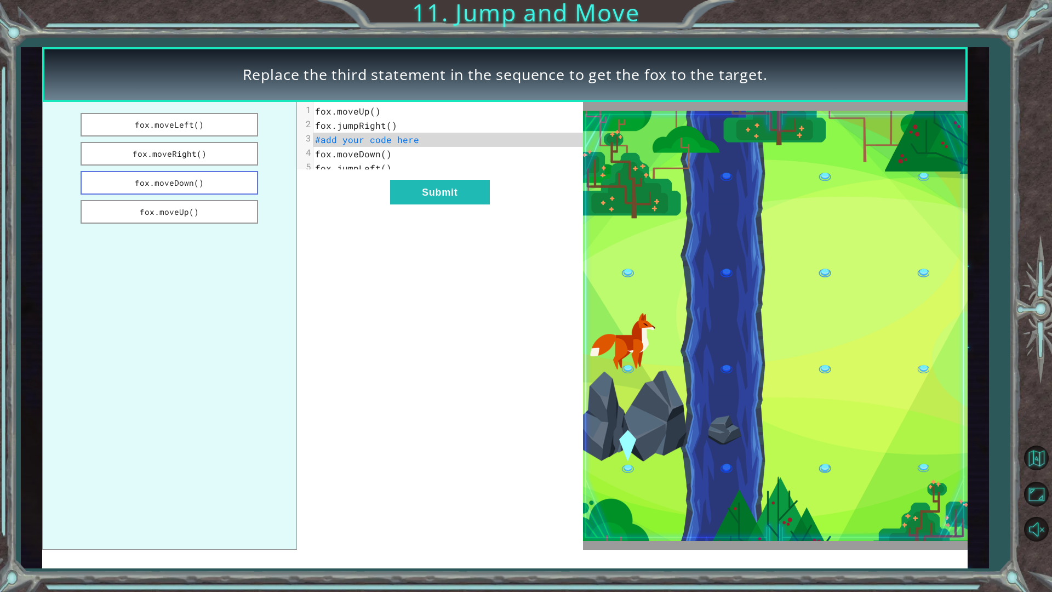
click at [179, 177] on button "fox.moveDown()" at bounding box center [169, 183] width 177 height 24
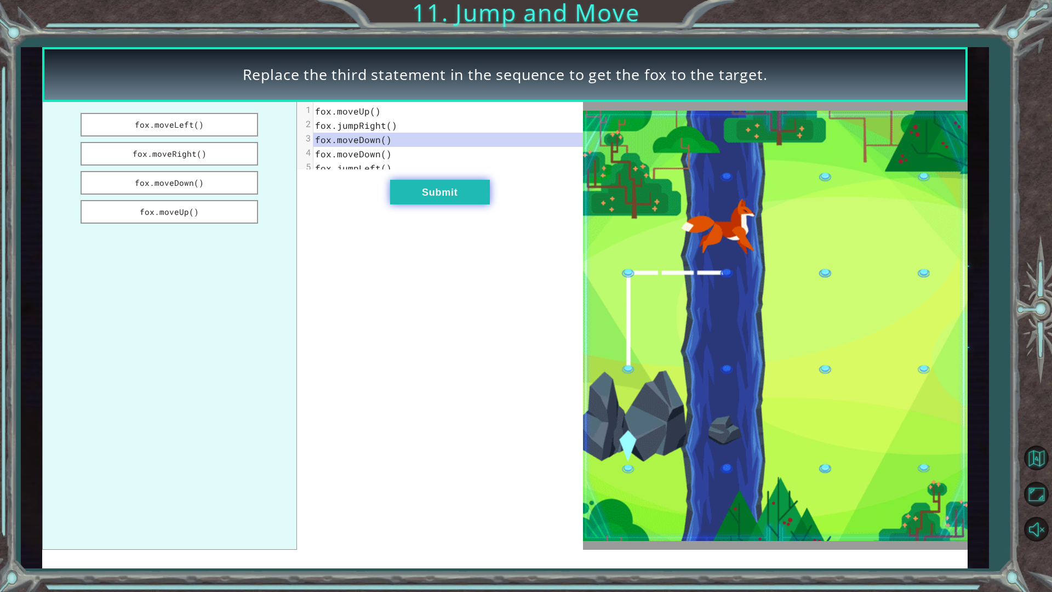
click at [428, 199] on button "Submit" at bounding box center [440, 192] width 100 height 25
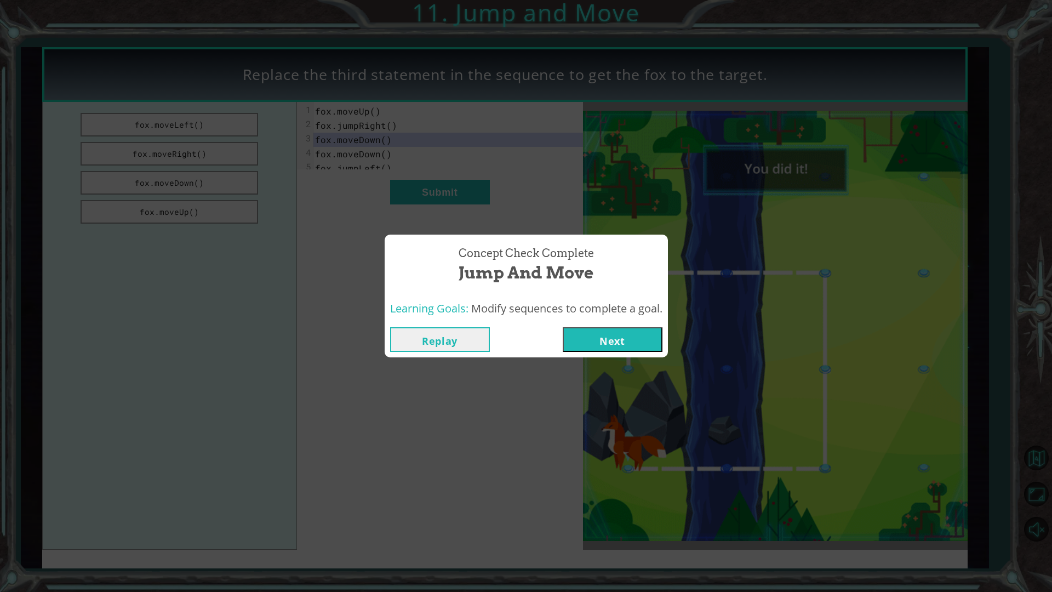
click at [607, 331] on button "Next" at bounding box center [613, 339] width 100 height 25
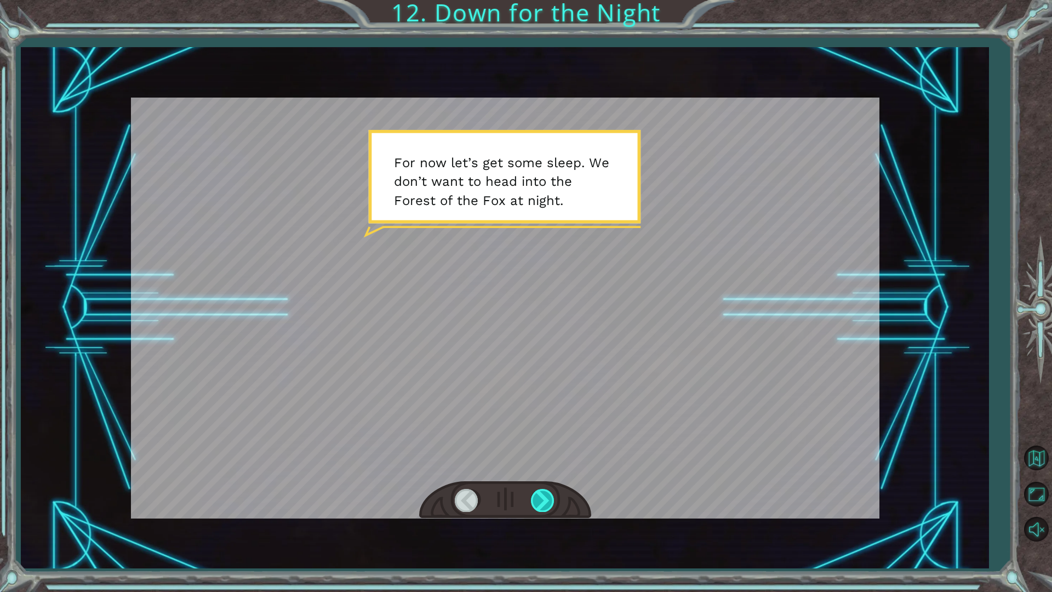
click at [543, 503] on div at bounding box center [543, 500] width 25 height 22
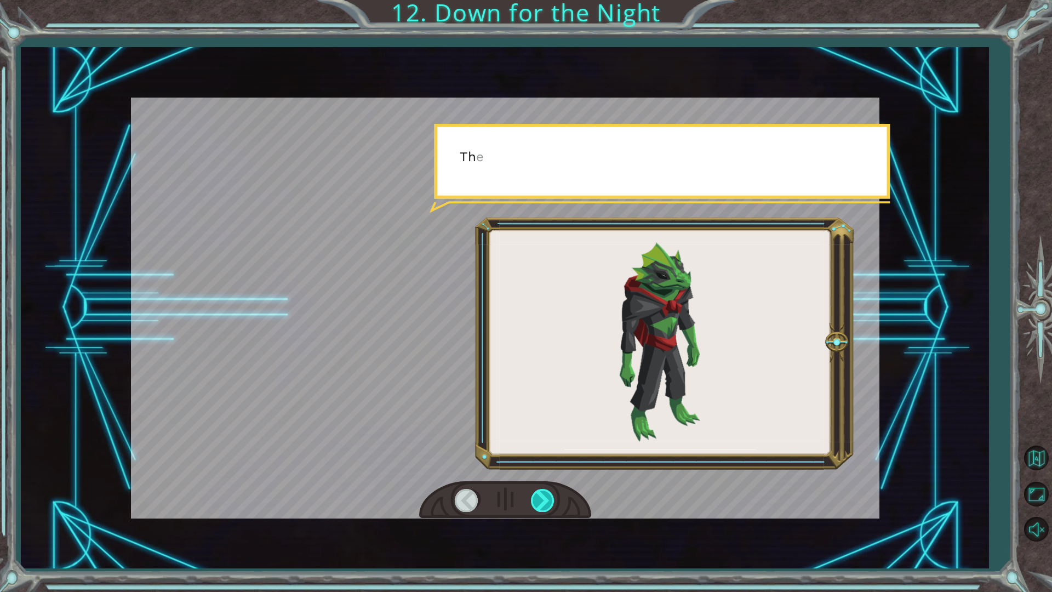
click at [542, 503] on div at bounding box center [543, 500] width 25 height 22
click at [547, 503] on div at bounding box center [543, 500] width 25 height 22
click at [549, 503] on div at bounding box center [543, 500] width 25 height 22
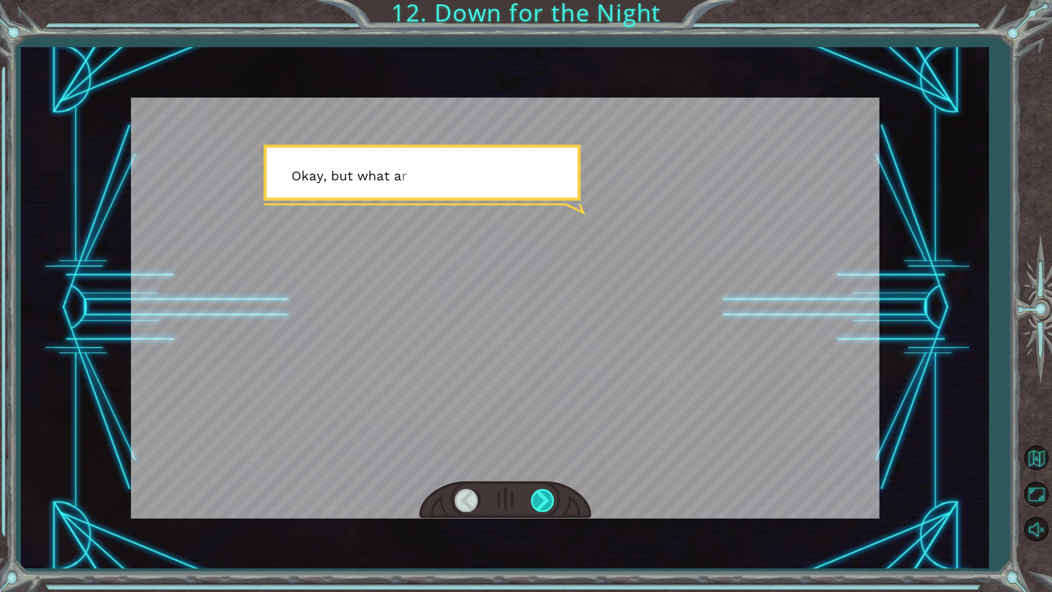
click at [552, 500] on div at bounding box center [543, 500] width 25 height 22
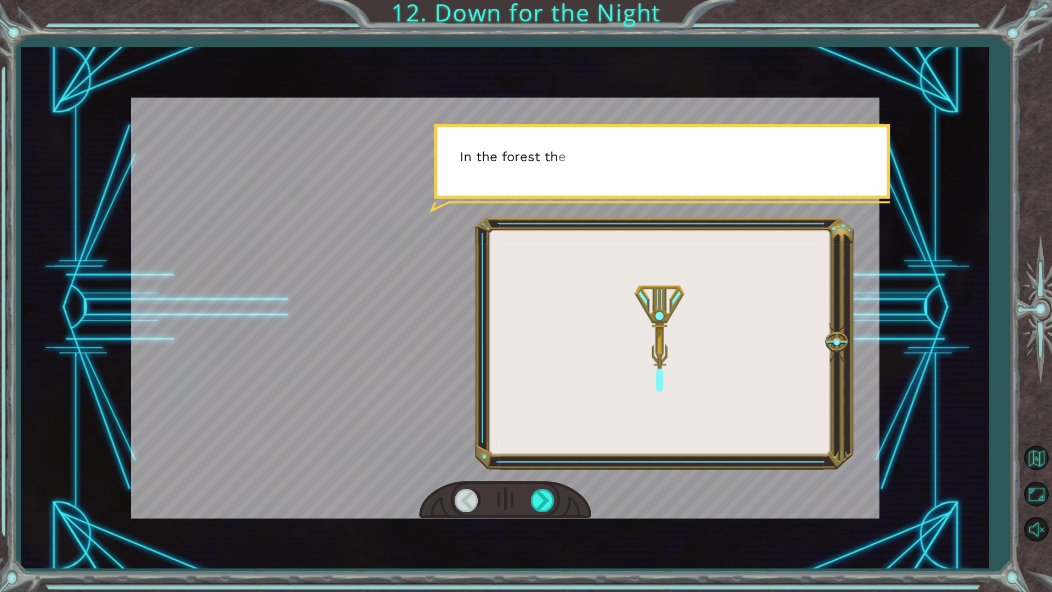
click at [557, 497] on div at bounding box center [505, 500] width 172 height 38
click at [546, 498] on div at bounding box center [543, 500] width 25 height 22
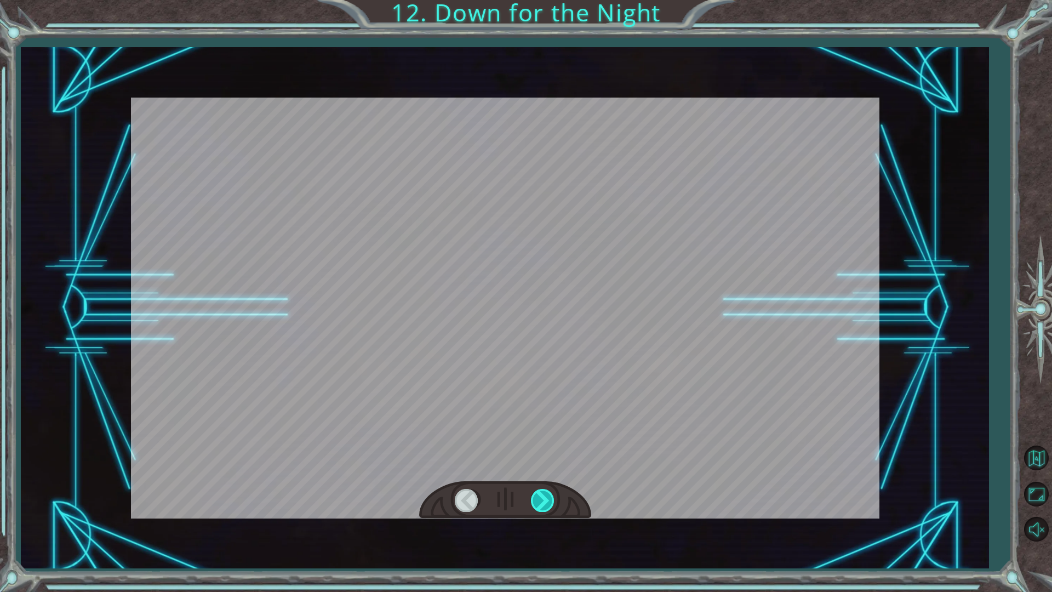
click at [546, 498] on div at bounding box center [543, 500] width 25 height 22
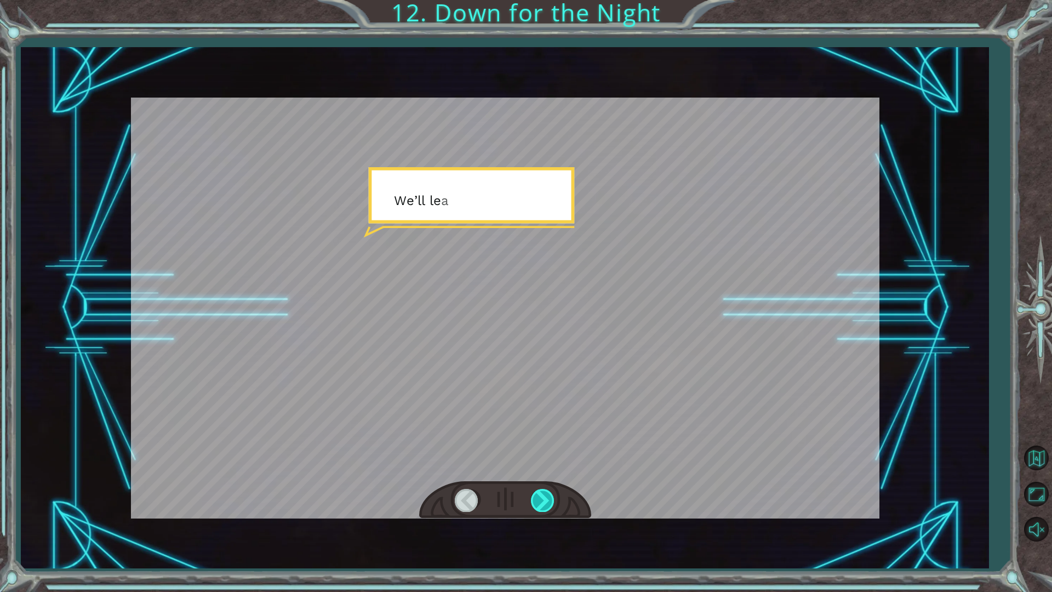
click at [546, 498] on div at bounding box center [543, 500] width 25 height 22
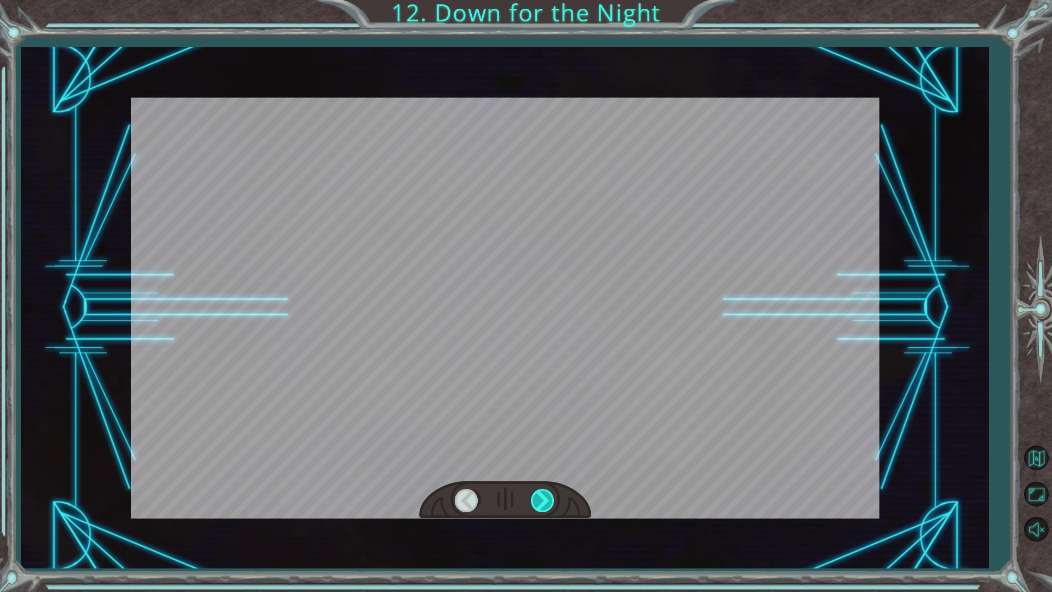
click at [546, 498] on div at bounding box center [543, 500] width 25 height 22
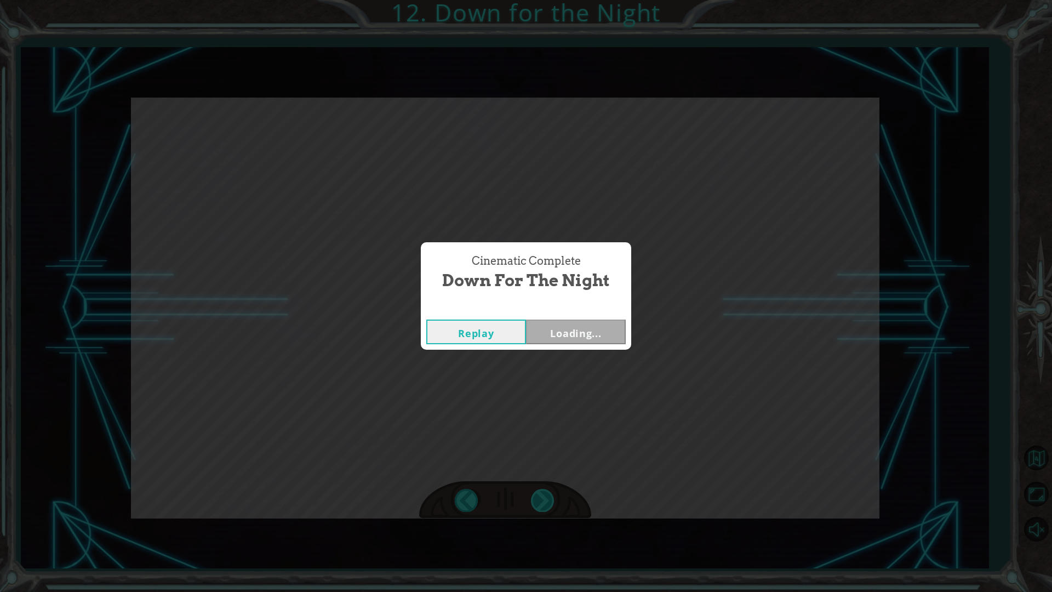
click at [546, 498] on div "Cinematic Complete Down for the Night Replay Loading..." at bounding box center [526, 296] width 1052 height 592
drag, startPoint x: 546, startPoint y: 498, endPoint x: 586, endPoint y: 418, distance: 89.7
click at [546, 497] on div "Cinematic Complete Down for the Night Replay Next" at bounding box center [526, 296] width 1052 height 592
click at [547, 355] on div "Cinematic Complete Down for the Night Replay Next" at bounding box center [526, 296] width 1052 height 592
click at [546, 341] on button "Next" at bounding box center [576, 331] width 100 height 25
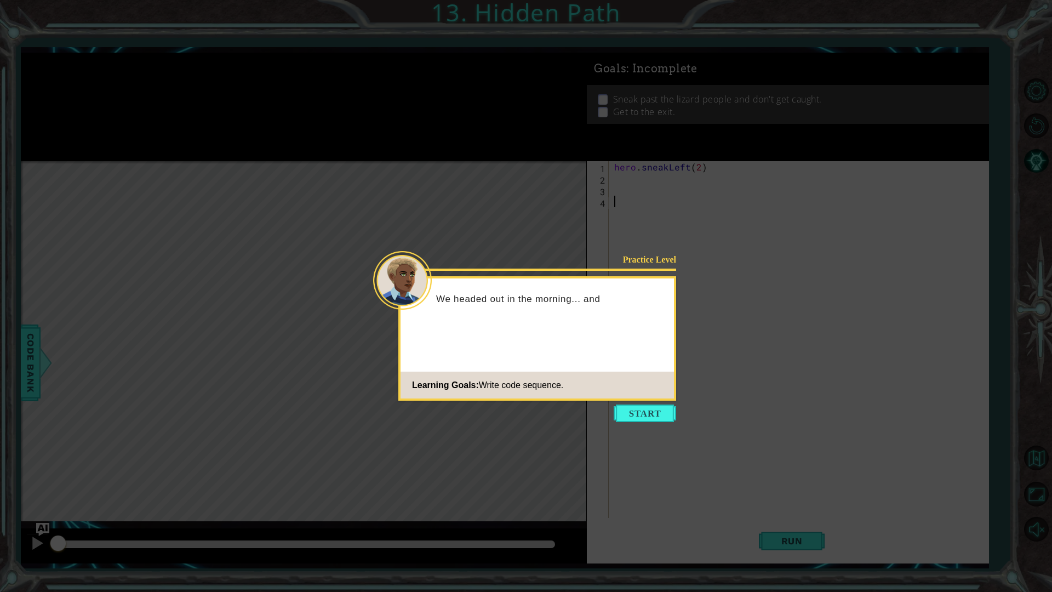
drag, startPoint x: 627, startPoint y: 431, endPoint x: 619, endPoint y: 425, distance: 9.8
click at [619, 426] on icon at bounding box center [526, 296] width 1052 height 592
click at [621, 417] on button "Start" at bounding box center [645, 413] width 62 height 18
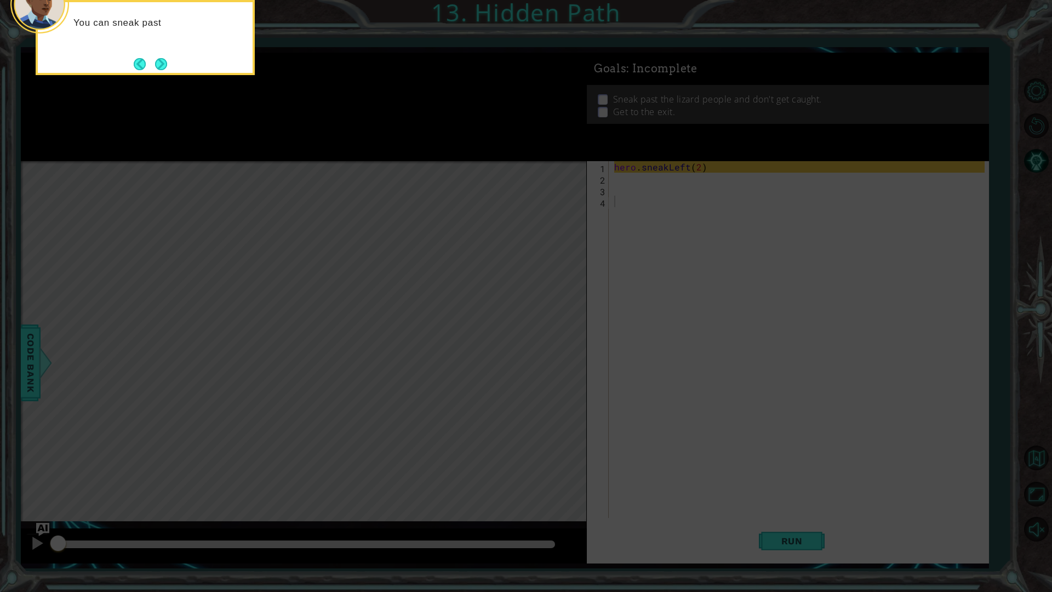
click at [635, 215] on icon at bounding box center [526, 96] width 1052 height 992
click at [164, 60] on button "Next" at bounding box center [161, 64] width 12 height 12
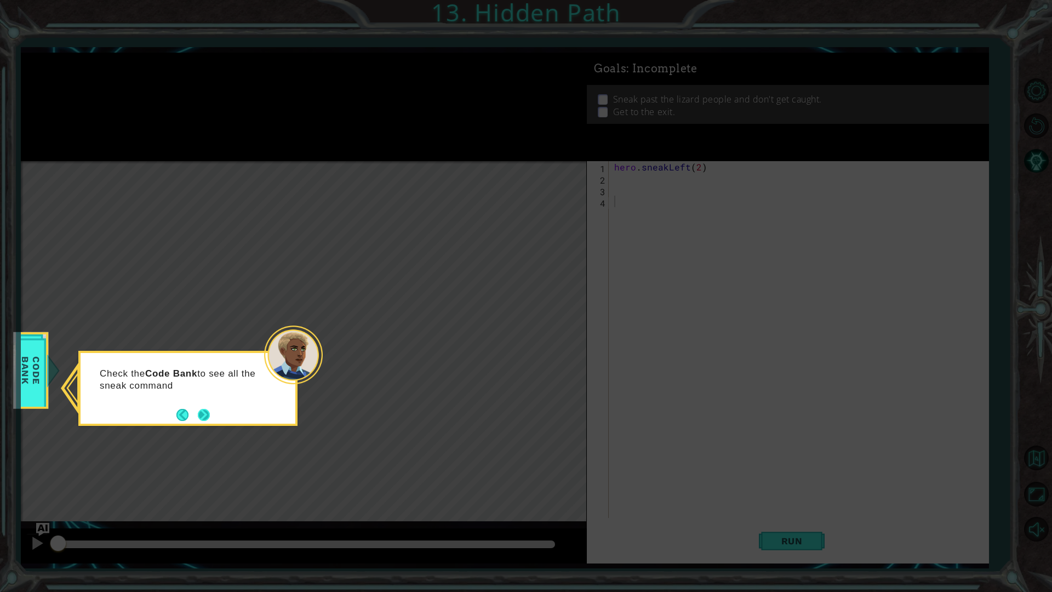
click at [210, 418] on button "Next" at bounding box center [204, 415] width 12 height 12
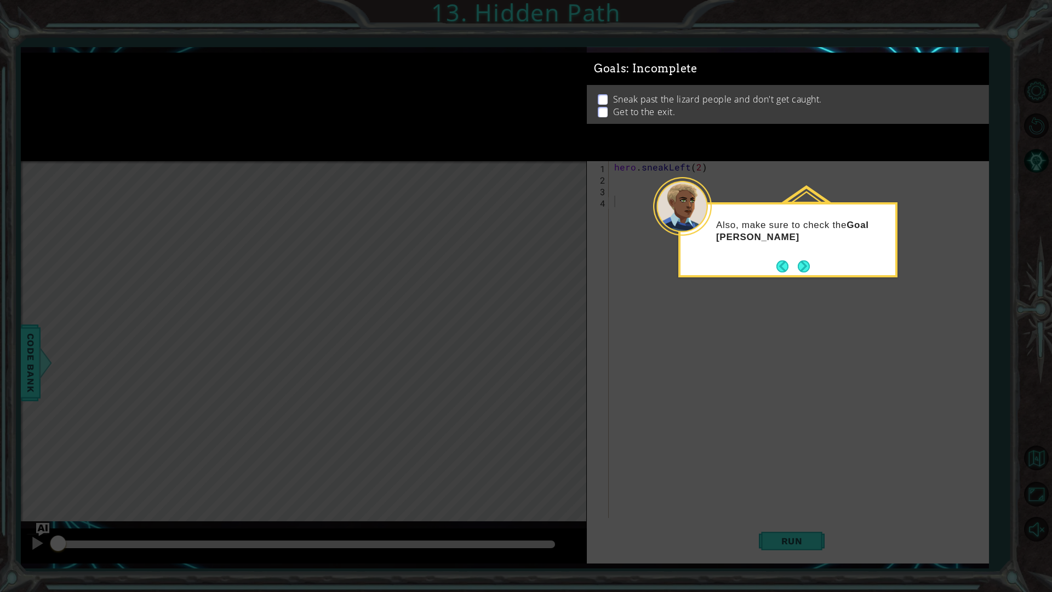
click at [787, 268] on button "Back" at bounding box center [786, 266] width 21 height 12
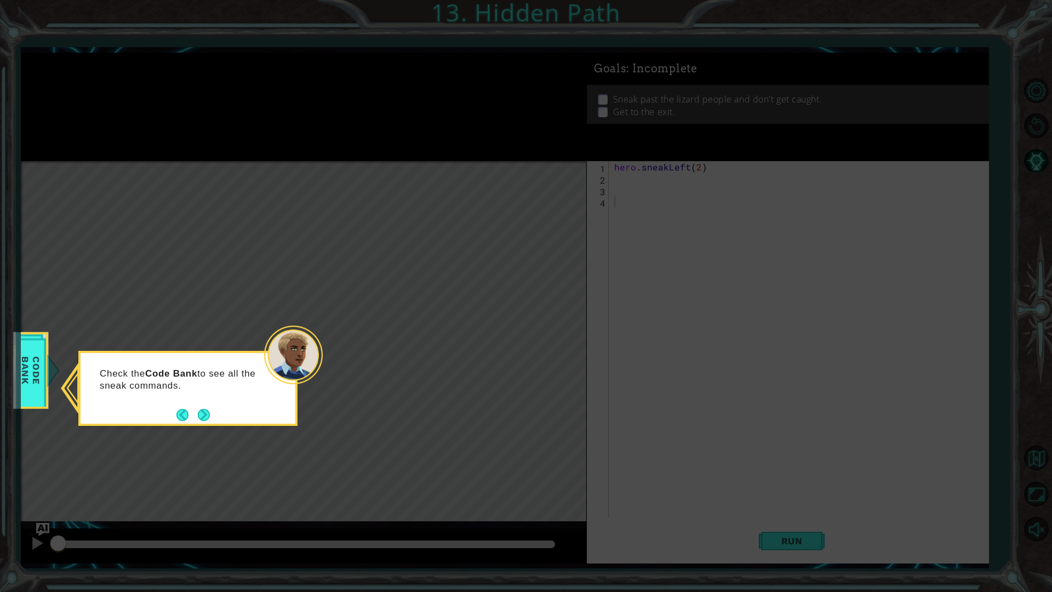
click at [208, 415] on button "Next" at bounding box center [204, 415] width 12 height 12
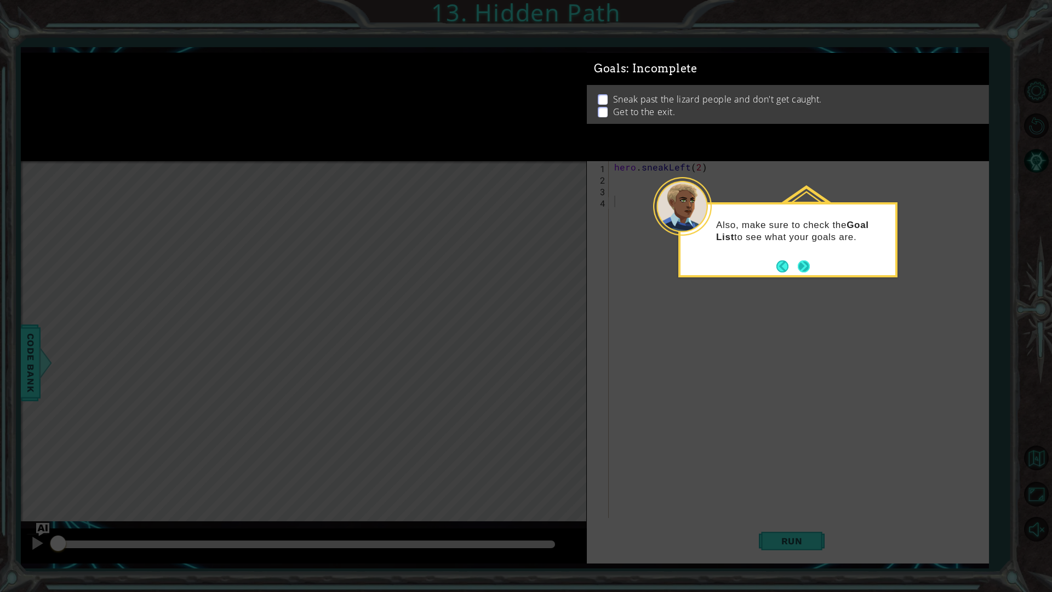
click at [800, 266] on button "Next" at bounding box center [804, 266] width 12 height 12
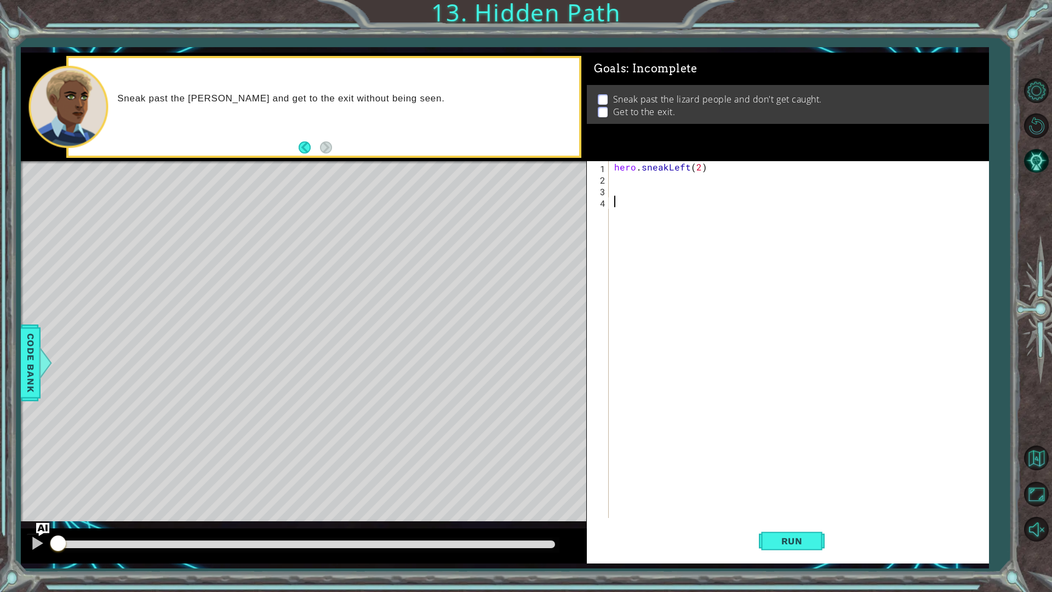
click at [624, 184] on div "hero . sneakLeft ( 2 )" at bounding box center [801, 351] width 379 height 380
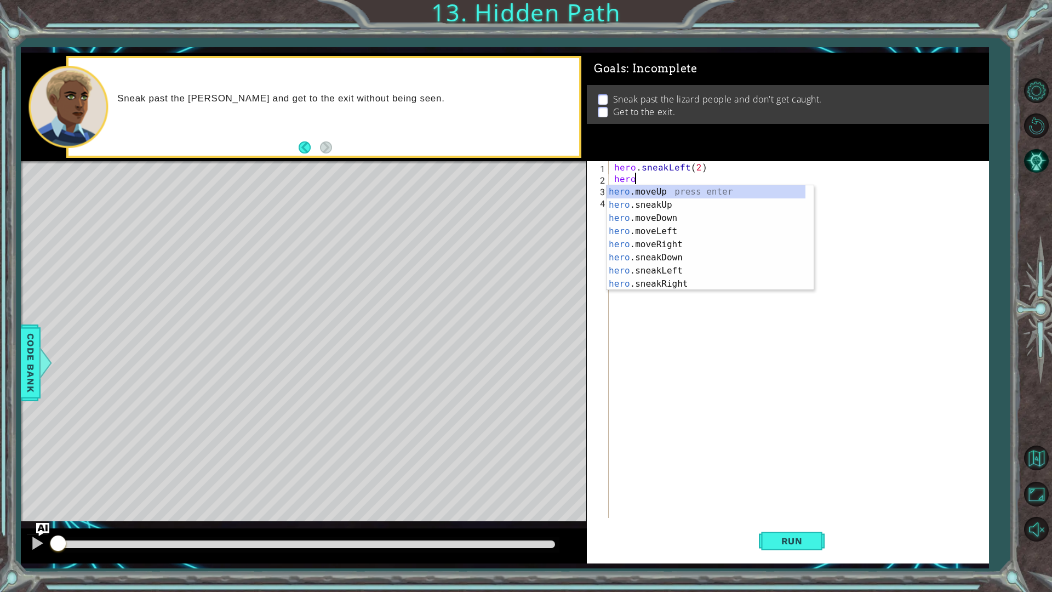
scroll to position [0, 1]
click at [694, 208] on div "hero .moveUp press enter hero .sneakUp press enter hero .moveDown press enter h…" at bounding box center [705, 250] width 199 height 131
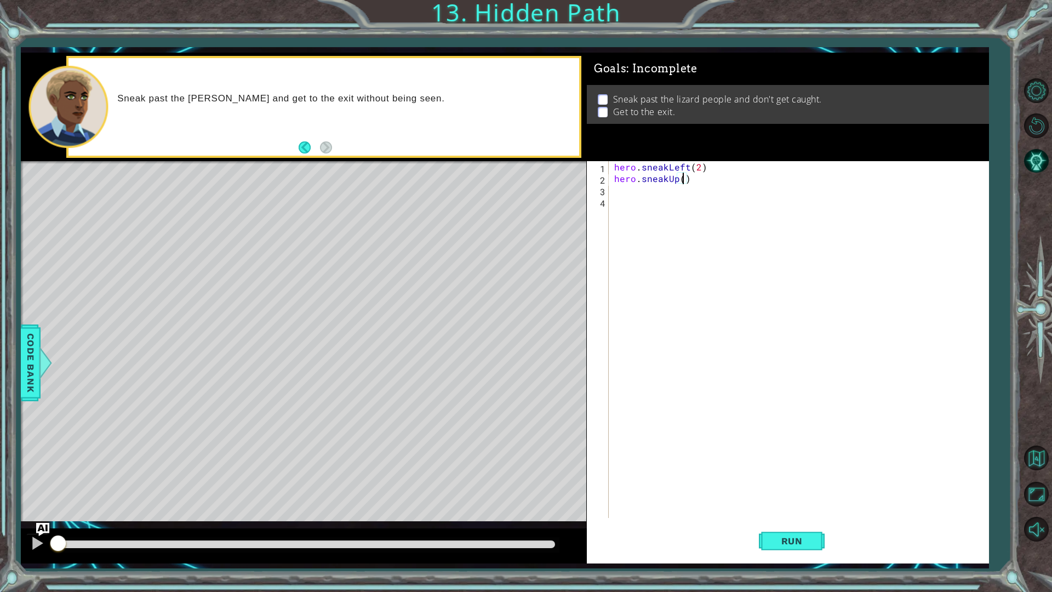
scroll to position [0, 4]
type textarea "hero.sneakUp(2)"
click at [763, 503] on button "Run" at bounding box center [792, 540] width 66 height 40
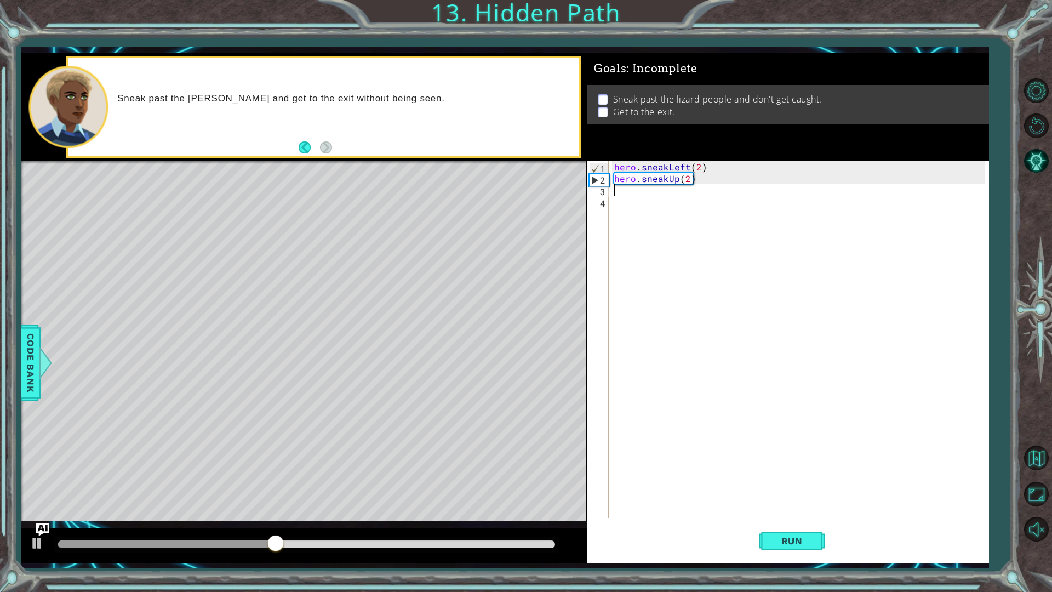
click at [628, 190] on div "hero . sneakLeft ( 2 ) hero . sneakUp ( 2 )" at bounding box center [801, 351] width 379 height 380
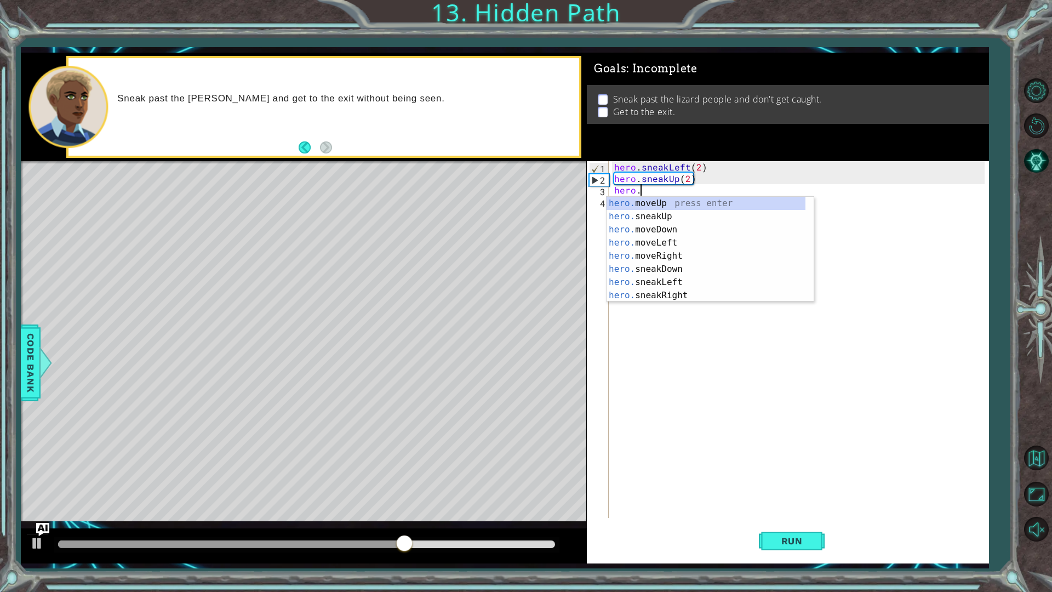
scroll to position [0, 1]
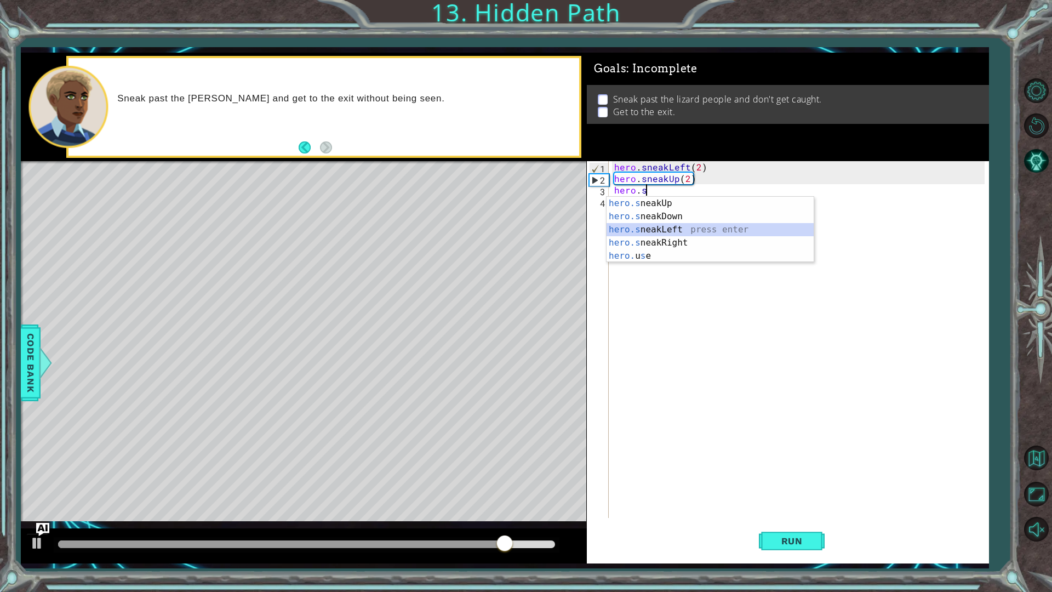
click at [632, 227] on div "hero.s neakUp press enter hero.s neakDown press enter hero.s neakLeft press ent…" at bounding box center [709, 243] width 207 height 92
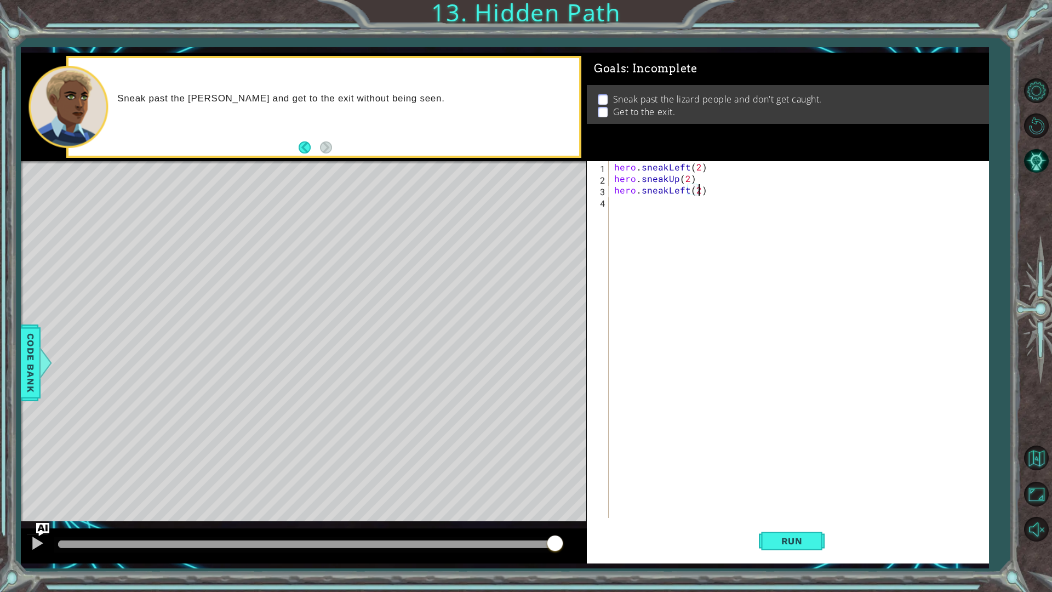
scroll to position [0, 5]
click at [812, 503] on button "Run" at bounding box center [792, 540] width 66 height 40
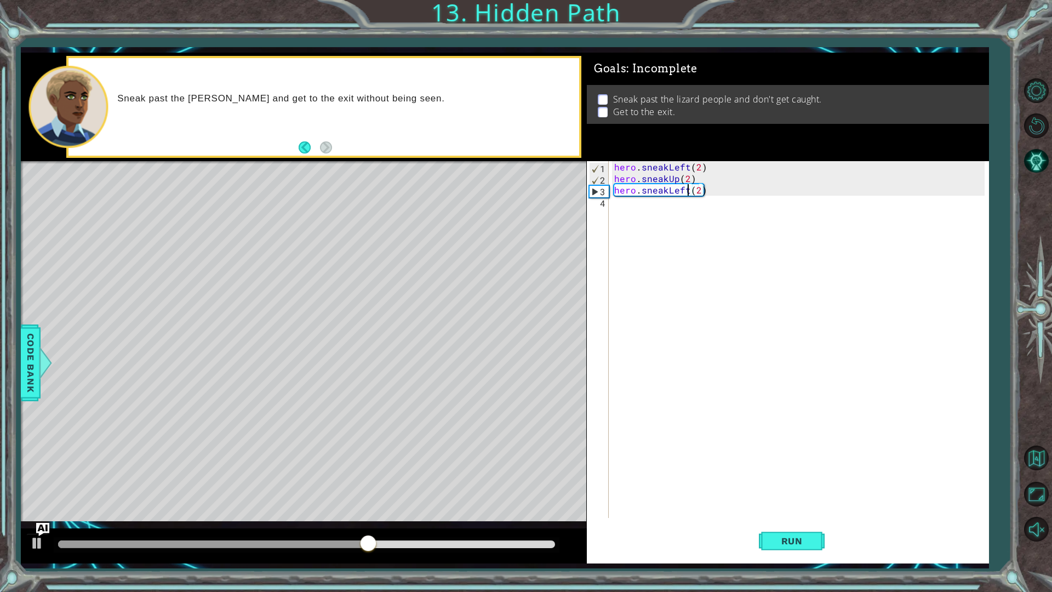
click at [687, 187] on div "hero . sneakLeft ( 2 ) hero . sneakUp ( 2 ) hero . sneakLeft ( 2 )" at bounding box center [801, 351] width 379 height 380
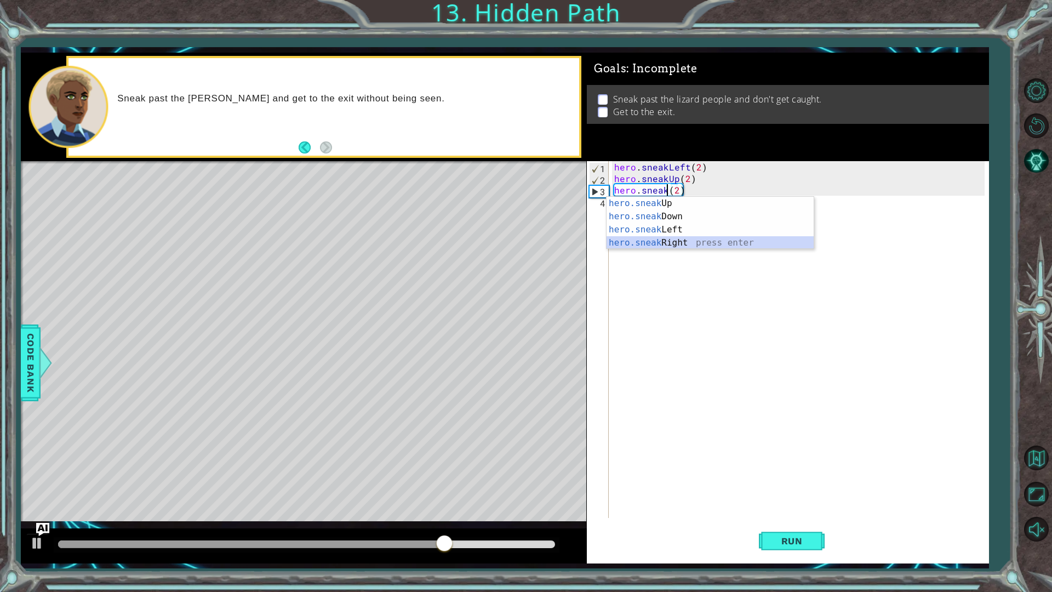
click at [663, 239] on div "hero.sneak Up press enter hero.sneak Down press enter hero.sneak Left press ent…" at bounding box center [709, 236] width 207 height 79
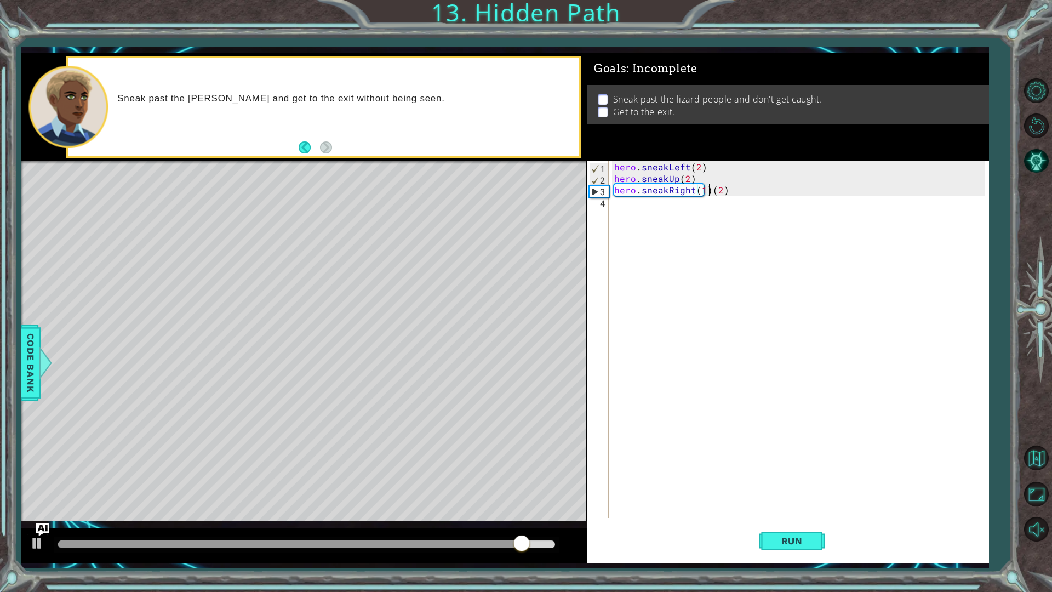
click at [709, 194] on div "hero . sneakLeft ( 2 ) hero . sneakUp ( 2 ) hero . sneakRight ( 1 ) ( 2 )" at bounding box center [801, 351] width 379 height 380
type textarea "hero.sneakRight(2)"
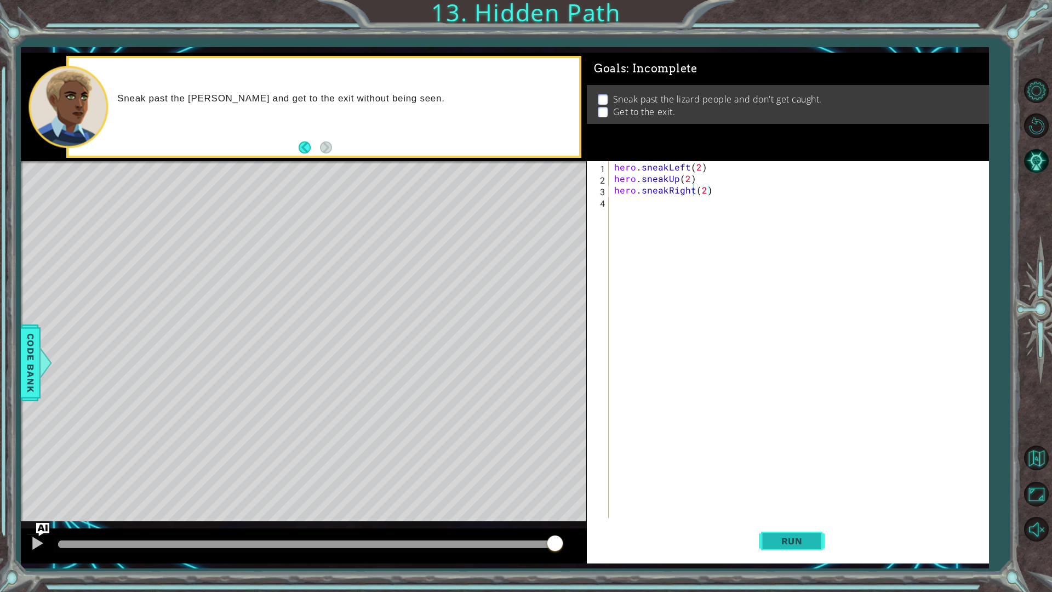
click at [783, 503] on button "Run" at bounding box center [792, 540] width 66 height 40
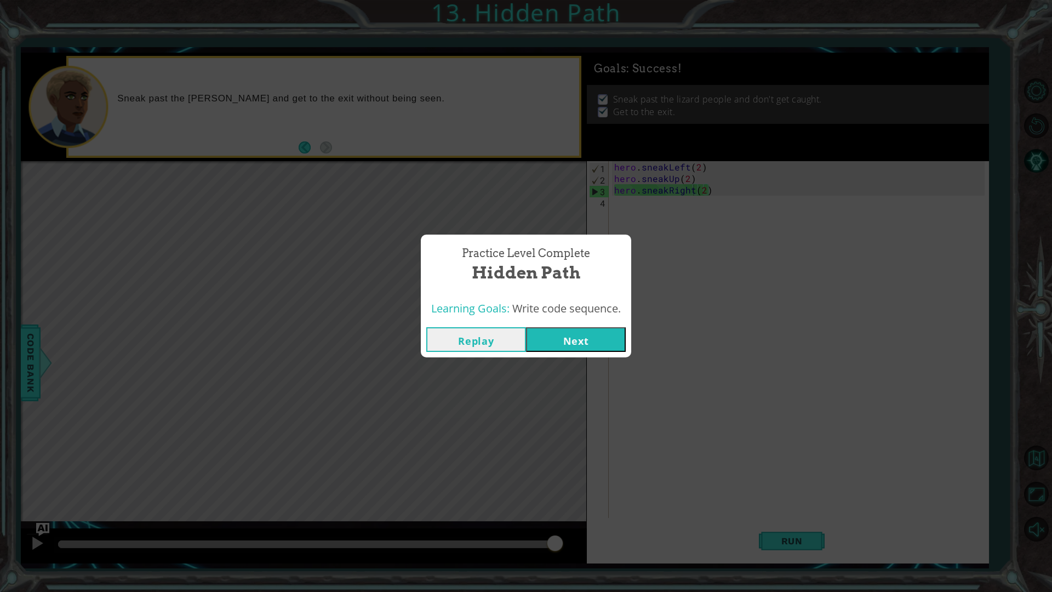
click at [582, 330] on button "Next" at bounding box center [576, 339] width 100 height 25
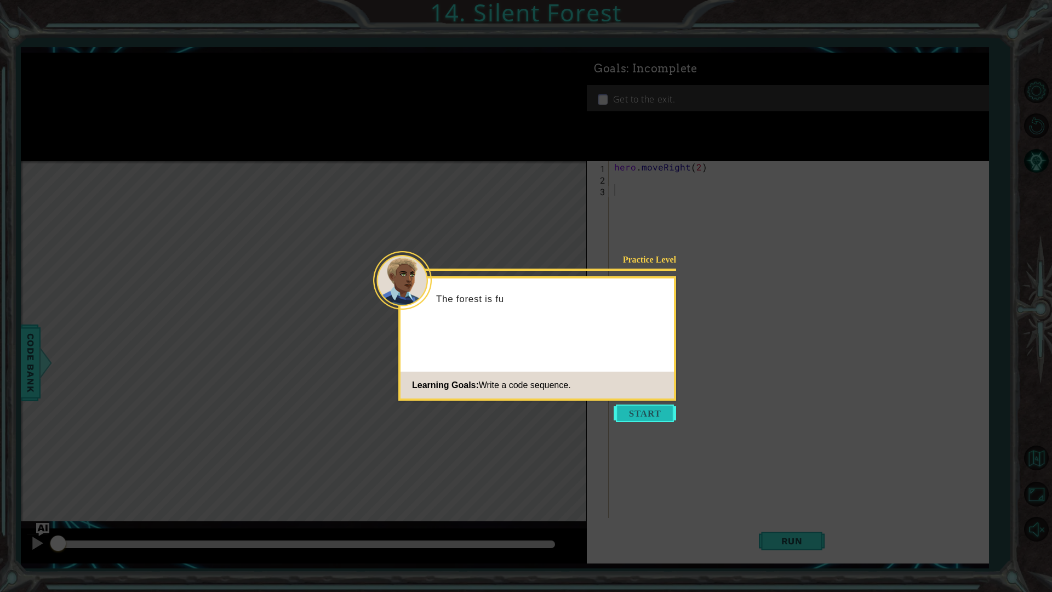
click at [626, 414] on button "Start" at bounding box center [645, 413] width 62 height 18
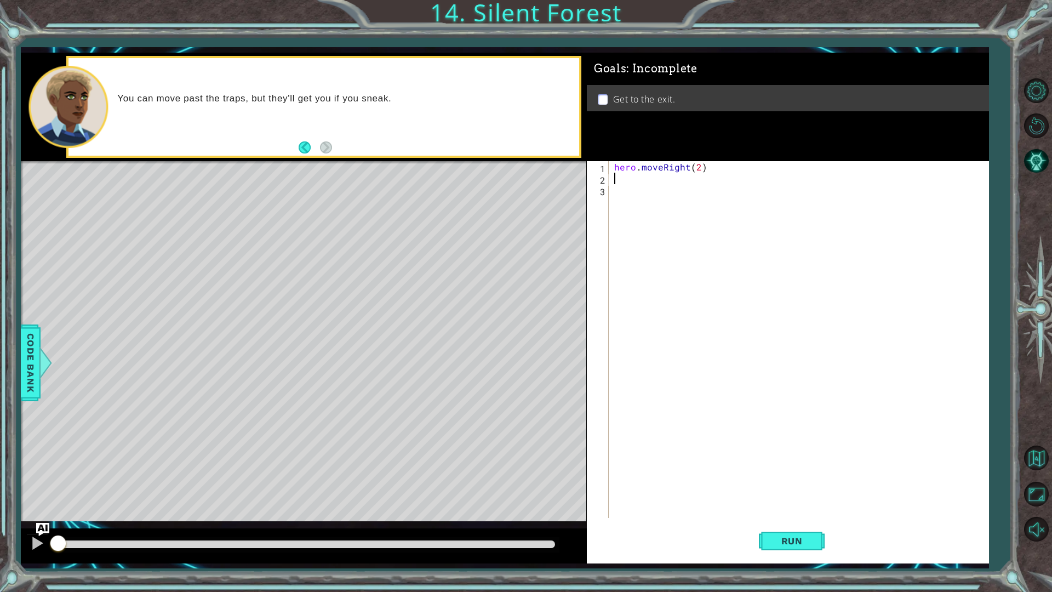
click at [642, 177] on div "hero . moveRight ( 2 )" at bounding box center [801, 351] width 379 height 380
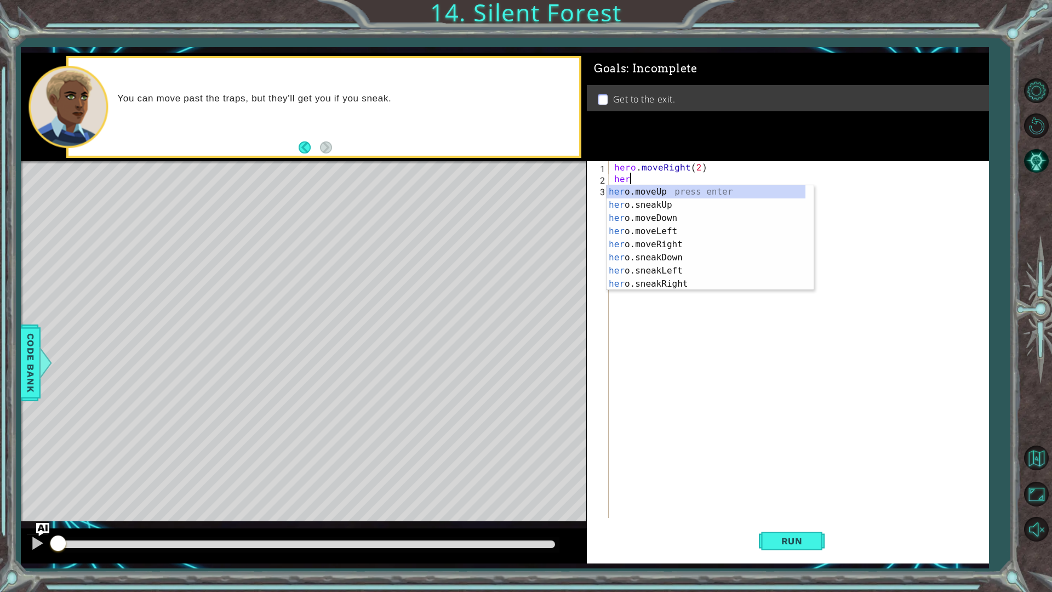
scroll to position [0, 1]
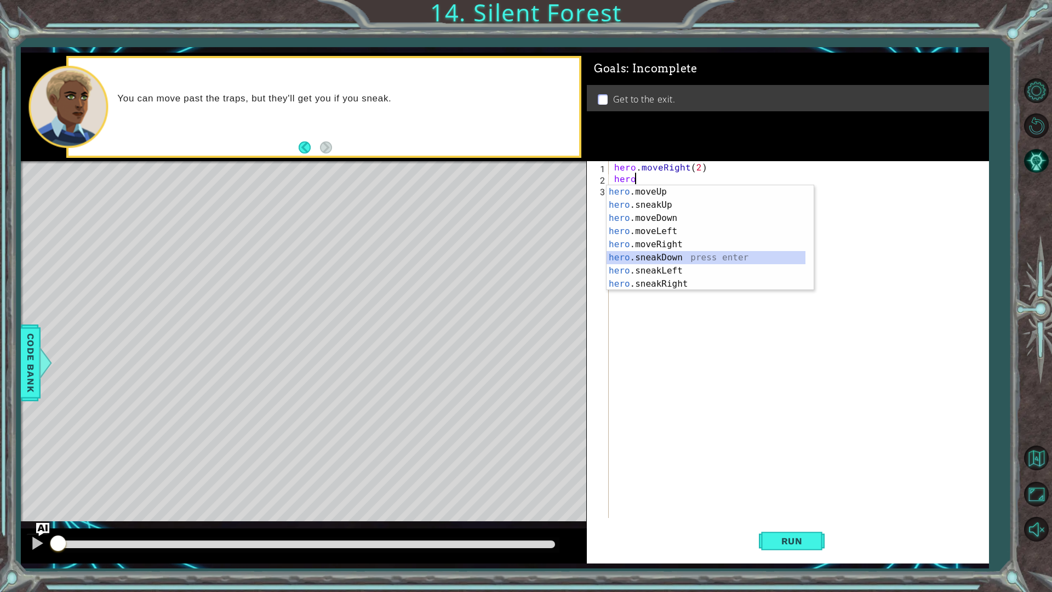
click at [627, 256] on div "hero .moveUp press enter hero .sneakUp press enter hero .moveDown press enter h…" at bounding box center [705, 250] width 199 height 131
type textarea "hero.sneakDown(1)"
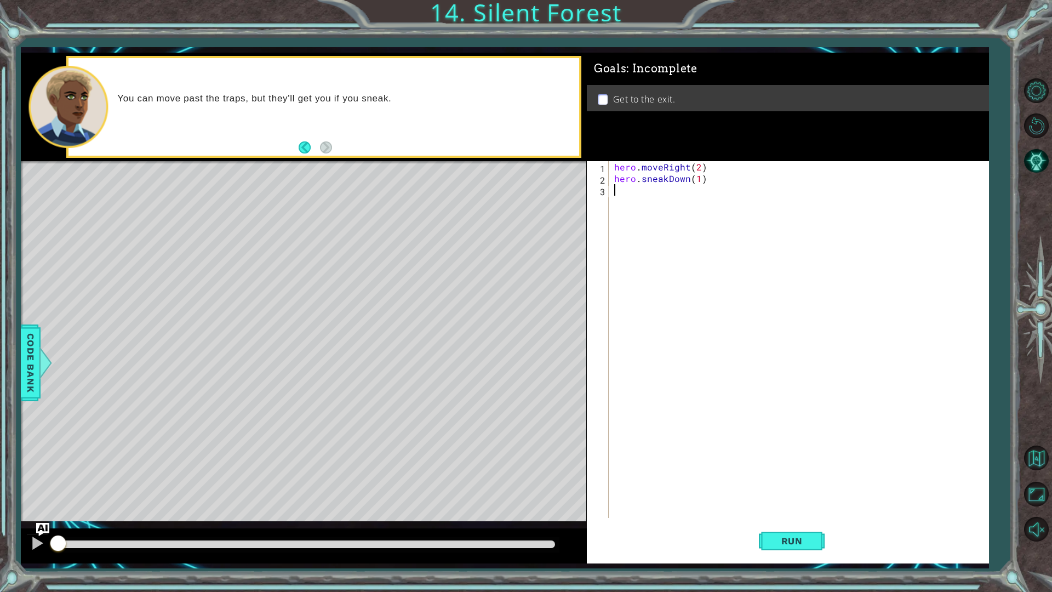
click at [647, 193] on div "hero . moveRight ( 2 ) hero . sneakDown ( 1 )" at bounding box center [801, 351] width 379 height 380
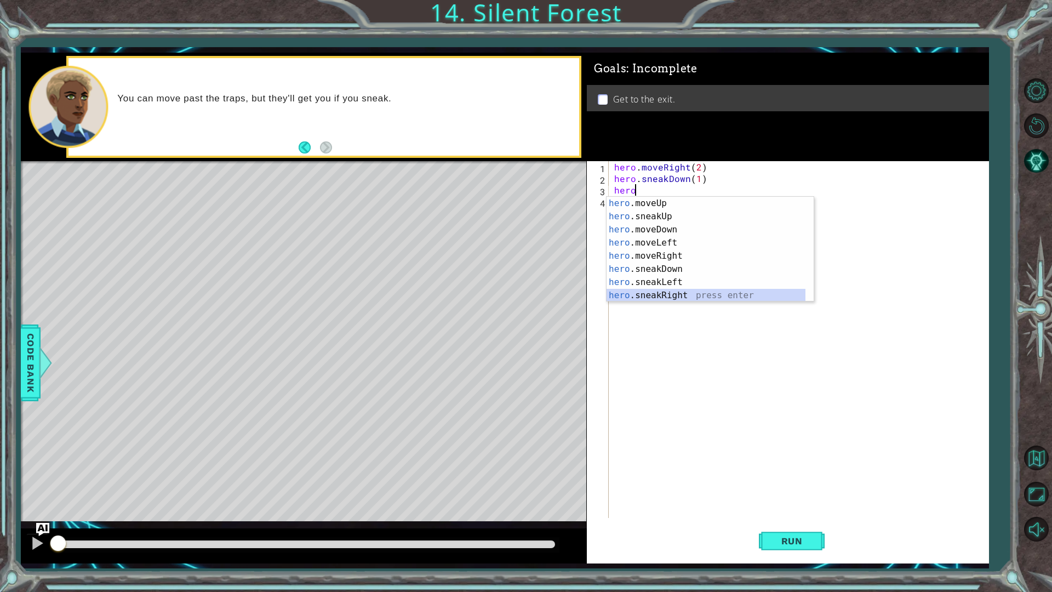
click at [668, 295] on div "hero .moveUp press enter hero .sneakUp press enter hero .moveDown press enter h…" at bounding box center [705, 262] width 199 height 131
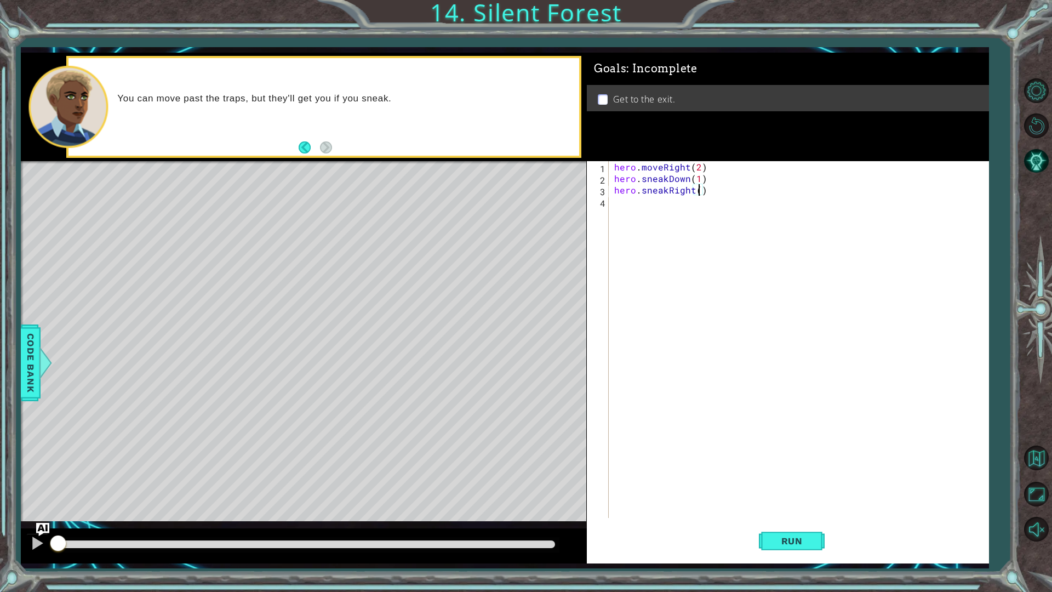
type textarea "hero.sneakRight(2)"
click at [624, 209] on div "hero . moveRight ( 2 ) hero . sneakDown ( 1 ) hero . sneakRight ( 2 )" at bounding box center [801, 351] width 379 height 380
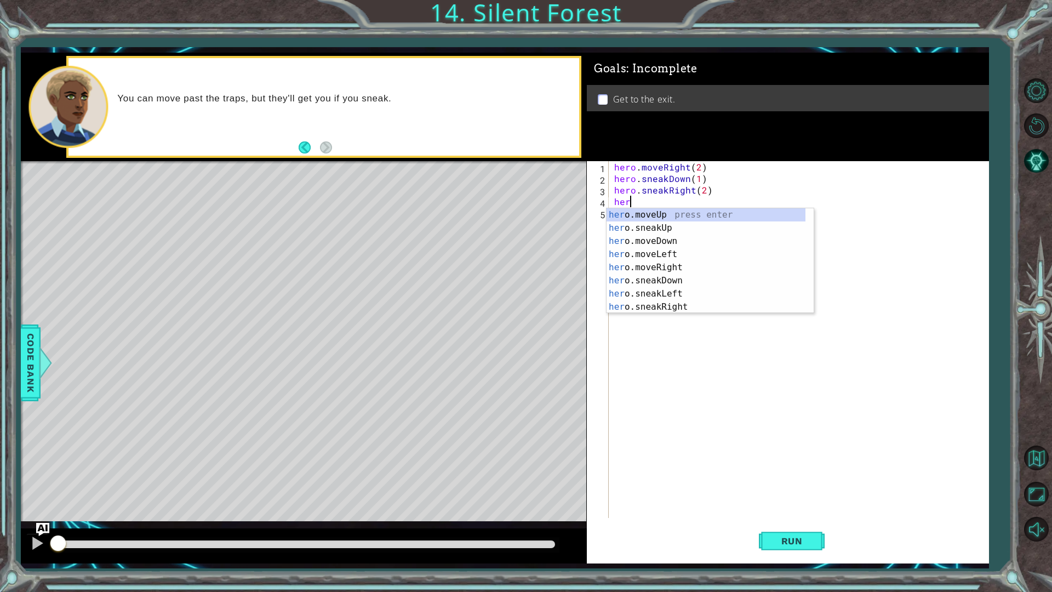
scroll to position [0, 1]
click at [655, 227] on div "hero .moveUp press enter hero .sneakUp press enter hero .moveDown press enter h…" at bounding box center [705, 273] width 199 height 131
type textarea "hero.sneakUp(1)"
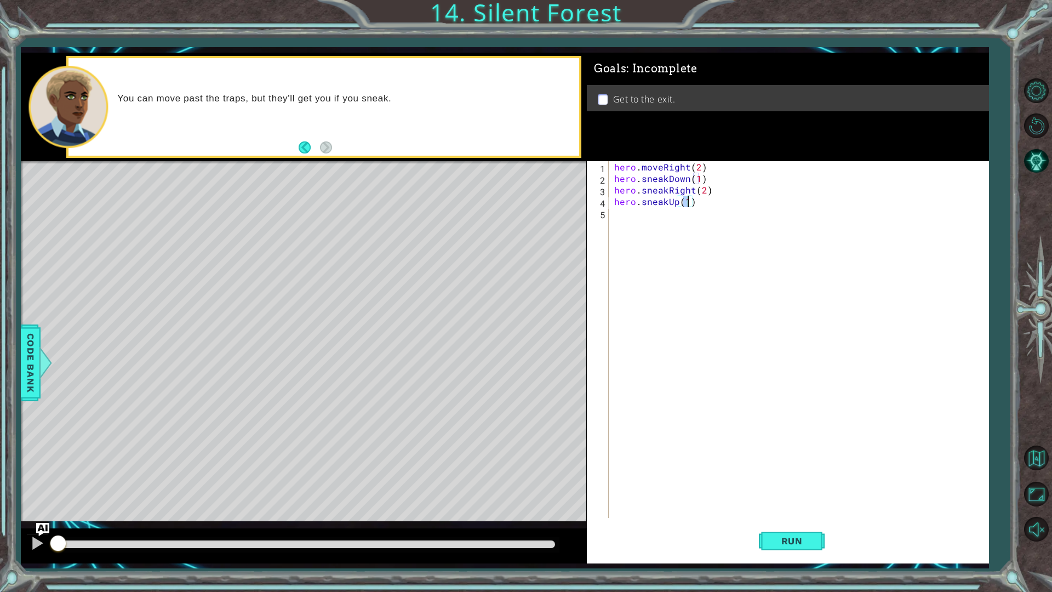
click at [655, 227] on div "hero . moveRight ( 2 ) hero . sneakDown ( 1 ) hero . sneakRight ( 2 ) hero . sn…" at bounding box center [801, 351] width 379 height 380
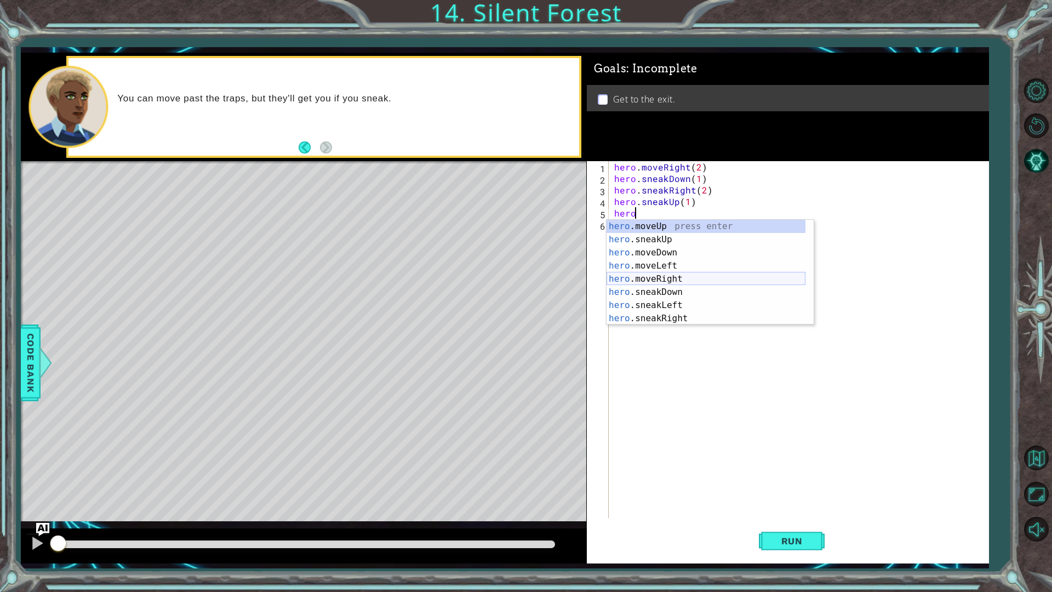
click at [643, 281] on div "hero .moveUp press enter hero .sneakUp press enter hero .moveDown press enter h…" at bounding box center [705, 285] width 199 height 131
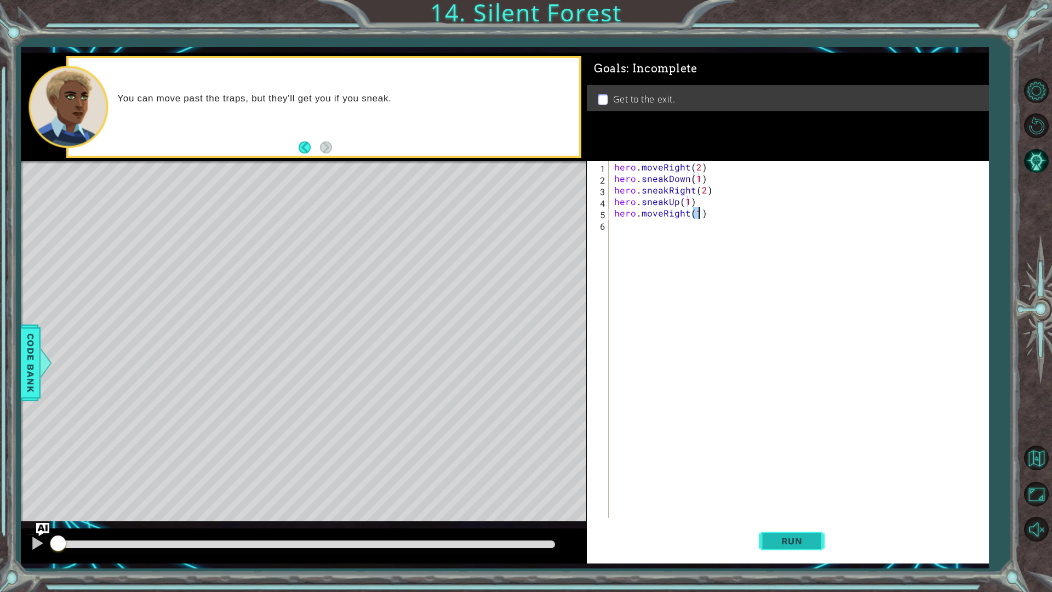
type textarea "hero.moveRight(1)"
click at [785, 503] on span "Run" at bounding box center [791, 540] width 43 height 11
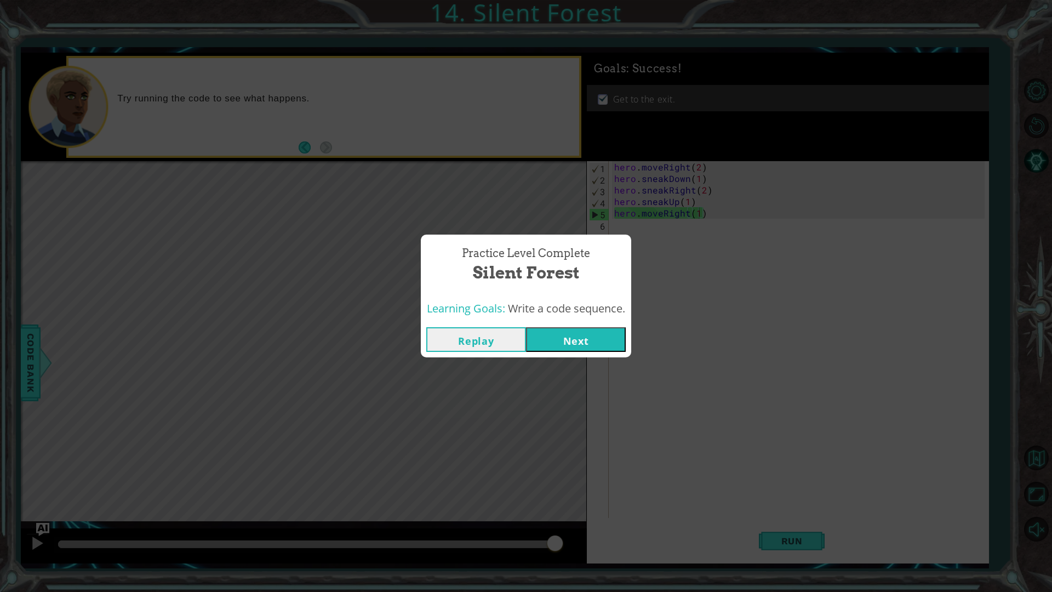
click at [554, 337] on button "Next" at bounding box center [576, 339] width 100 height 25
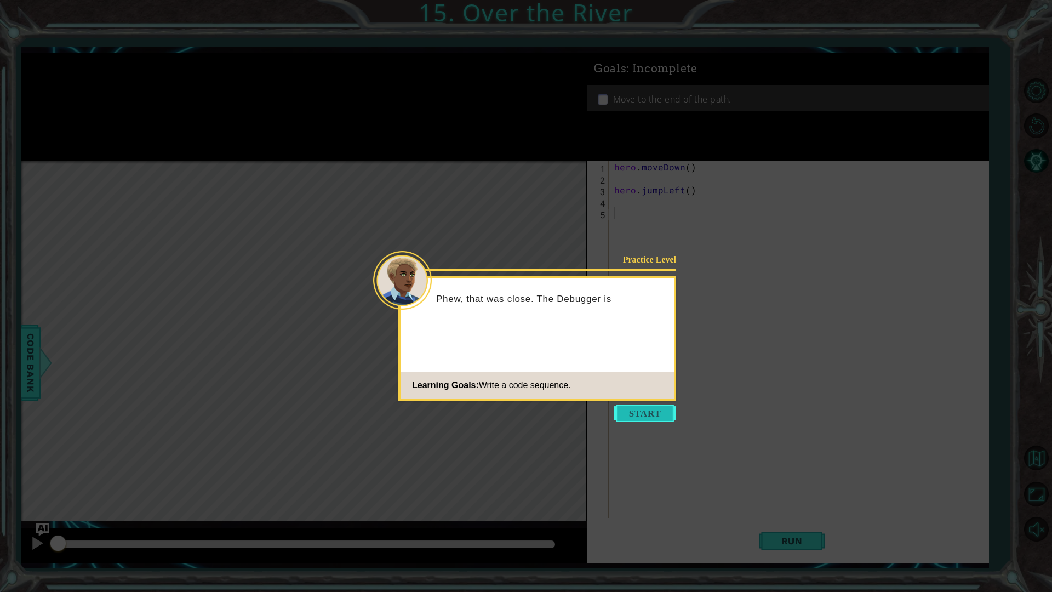
click at [646, 411] on button "Start" at bounding box center [645, 413] width 62 height 18
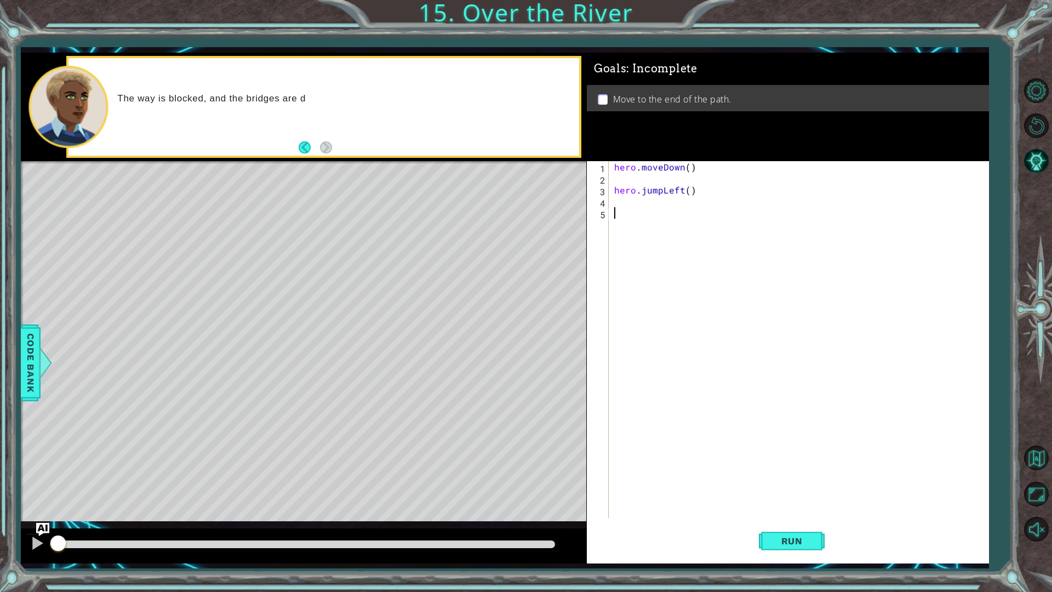
click at [632, 176] on div "hero . moveDown ( ) hero . jumpLeft ( )" at bounding box center [801, 351] width 379 height 380
click at [774, 503] on button "Run" at bounding box center [792, 540] width 66 height 40
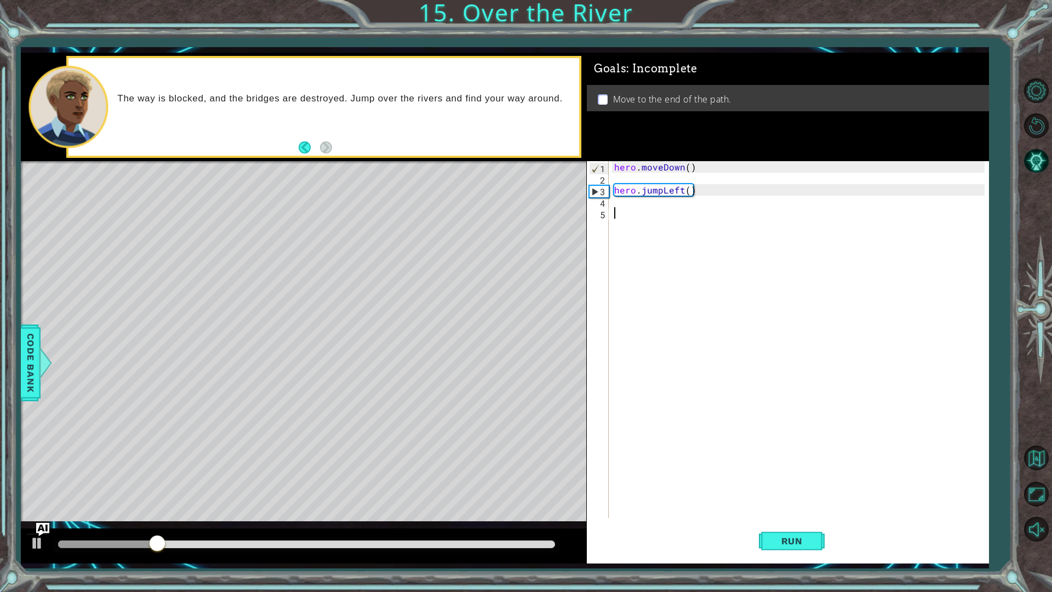
click at [632, 208] on div "hero . moveDown ( ) hero . jumpLeft ( )" at bounding box center [801, 351] width 379 height 380
click at [627, 203] on div "hero . moveDown ( ) hero . jumpLeft ( )" at bounding box center [801, 351] width 379 height 380
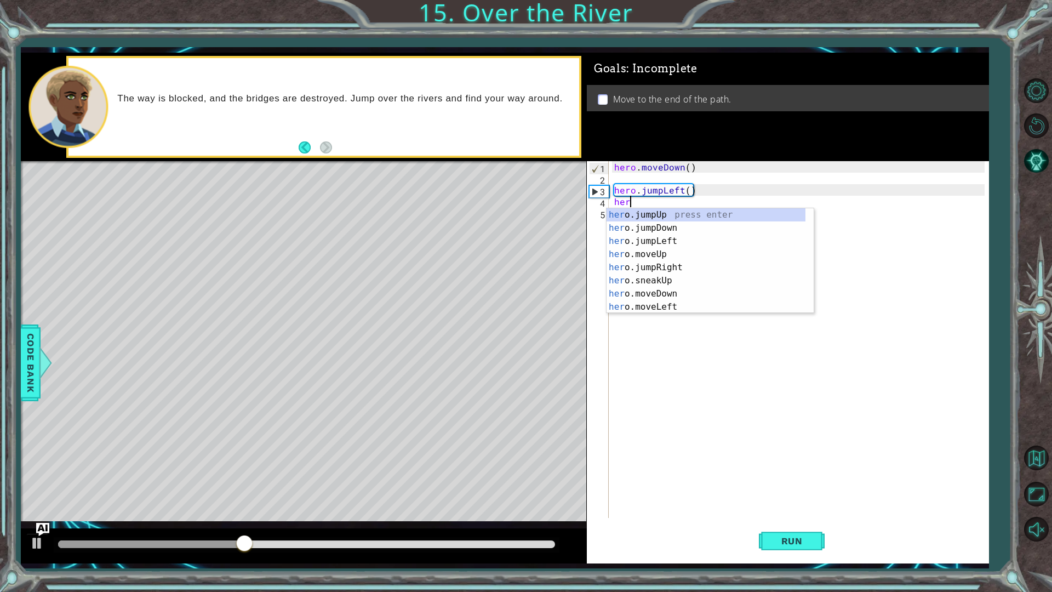
type textarea "hero"
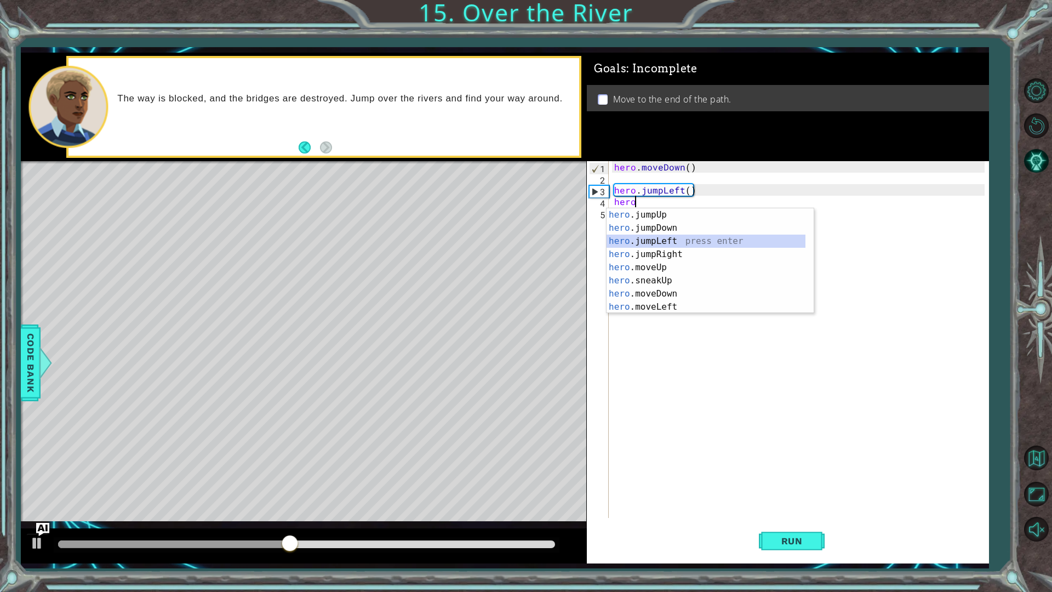
click at [629, 237] on div "hero .jumpUp press enter hero .jumpDown press enter hero .jumpLeft press enter …" at bounding box center [705, 273] width 199 height 131
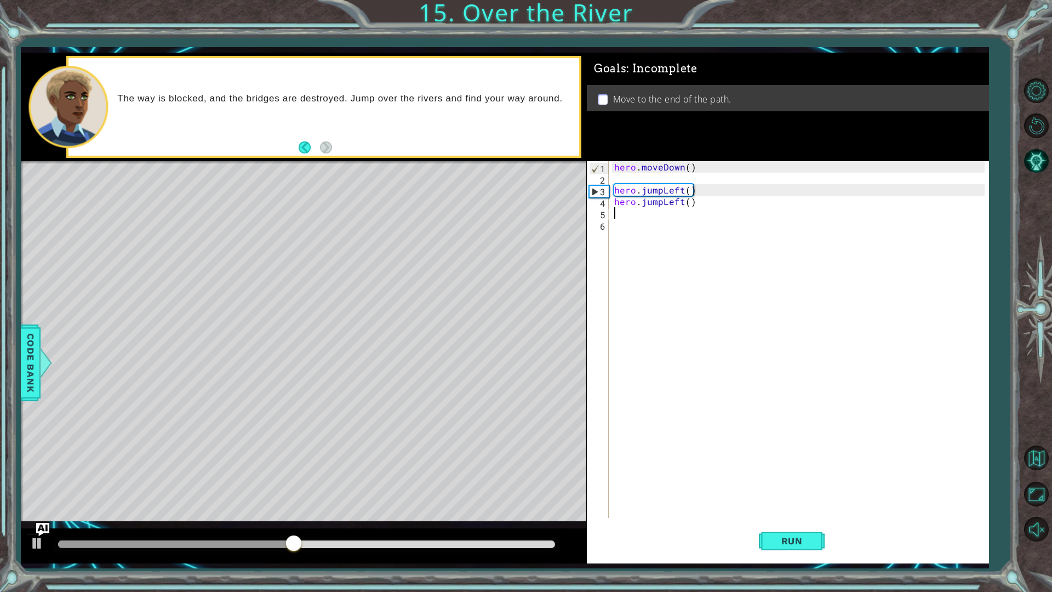
scroll to position [0, 0]
click at [660, 199] on div "hero . moveDown ( ) hero . jumpLeft ( ) hero . jumpLeft ( )" at bounding box center [801, 351] width 379 height 380
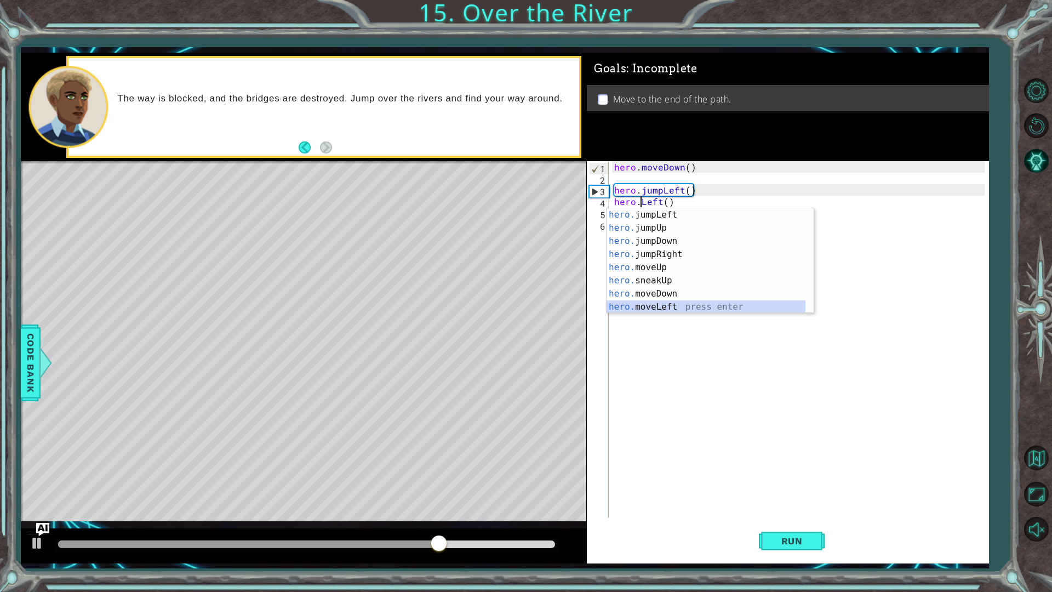
click at [668, 304] on div "hero. jumpLeft press enter hero. jumpUp press enter hero. jumpDown press enter …" at bounding box center [705, 273] width 199 height 131
type textarea "hero.moveLeft(1)"
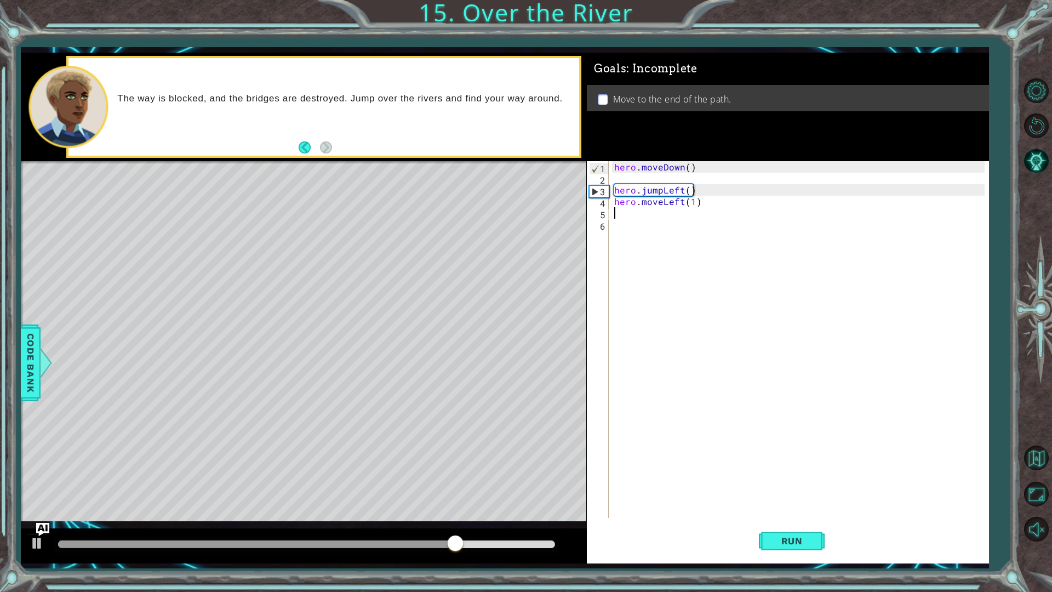
drag, startPoint x: 633, startPoint y: 217, endPoint x: 641, endPoint y: 230, distance: 14.7
click at [635, 219] on div "hero . moveDown ( ) hero . jumpLeft ( ) hero . moveLeft ( 1 )" at bounding box center [801, 351] width 379 height 380
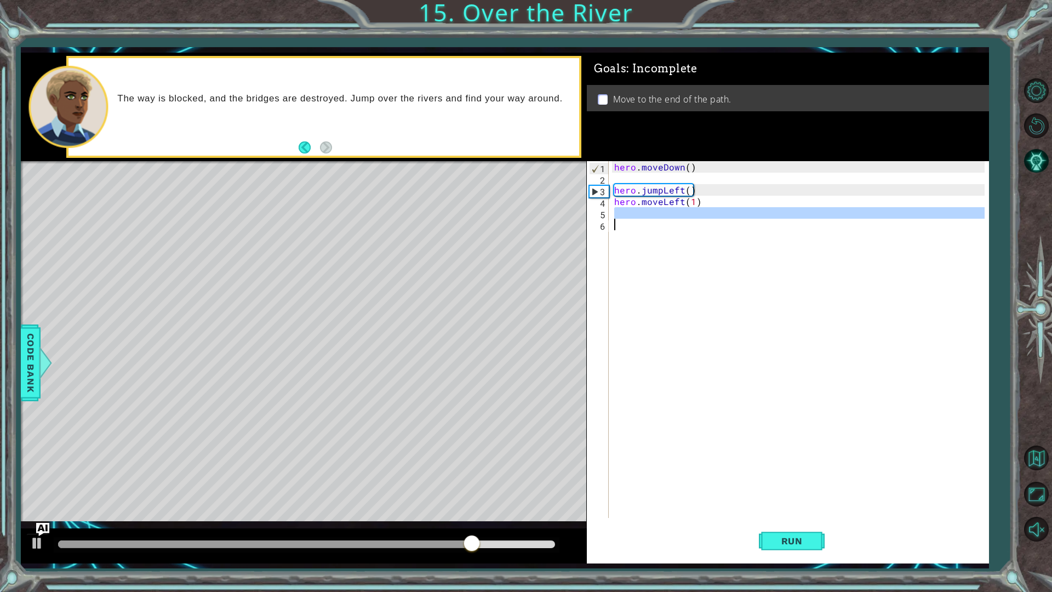
click at [707, 215] on div "hero . moveDown ( ) hero . jumpLeft ( ) hero . moveLeft ( 1 )" at bounding box center [798, 339] width 373 height 357
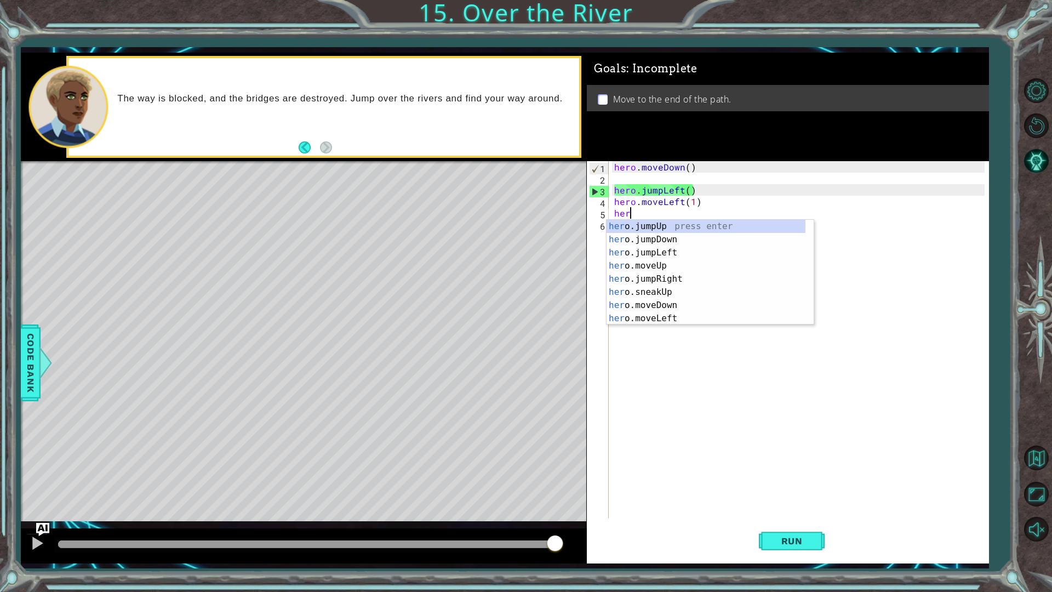
type textarea "hero"
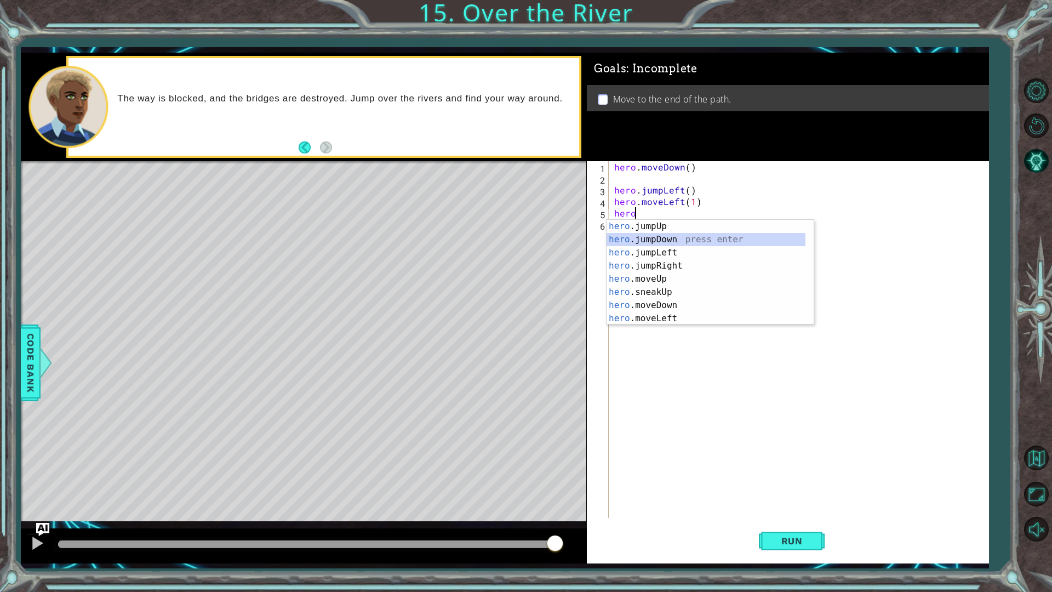
click at [653, 243] on div "hero .jumpUp press enter hero .jumpDown press enter hero .jumpLeft press enter …" at bounding box center [705, 285] width 199 height 131
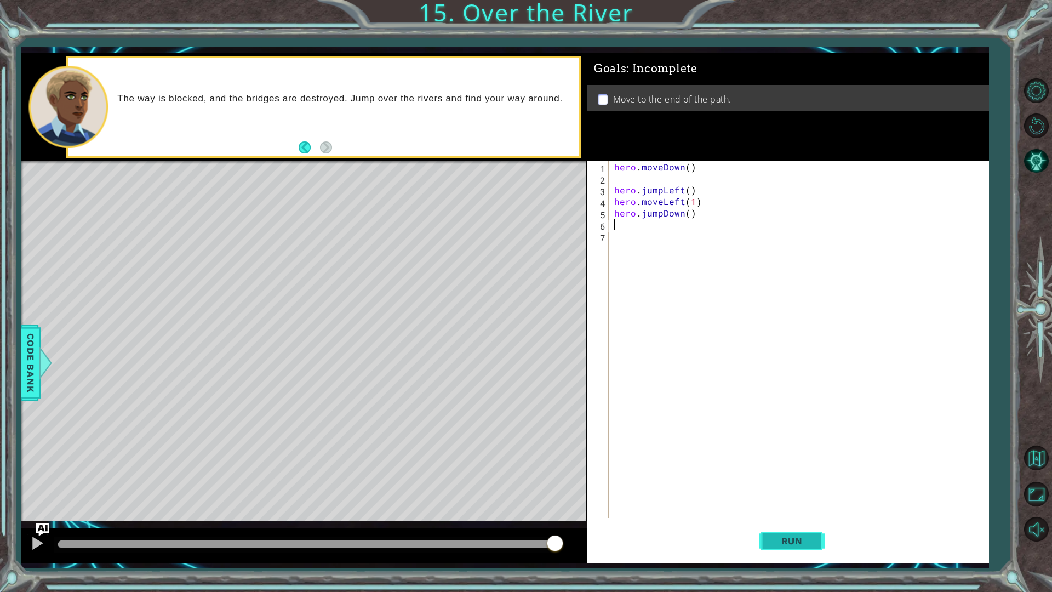
click at [785, 503] on span "Run" at bounding box center [791, 540] width 43 height 11
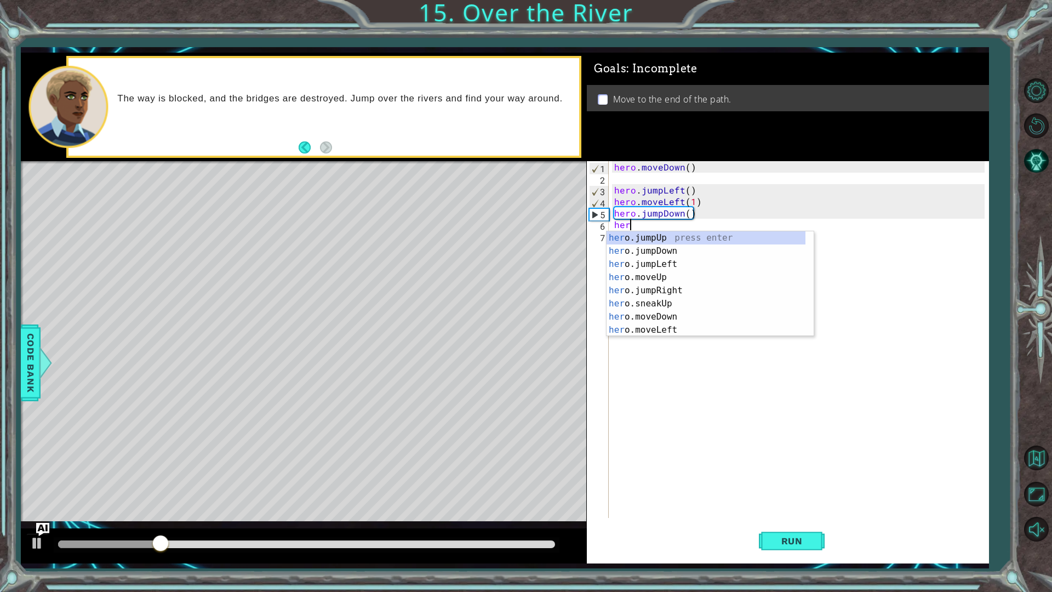
type textarea "hero"
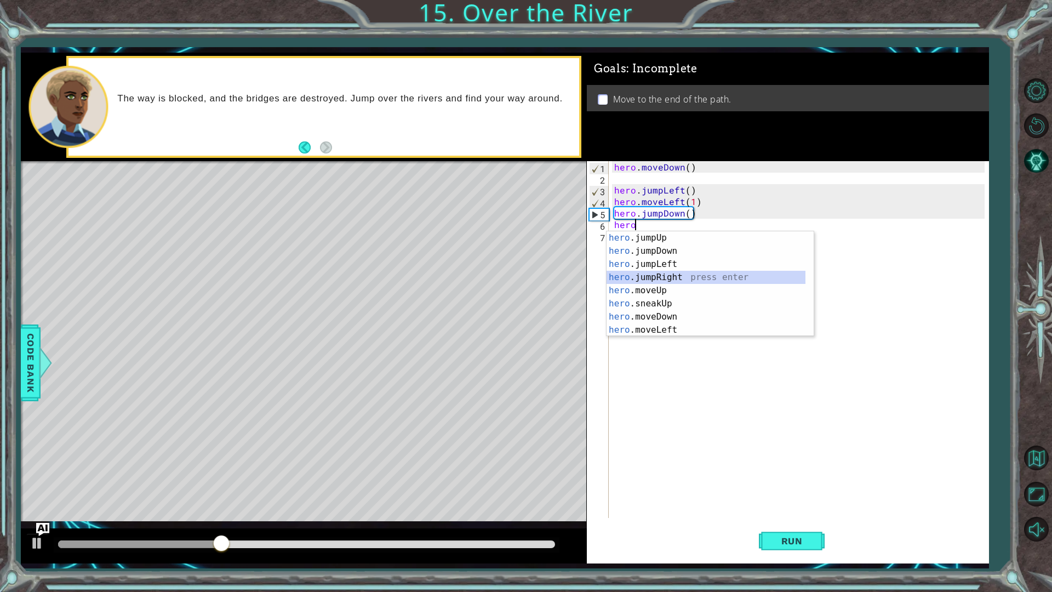
click at [636, 282] on div "hero .jumpUp press enter hero .jumpDown press enter hero .jumpLeft press enter …" at bounding box center [705, 296] width 199 height 131
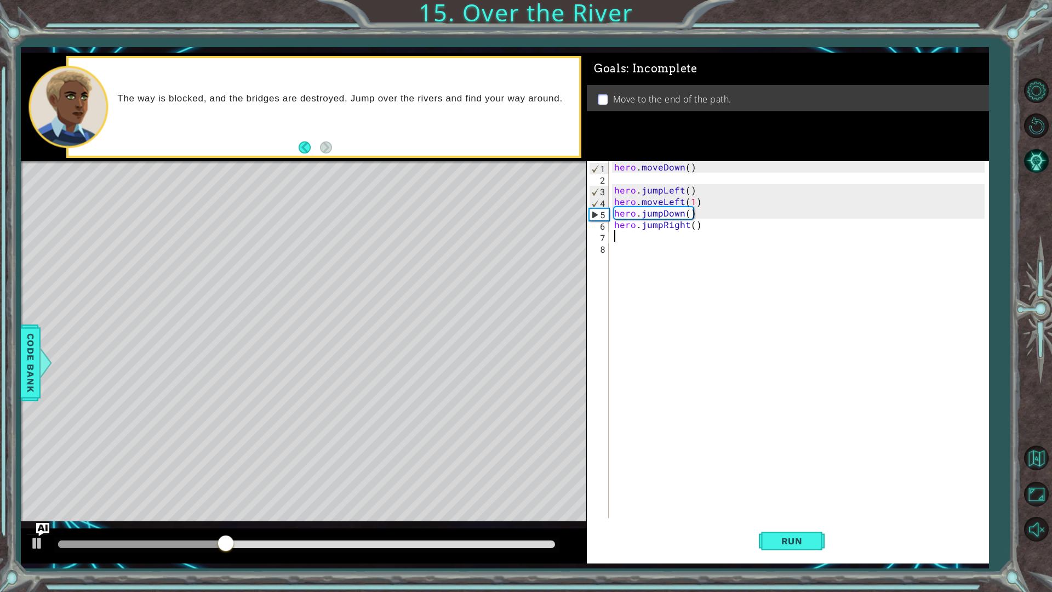
scroll to position [0, 0]
click at [786, 503] on span "Run" at bounding box center [791, 540] width 43 height 11
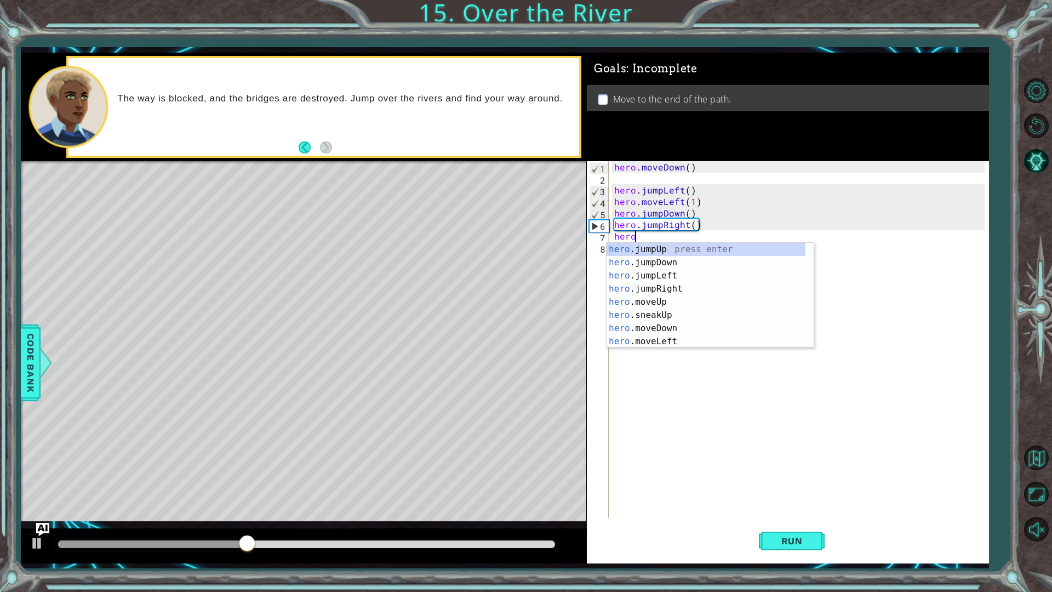
scroll to position [0, 1]
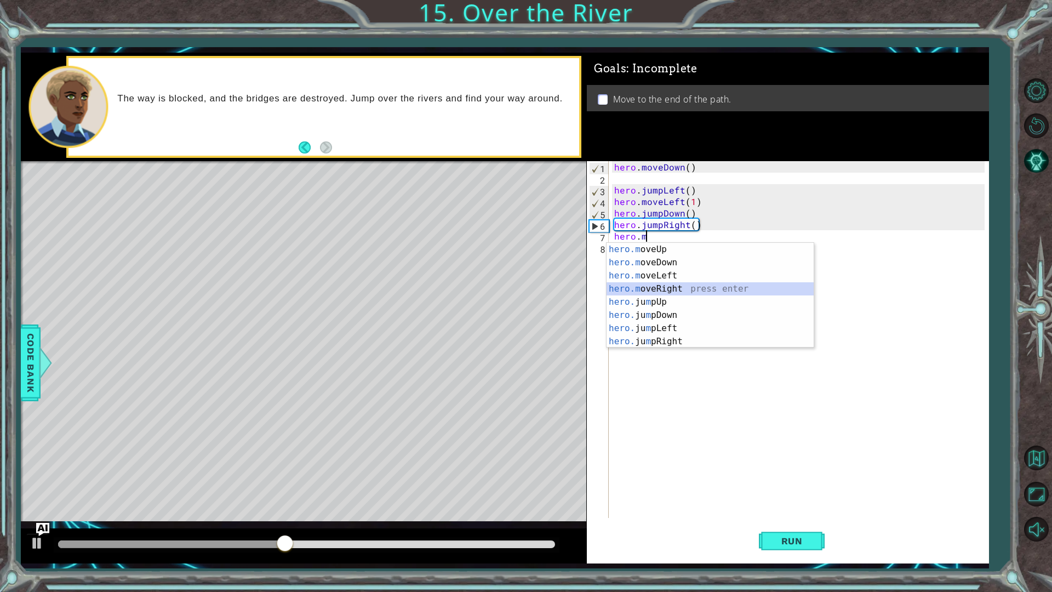
click at [659, 285] on div "hero.m oveUp press enter hero.m oveDown press enter hero.m oveLeft press enter …" at bounding box center [709, 308] width 207 height 131
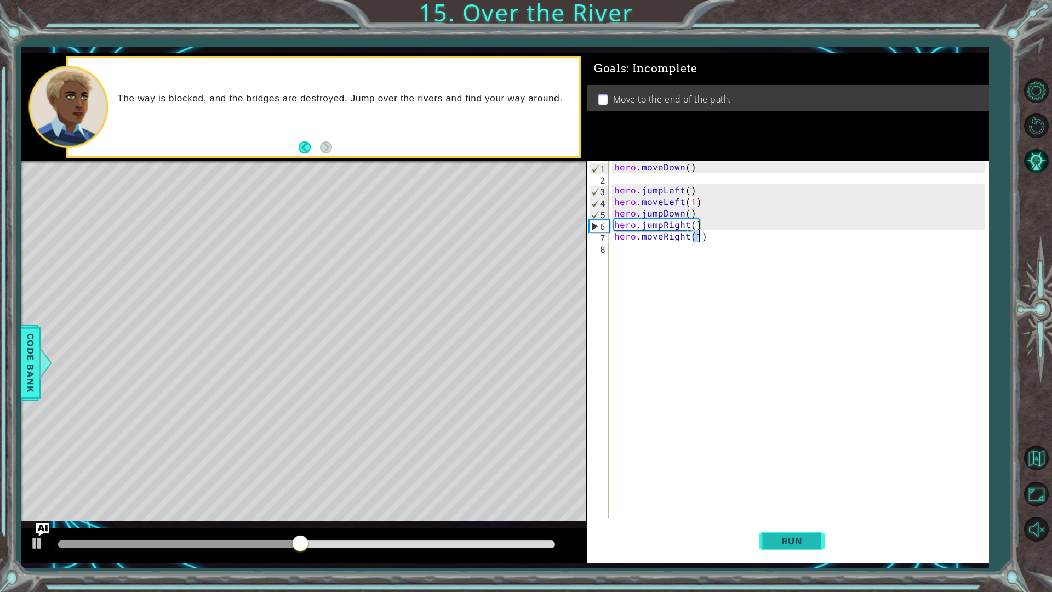
type textarea "hero.moveRight(1)"
click at [770, 503] on button "Run" at bounding box center [792, 540] width 66 height 40
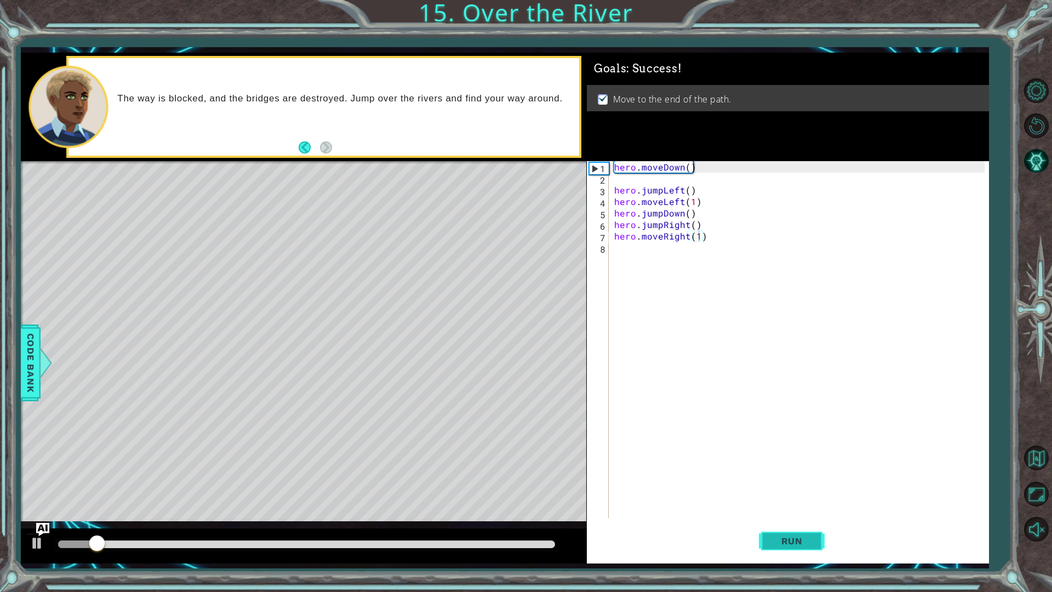
click at [771, 503] on button "Run" at bounding box center [792, 540] width 66 height 40
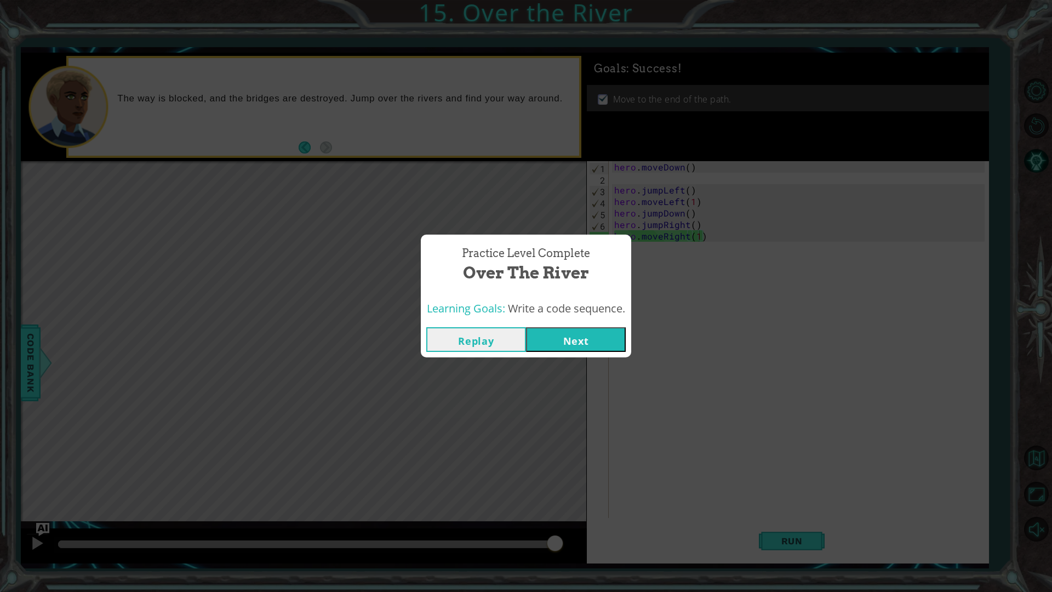
drag, startPoint x: 552, startPoint y: 449, endPoint x: 557, endPoint y: 431, distance: 18.4
click at [555, 438] on div "Practice Level Complete Over the River Learning Goals: Write a code sequence. R…" at bounding box center [526, 296] width 1052 height 592
click at [557, 354] on div "Replay Next" at bounding box center [526, 340] width 210 height 36
click at [555, 335] on button "Next" at bounding box center [576, 339] width 100 height 25
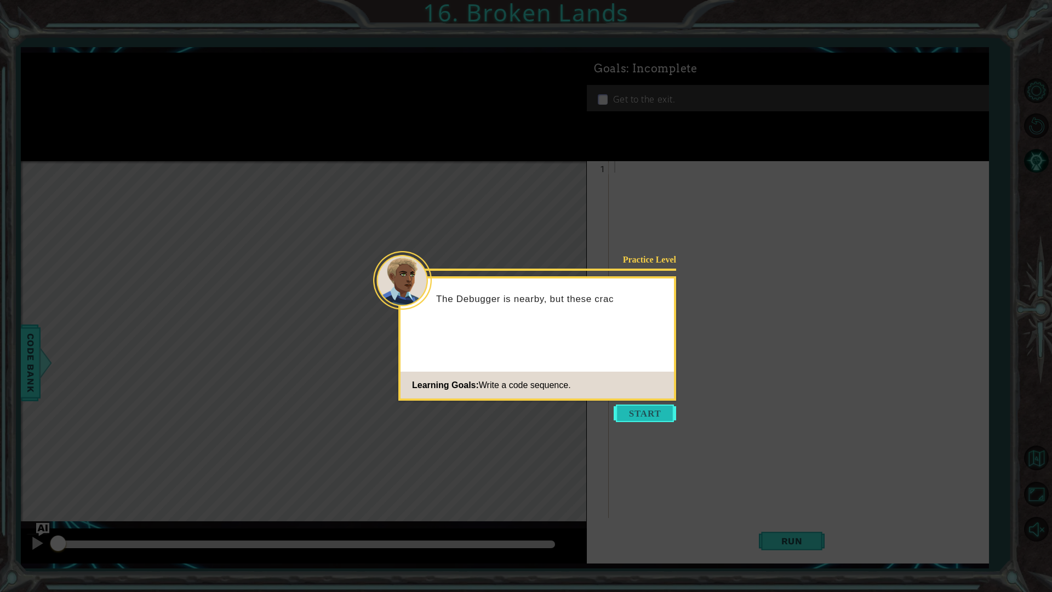
click at [640, 412] on button "Start" at bounding box center [645, 413] width 62 height 18
